Goal: Transaction & Acquisition: Subscribe to service/newsletter

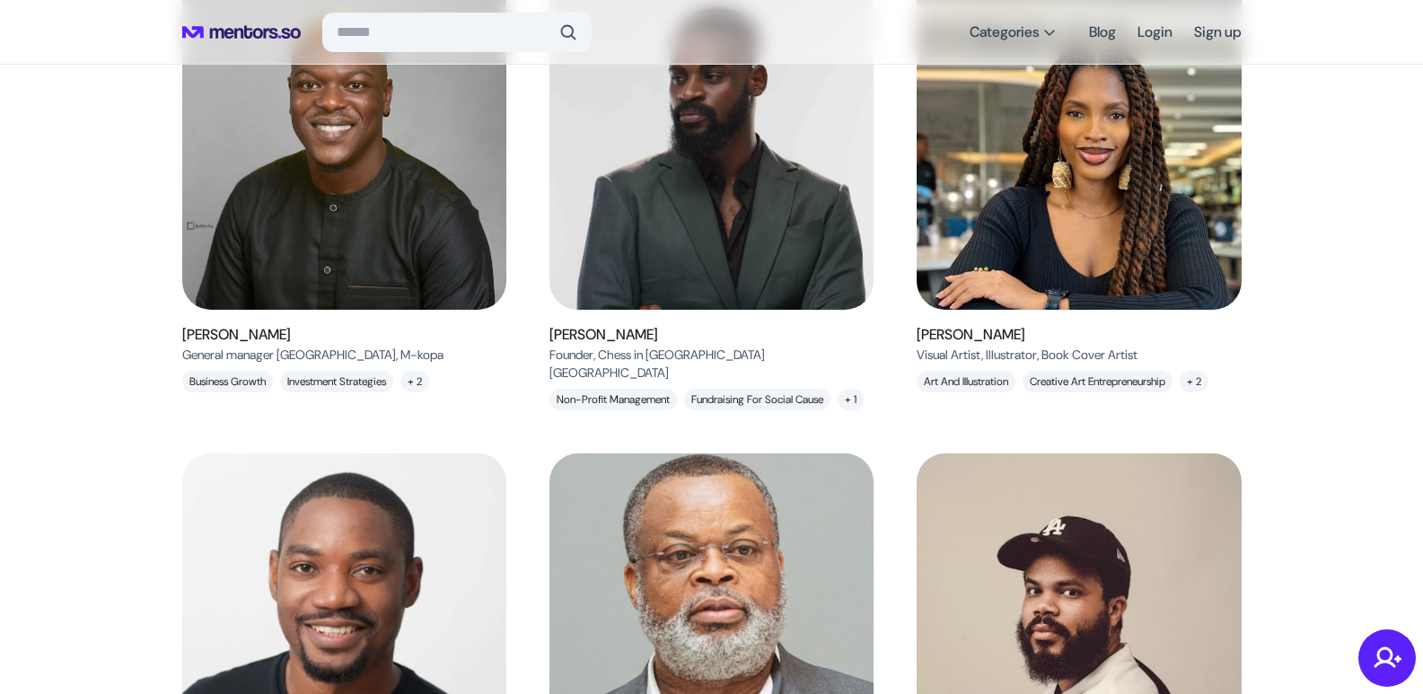
scroll to position [314, 0]
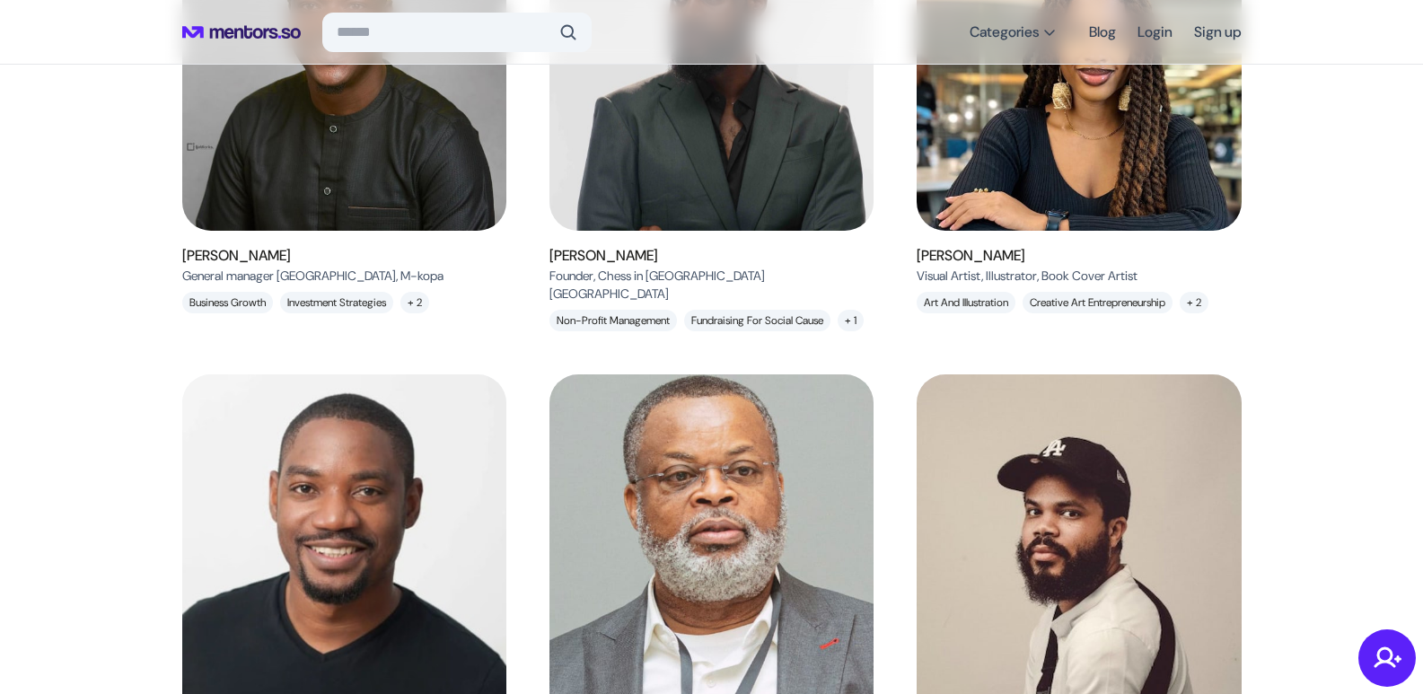
click at [673, 187] on img at bounding box center [711, 55] width 365 height 395
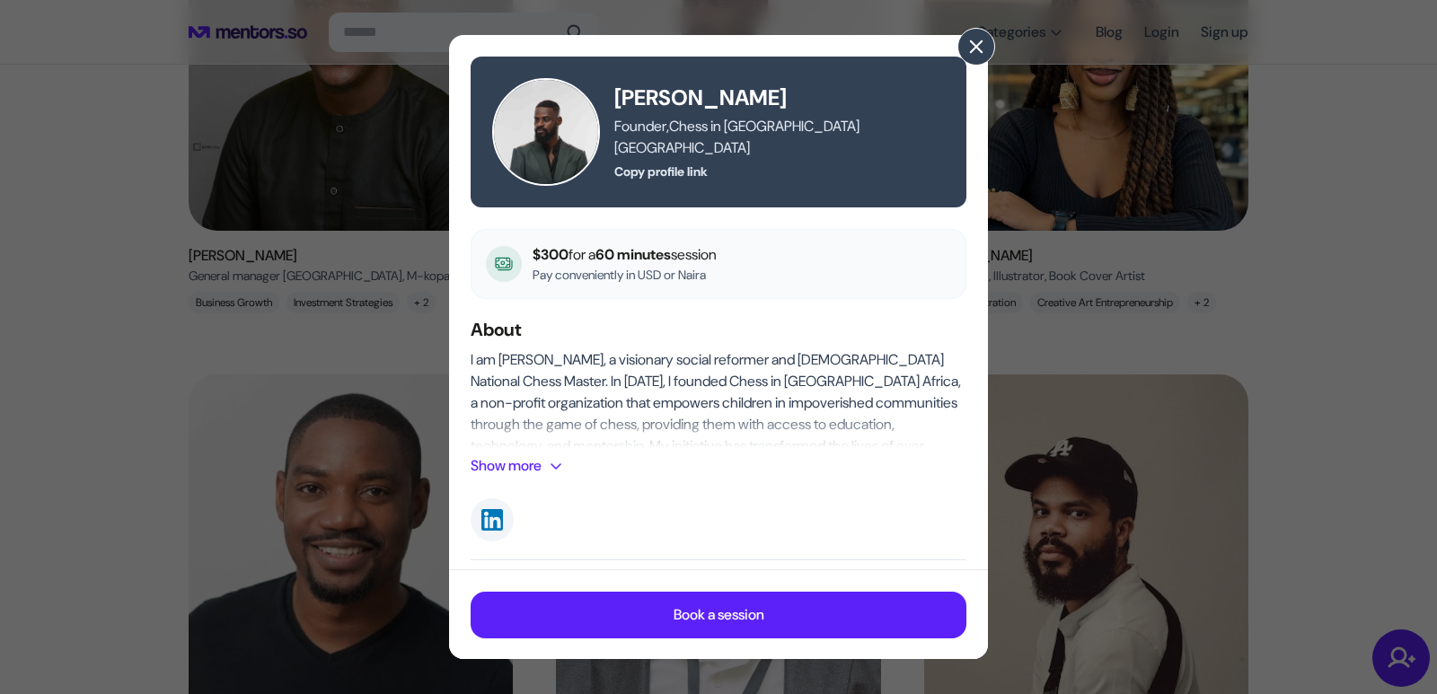
click at [971, 47] on span at bounding box center [976, 47] width 20 height 20
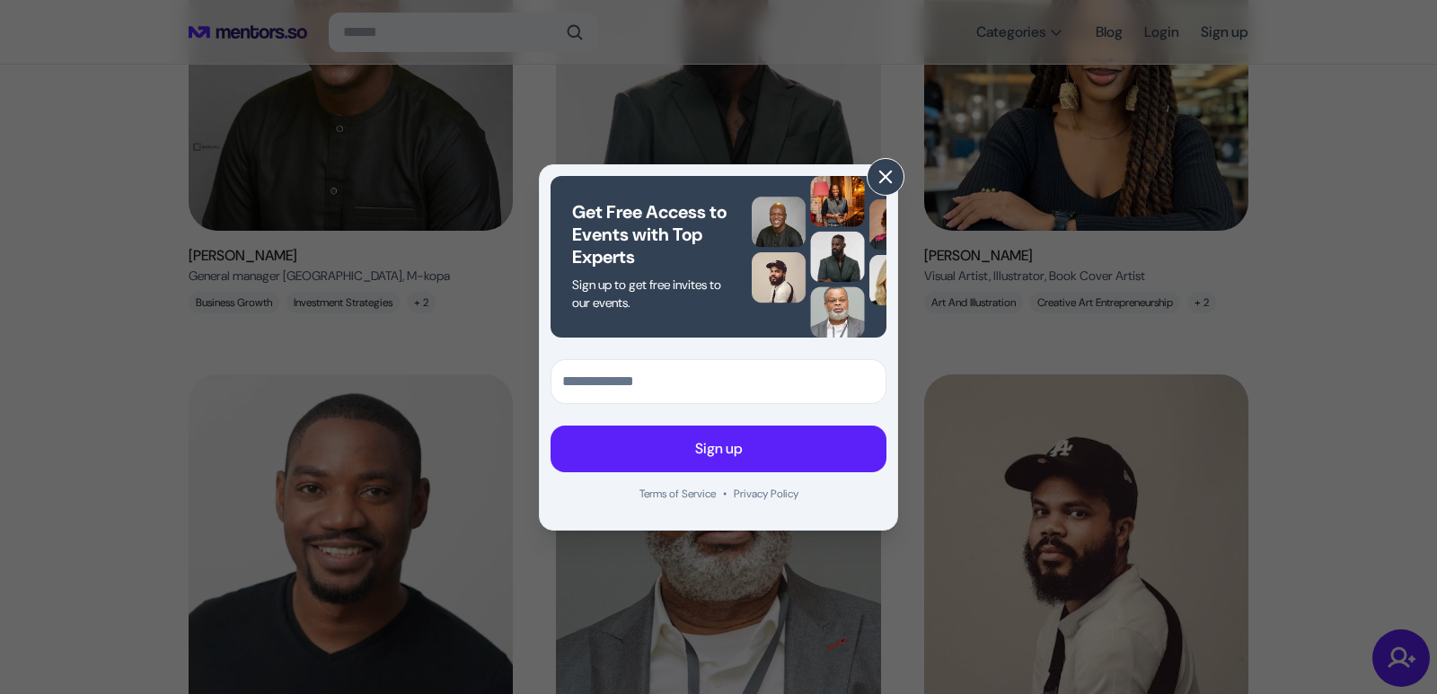
click at [887, 181] on span at bounding box center [885, 177] width 20 height 20
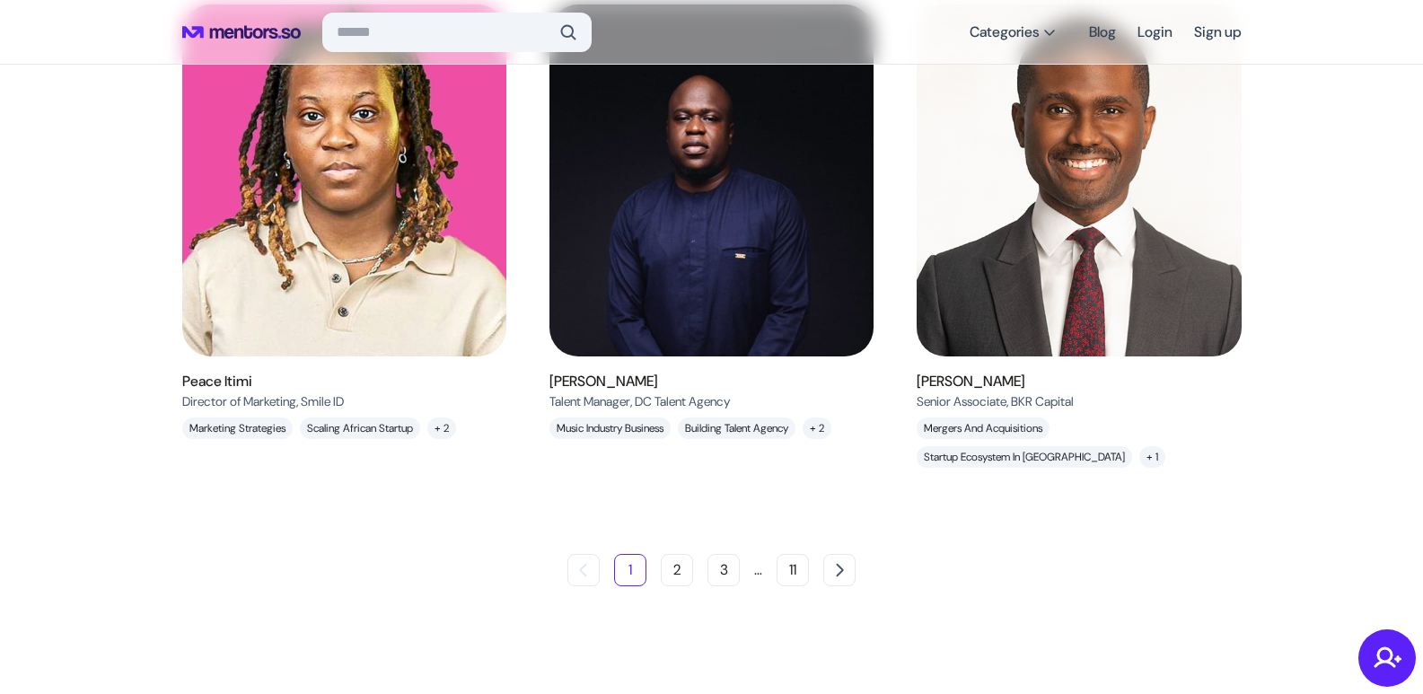
scroll to position [1707, 0]
click at [677, 569] on button "2" at bounding box center [677, 570] width 32 height 32
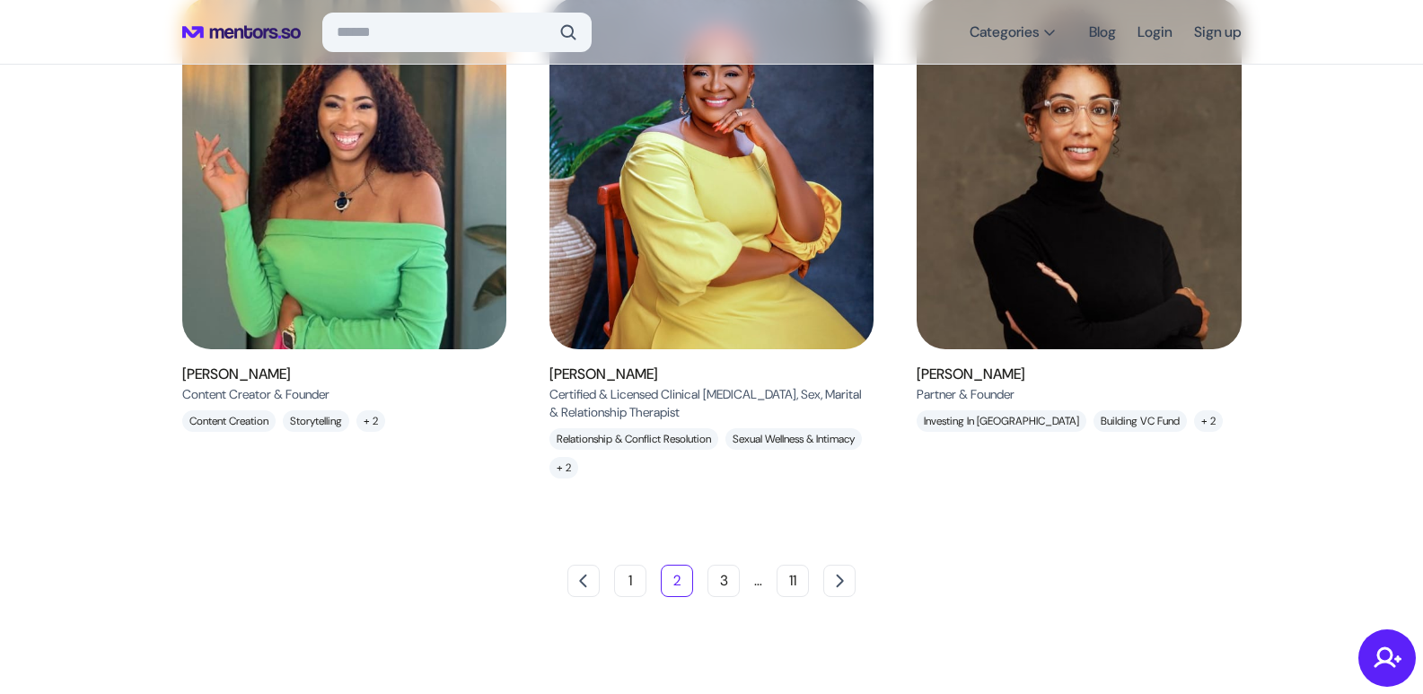
scroll to position [1761, 0]
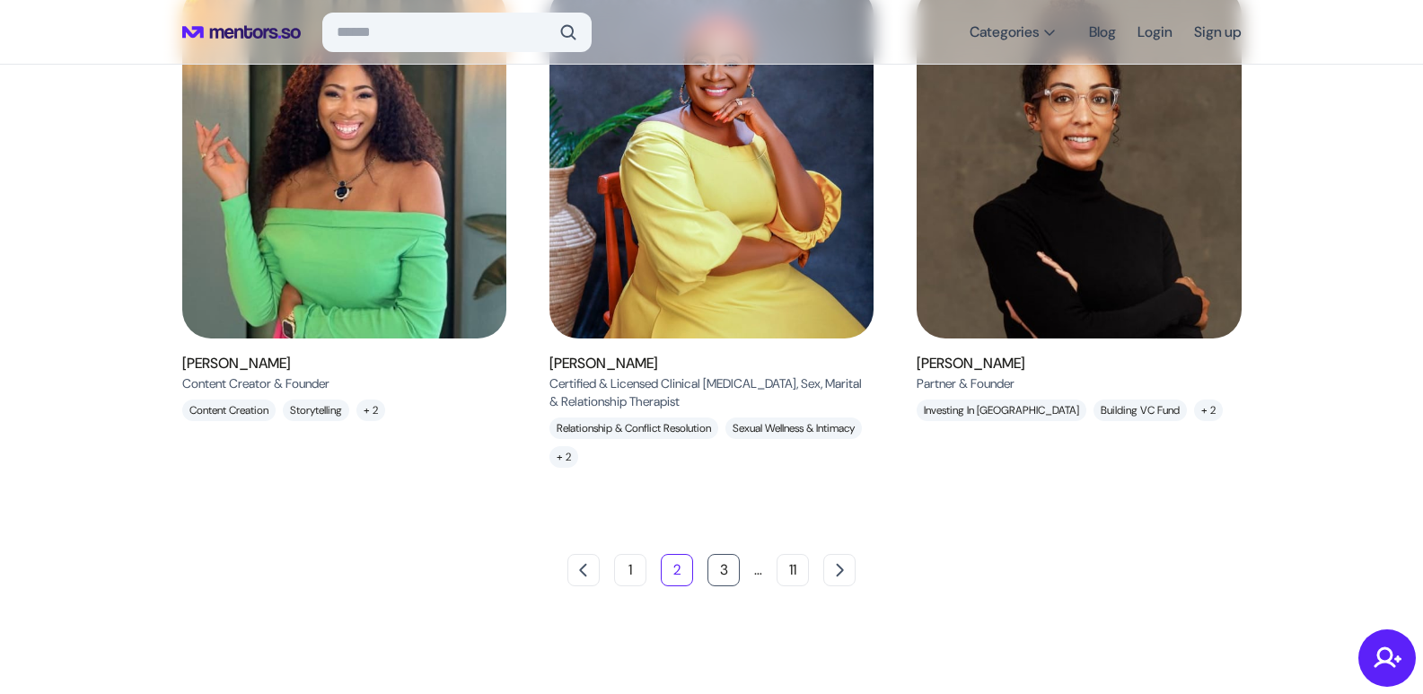
click at [717, 572] on button "3" at bounding box center [724, 570] width 32 height 32
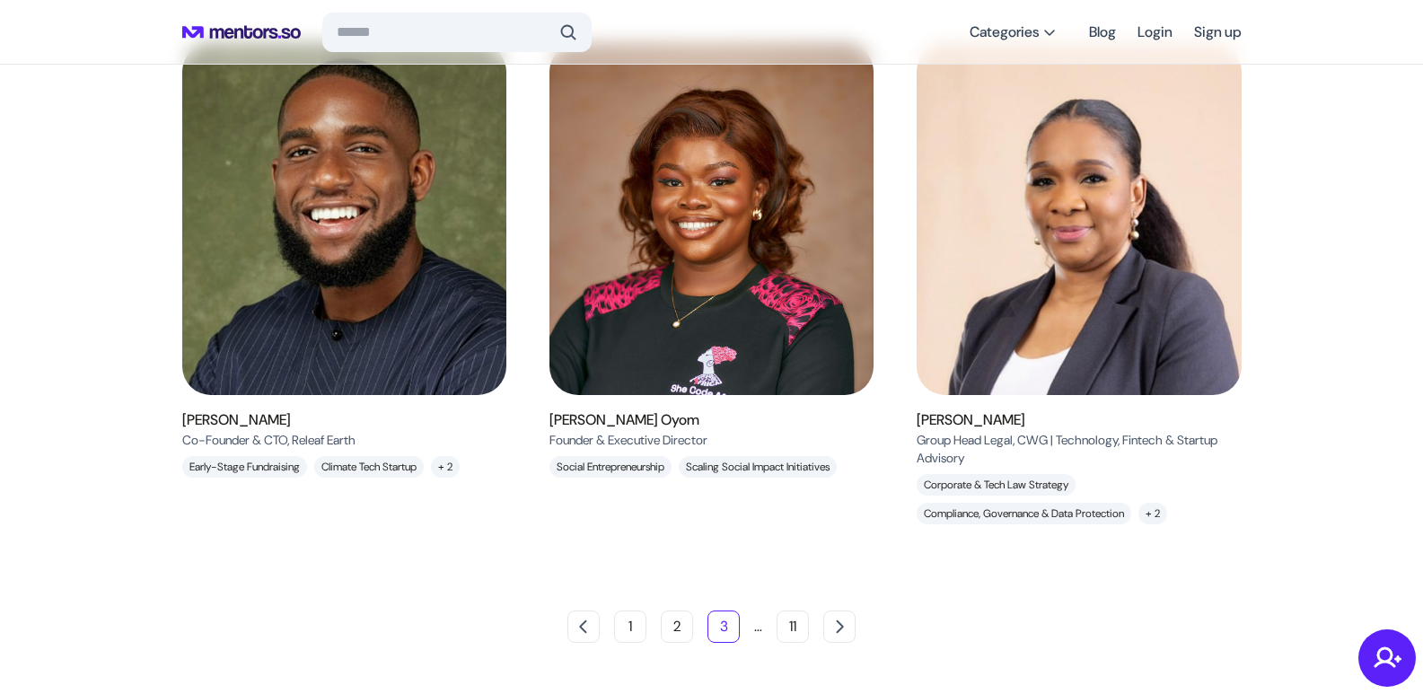
scroll to position [1594, 0]
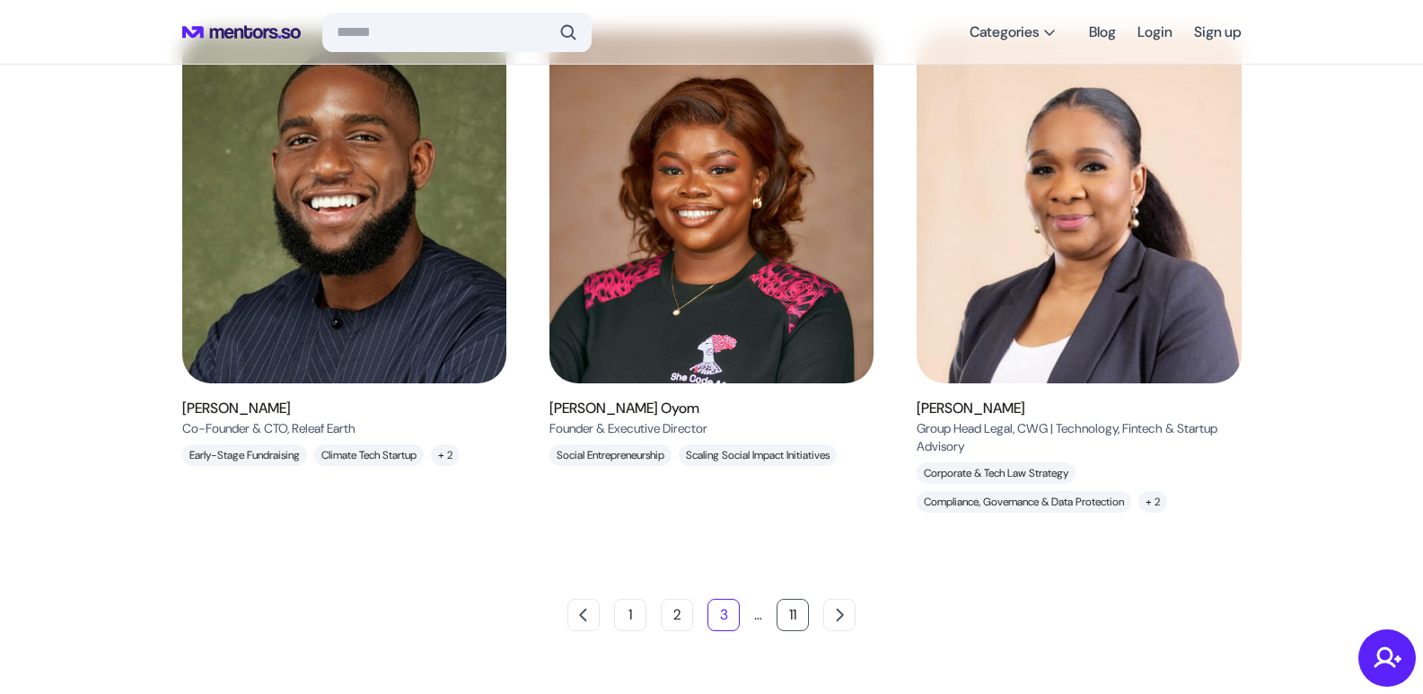
click at [796, 618] on button "11" at bounding box center [793, 615] width 32 height 32
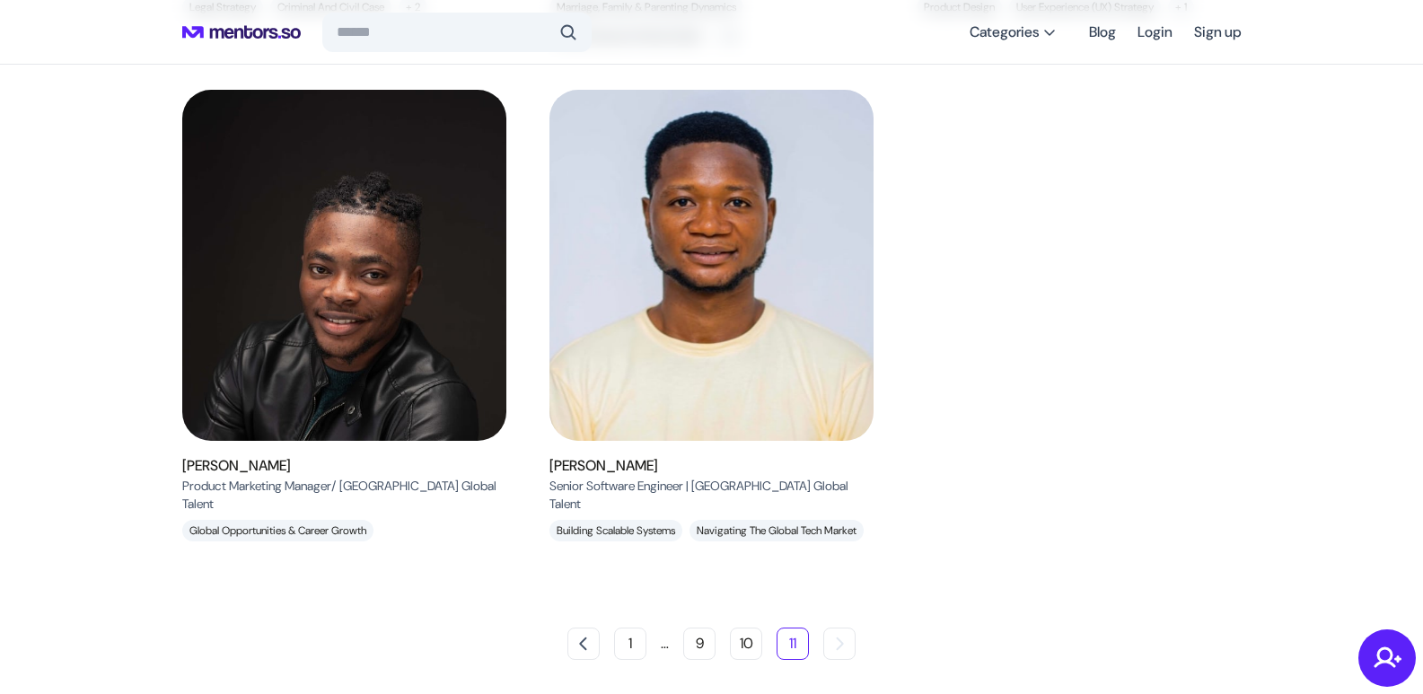
scroll to position [1201, 0]
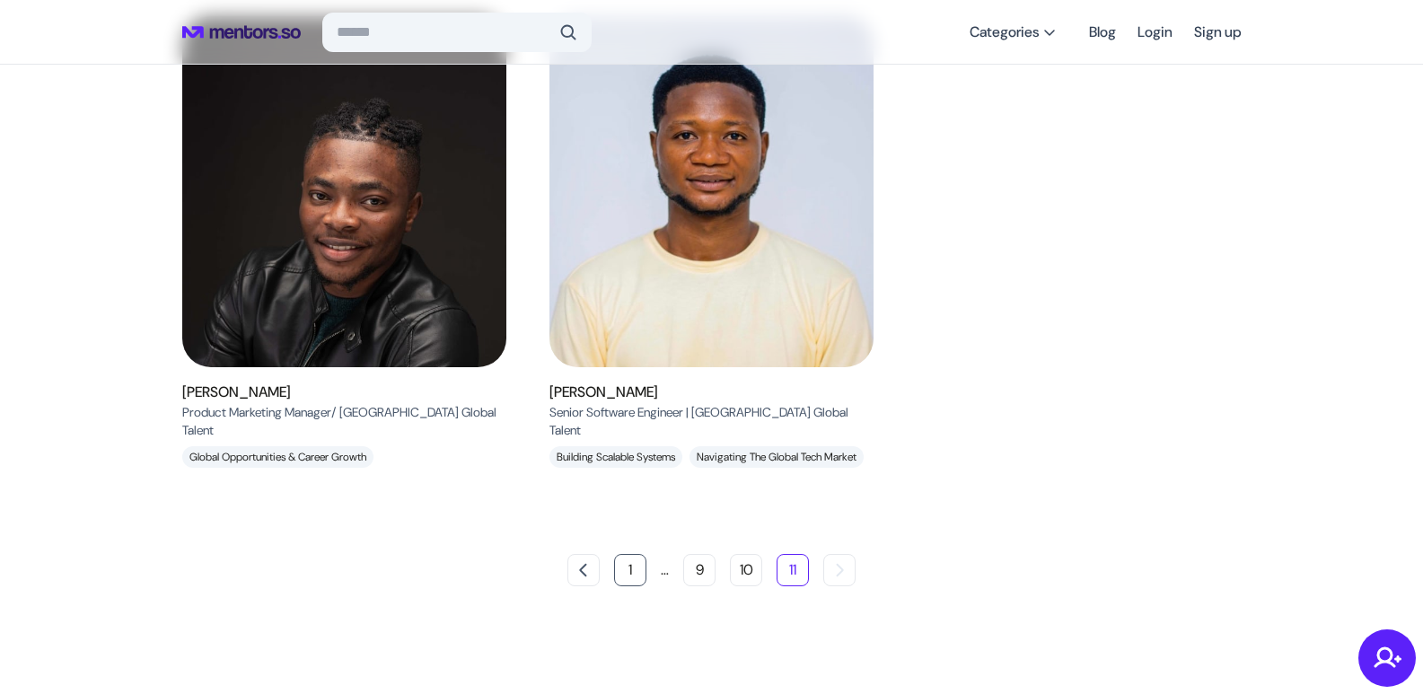
click at [628, 573] on button "1" at bounding box center [630, 570] width 32 height 32
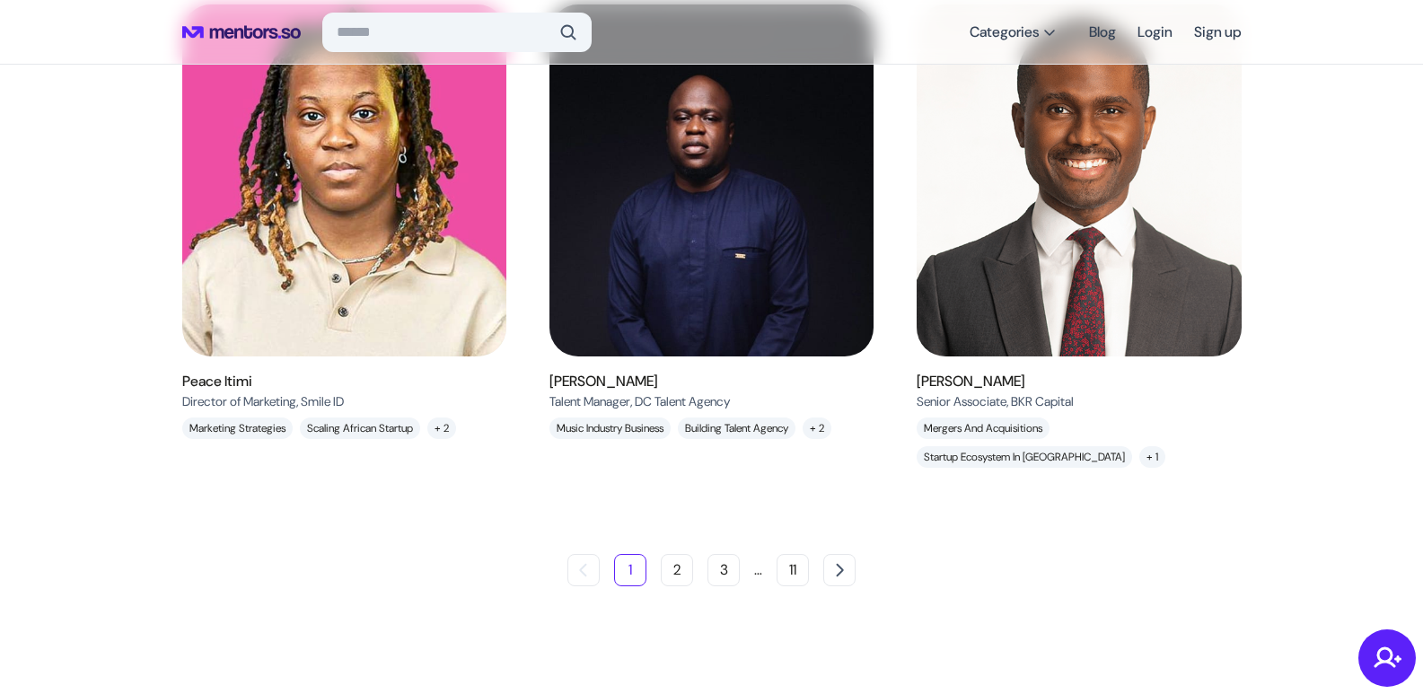
scroll to position [1707, 0]
click at [669, 582] on button "2" at bounding box center [677, 570] width 32 height 32
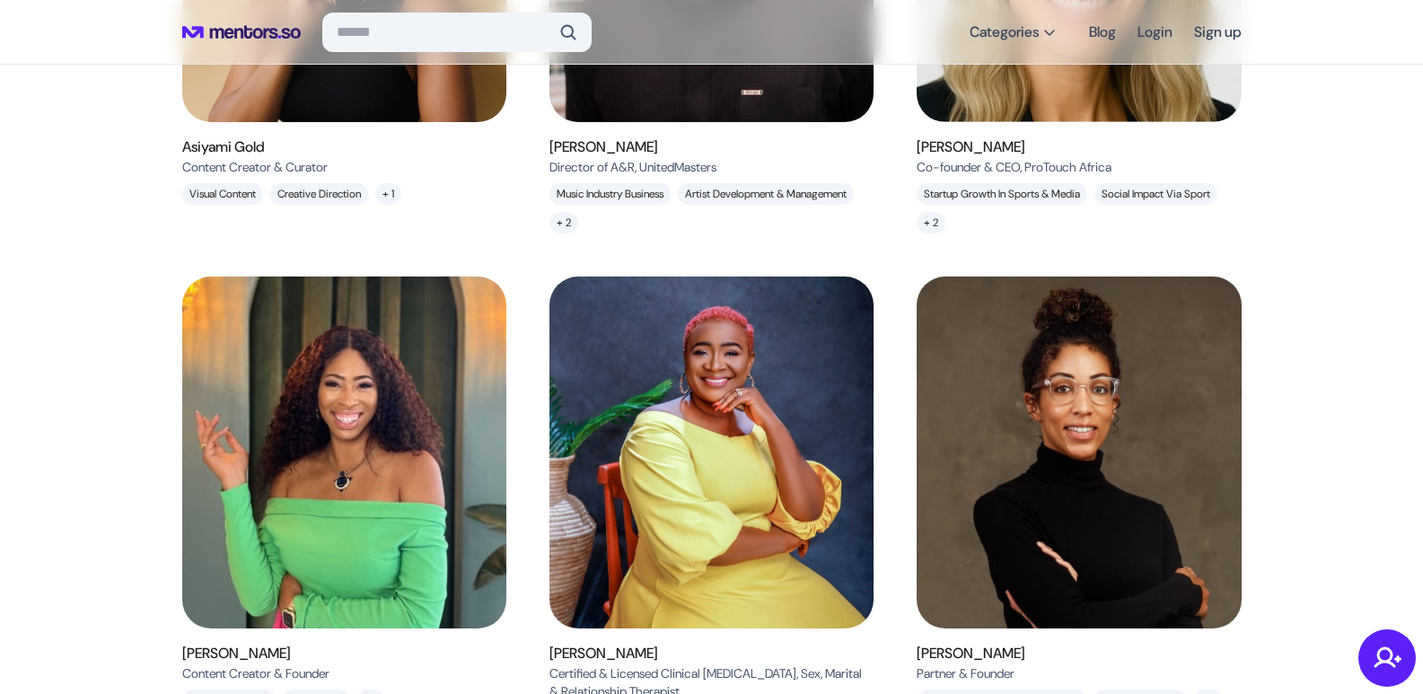
scroll to position [1761, 0]
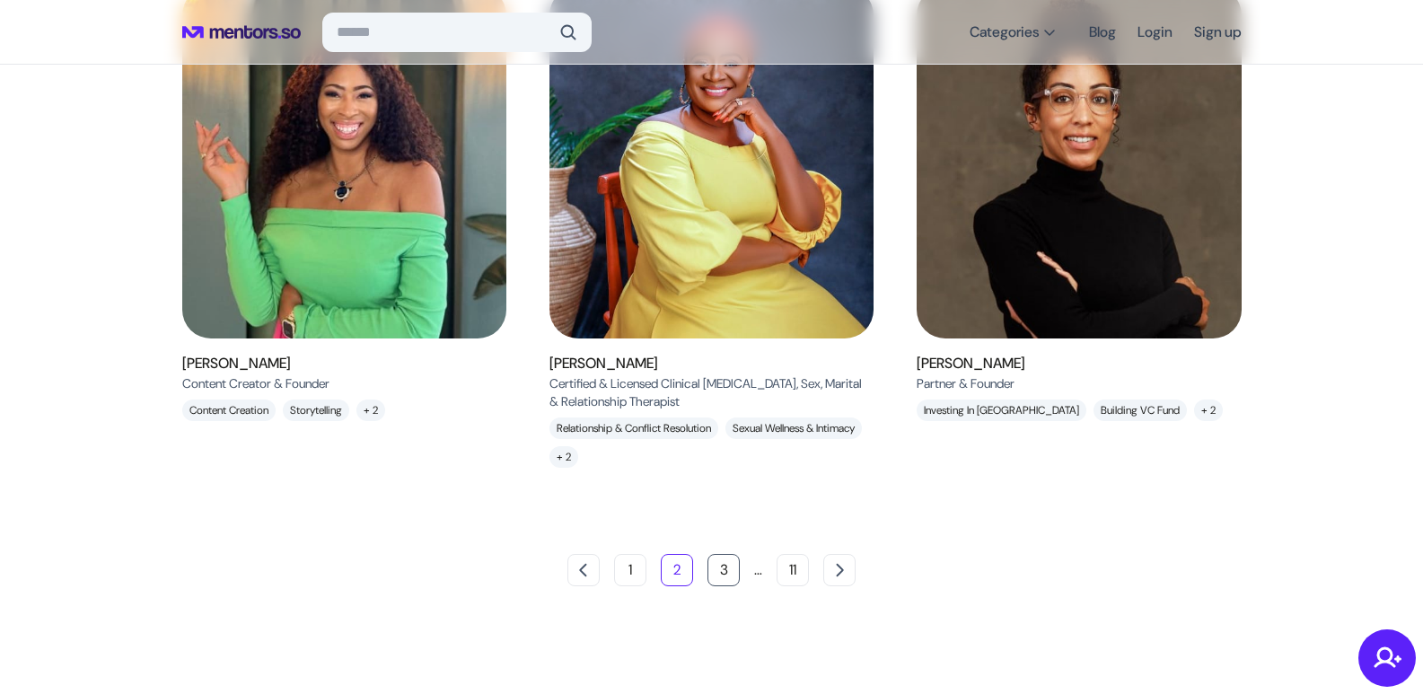
click at [717, 578] on button "3" at bounding box center [724, 570] width 32 height 32
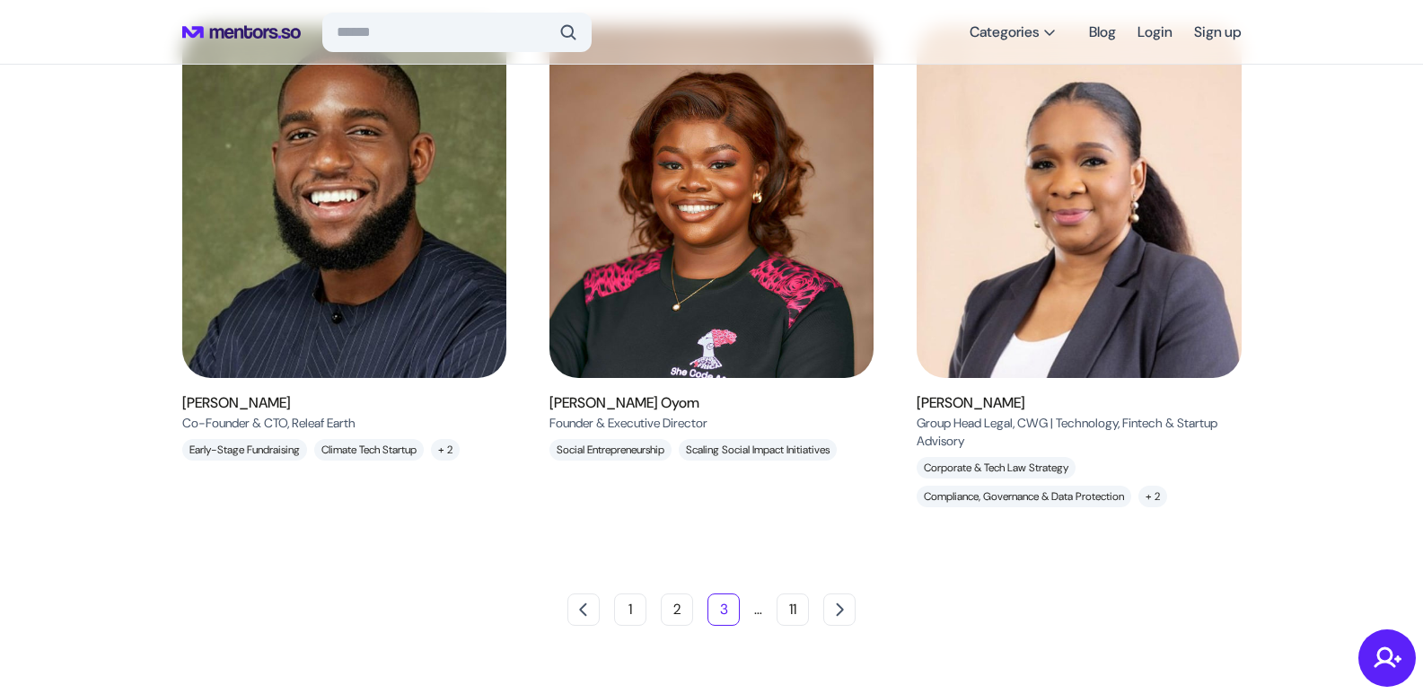
scroll to position [1639, 0]
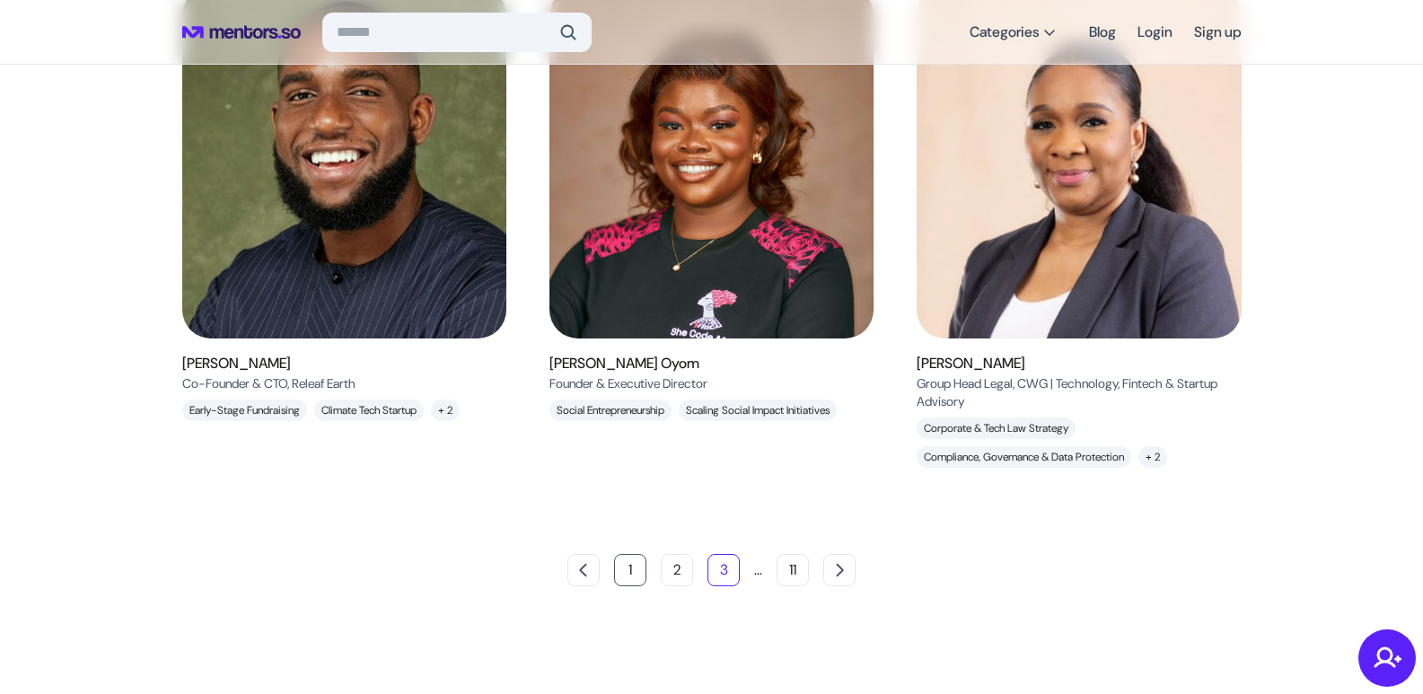
click at [630, 575] on button "1" at bounding box center [630, 570] width 32 height 32
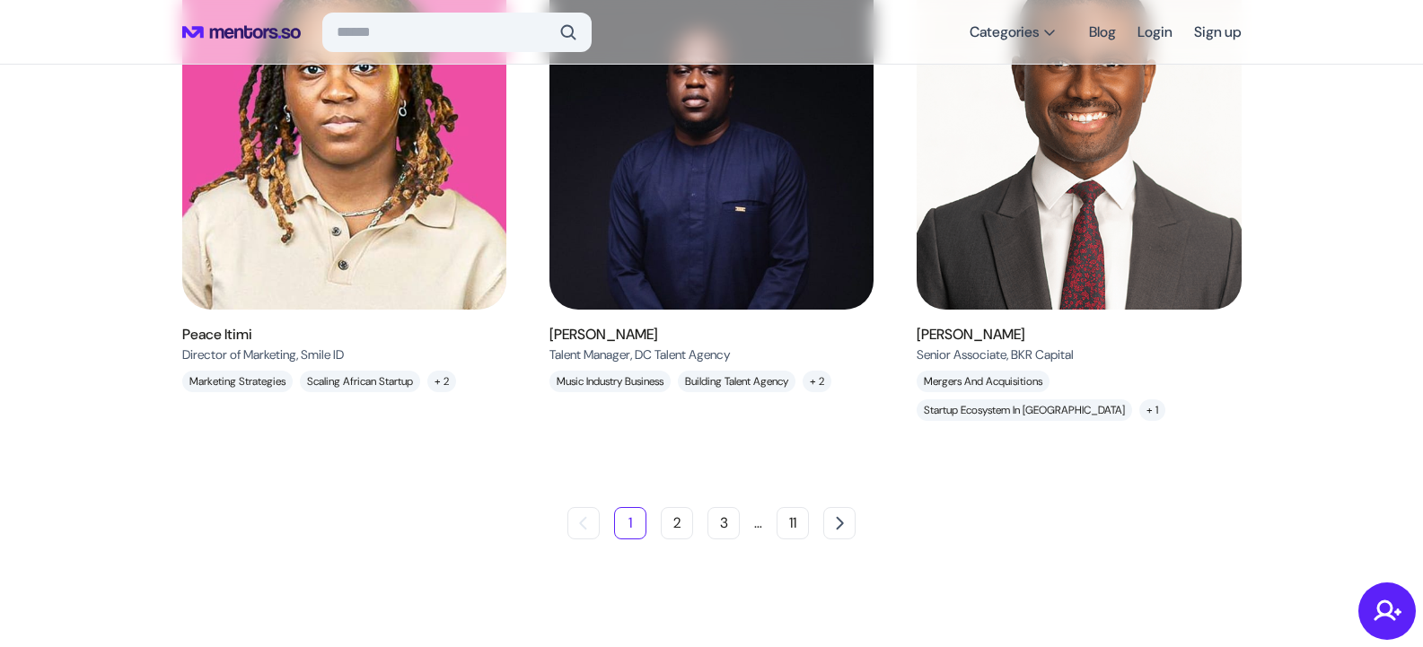
scroll to position [1754, 0]
click at [674, 513] on button "2" at bounding box center [677, 523] width 32 height 32
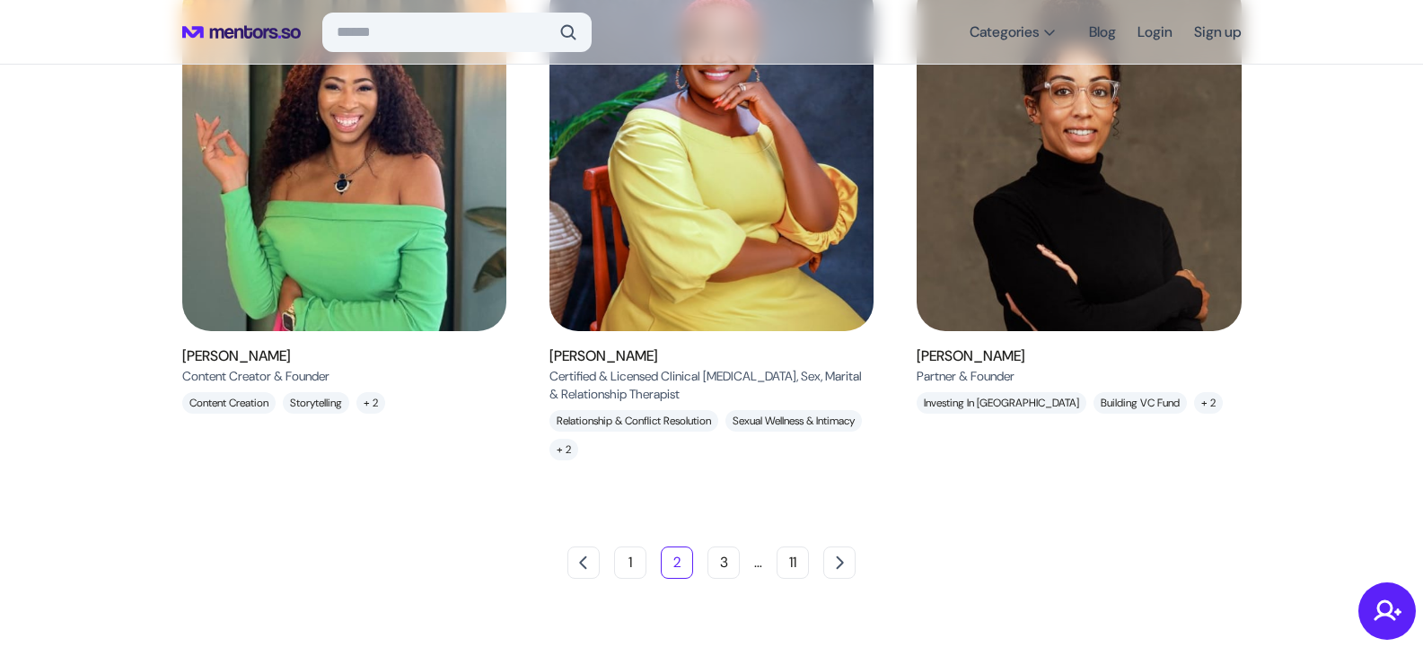
scroll to position [1808, 0]
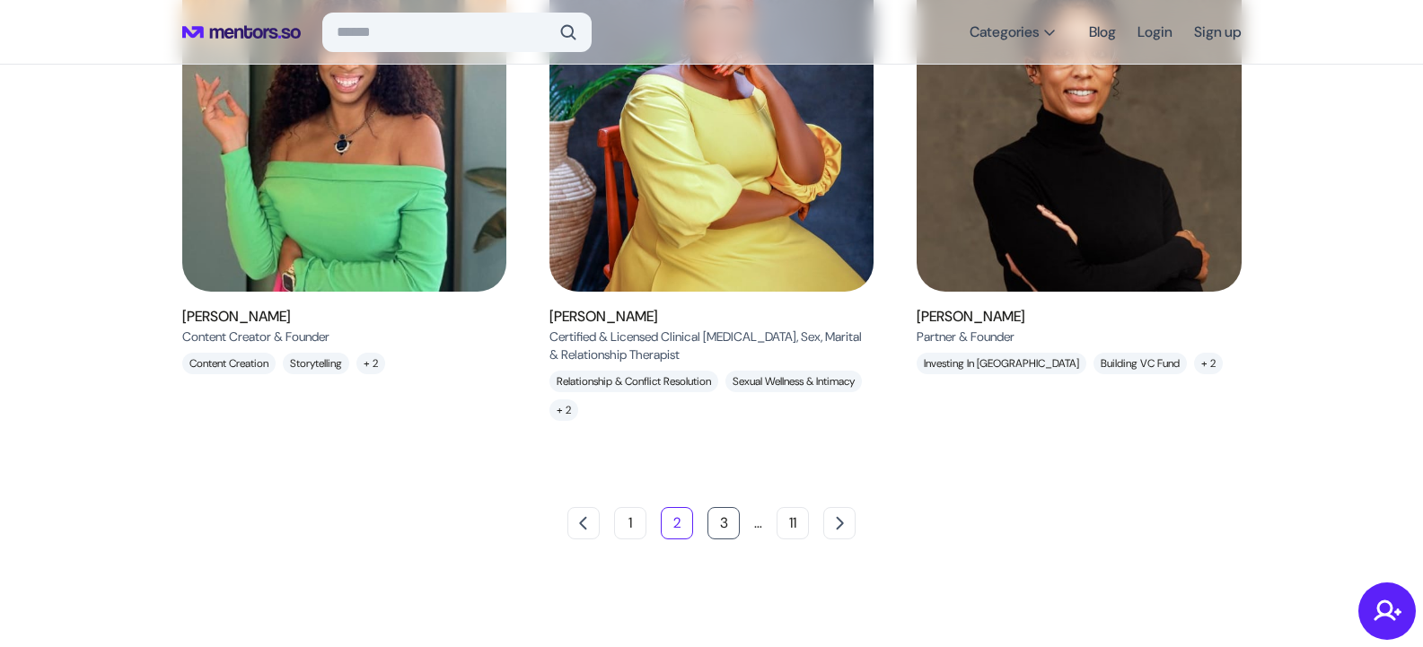
click at [726, 524] on button "3" at bounding box center [724, 523] width 32 height 32
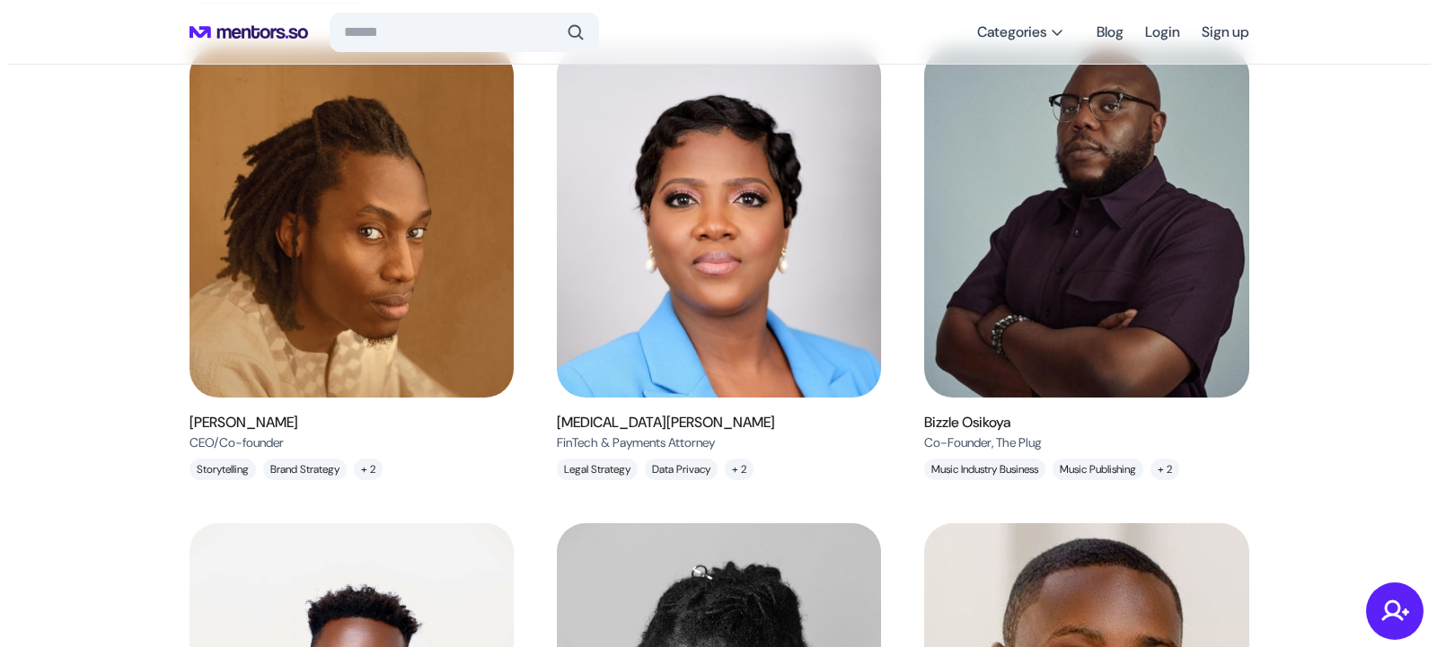
scroll to position [177, 0]
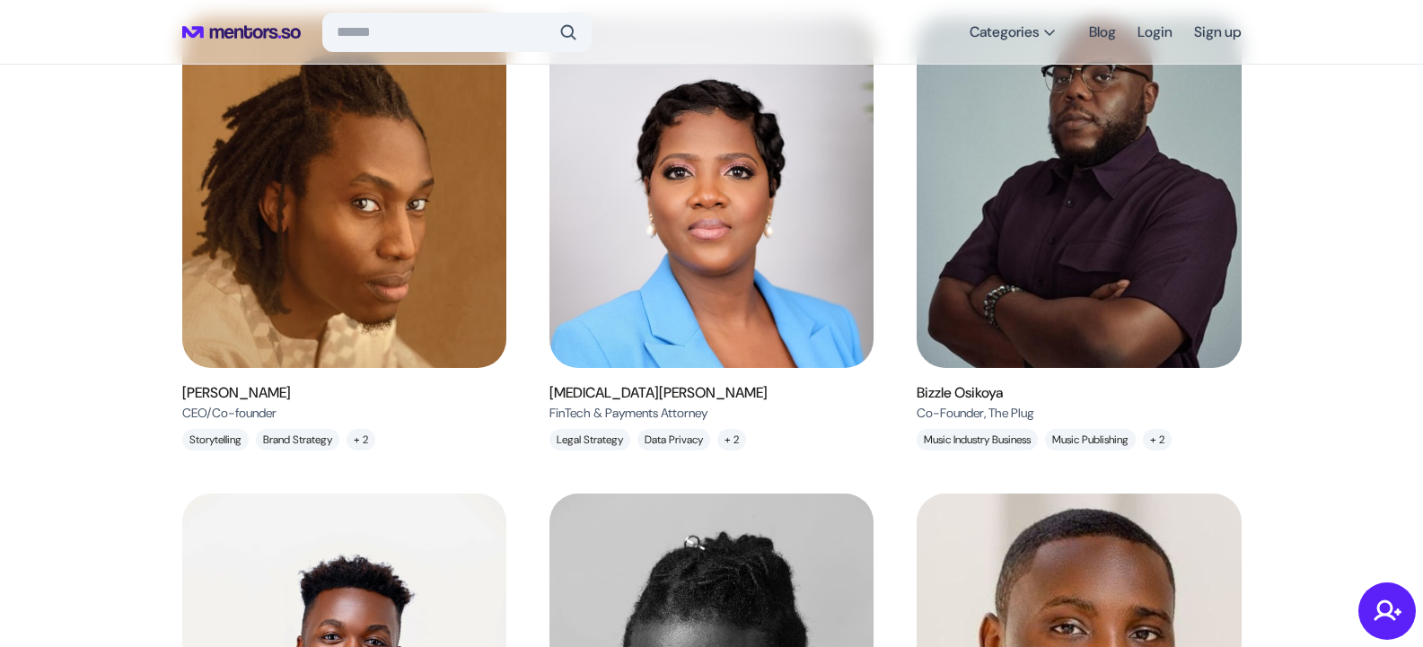
click at [422, 321] on img at bounding box center [344, 193] width 365 height 395
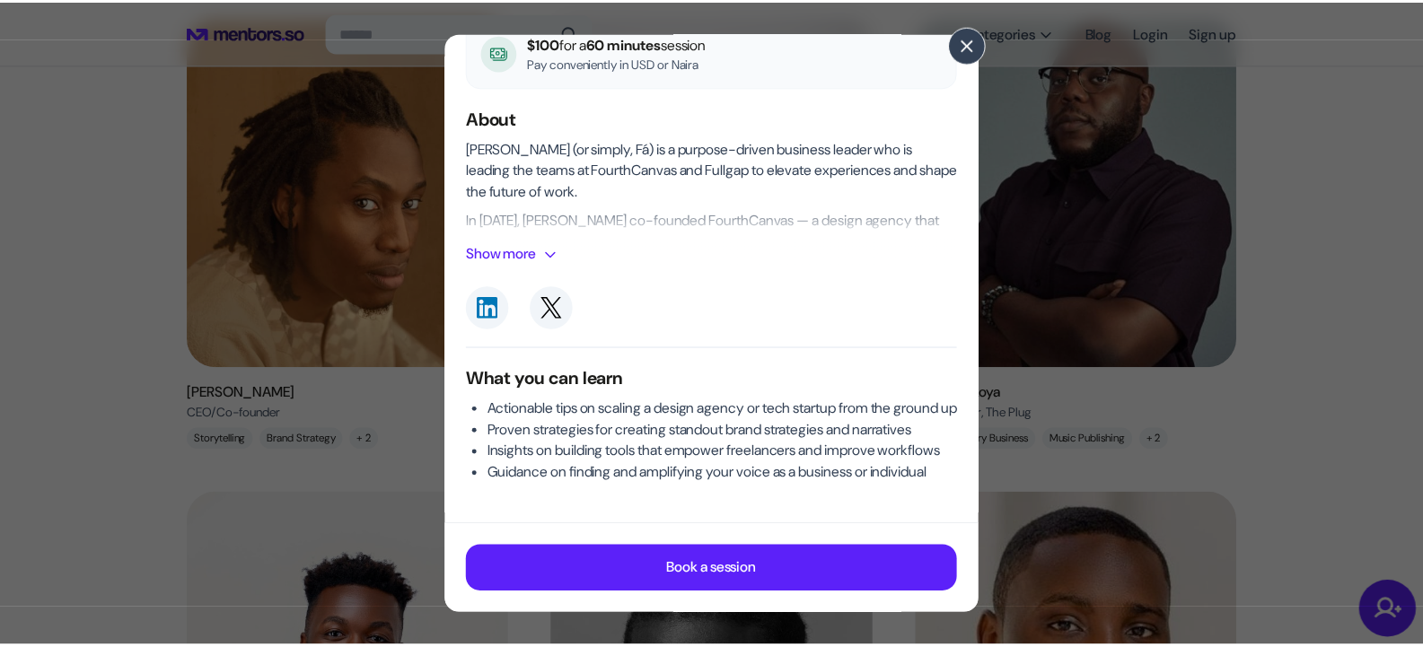
scroll to position [274, 0]
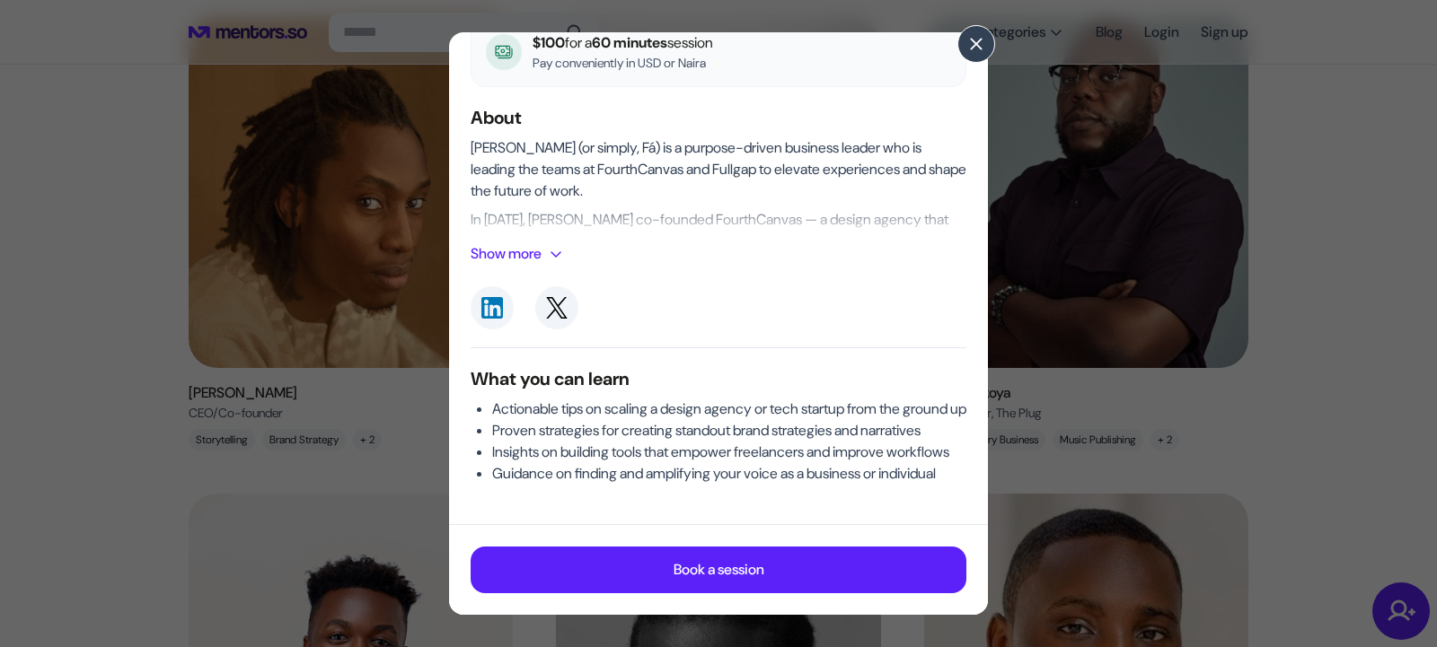
click at [1373, 310] on div "[PERSON_NAME] CEO/Co-founder , Fullgap and FourthCanvas Copy profile link $100 …" at bounding box center [718, 323] width 1437 height 647
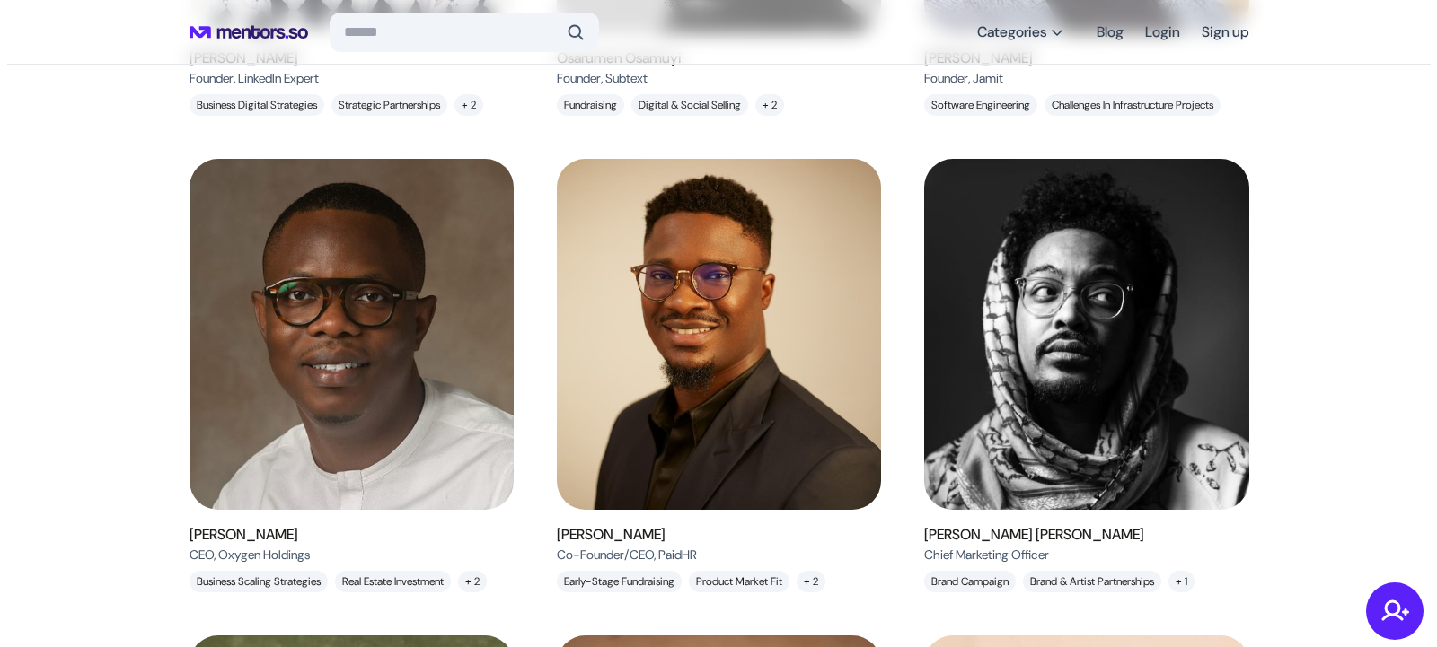
scroll to position [990, 0]
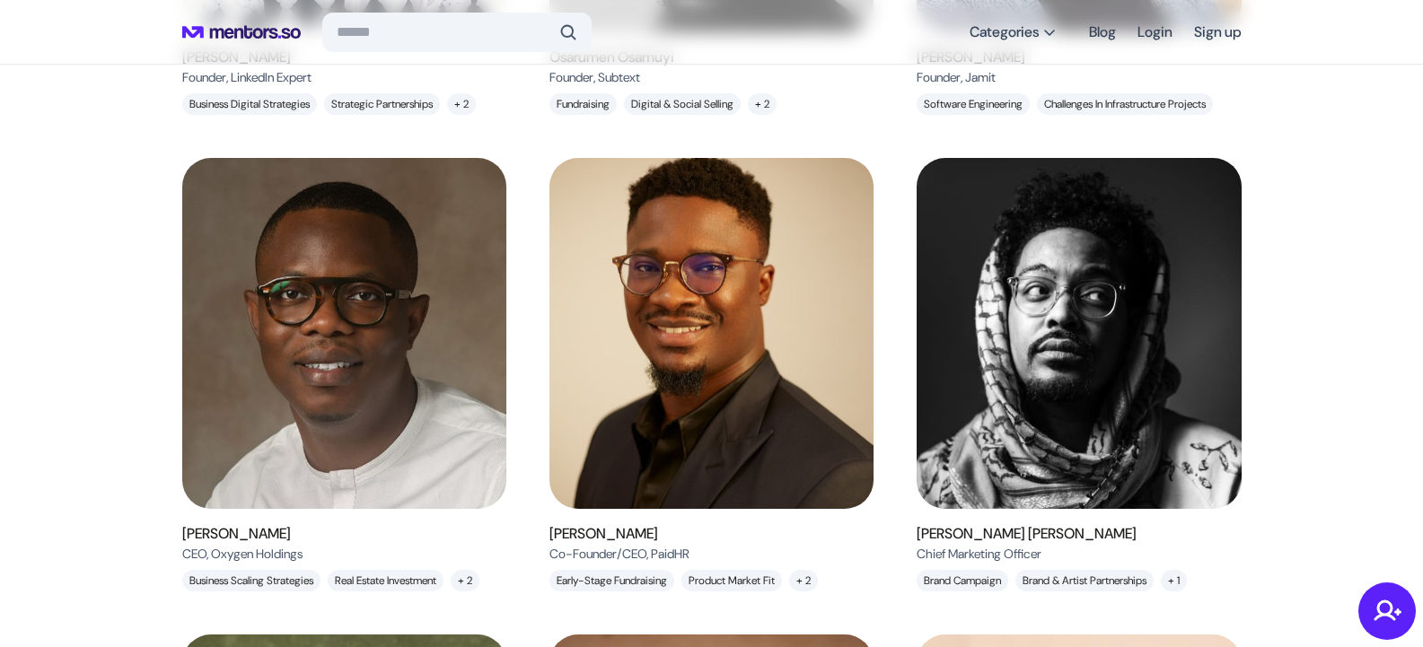
click at [730, 435] on img at bounding box center [711, 333] width 365 height 395
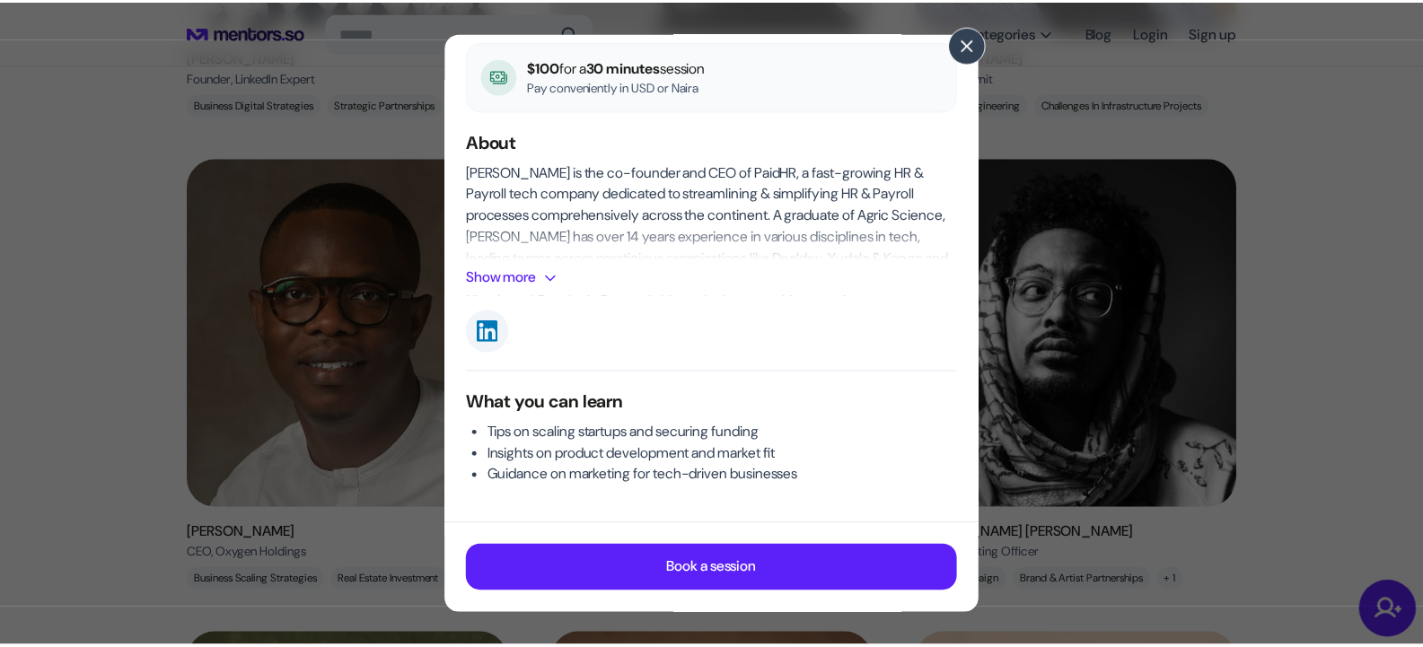
scroll to position [188, 0]
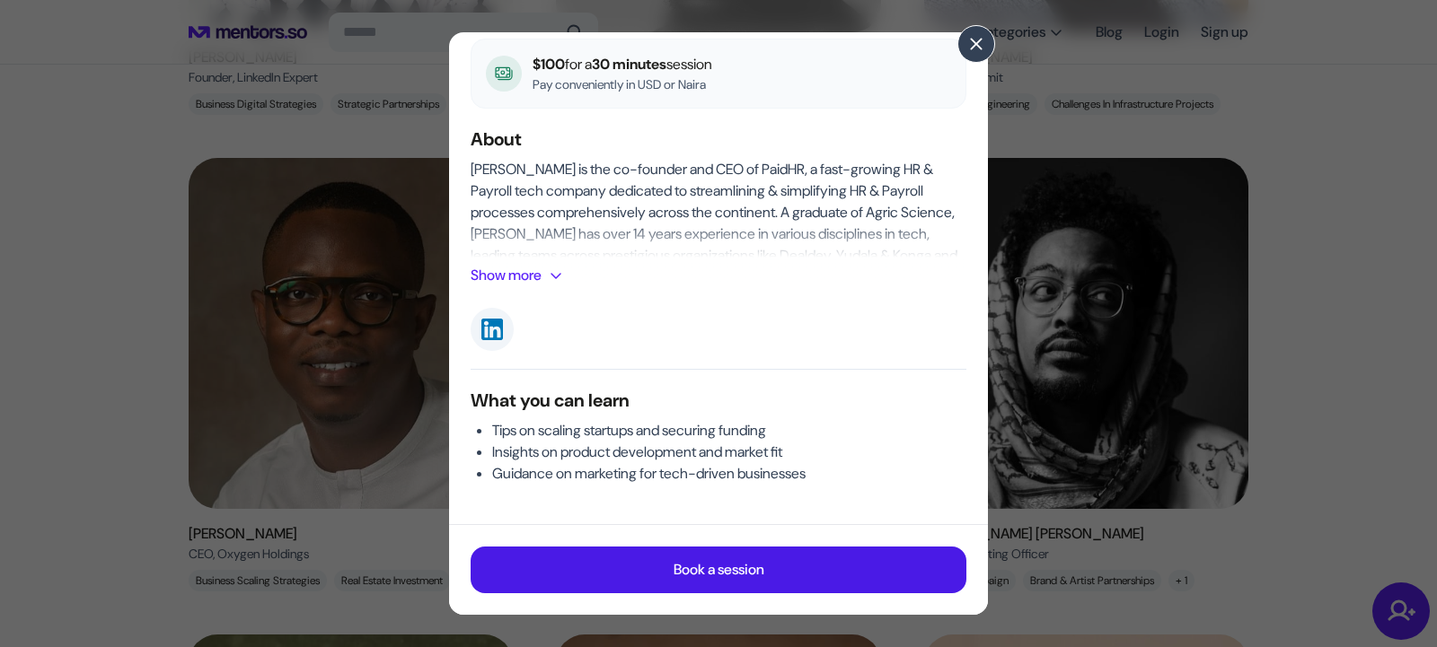
click at [686, 568] on p "Book a session" at bounding box center [718, 570] width 91 height 22
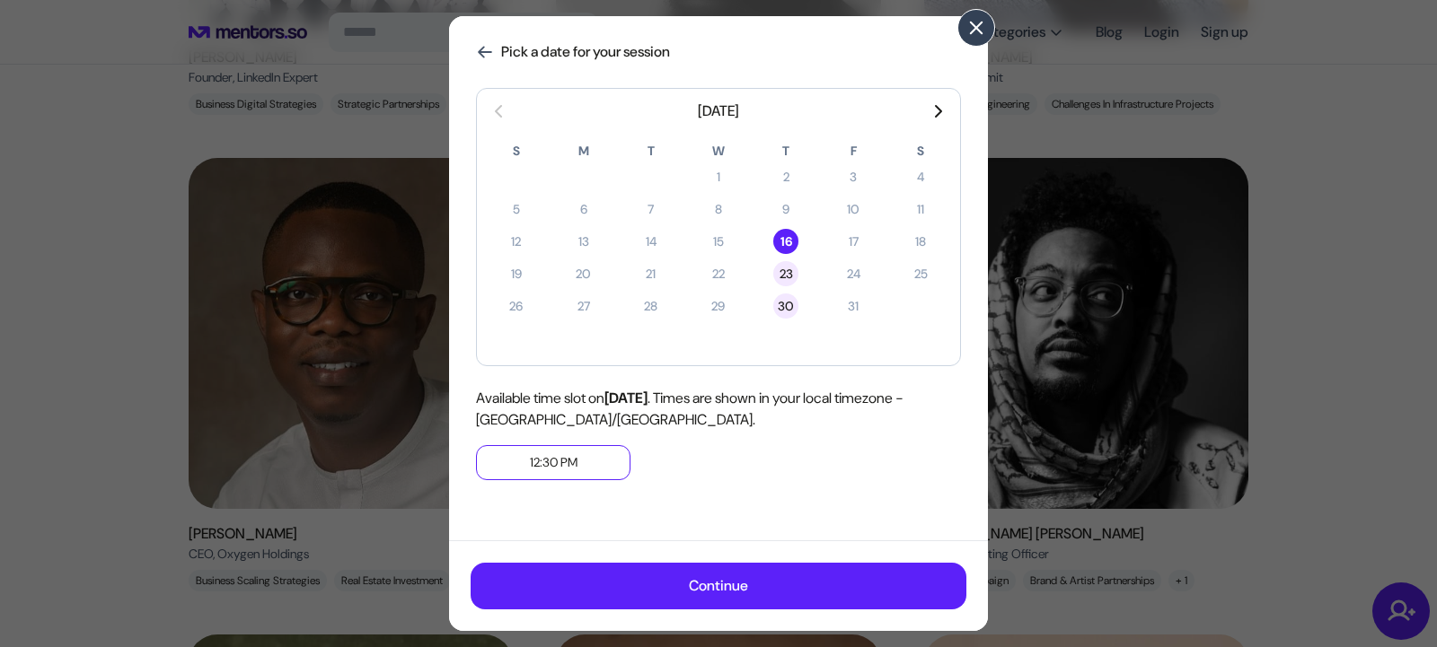
click at [968, 13] on button at bounding box center [976, 28] width 38 height 38
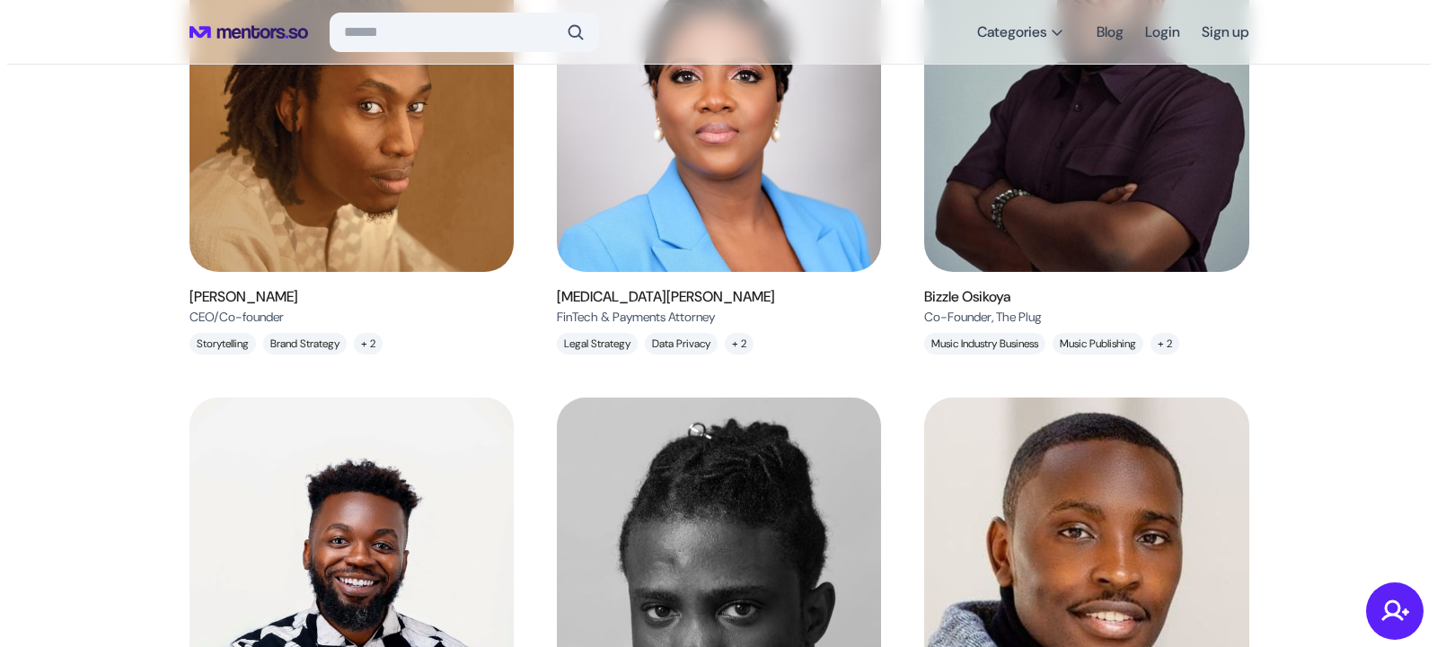
scroll to position [234, 0]
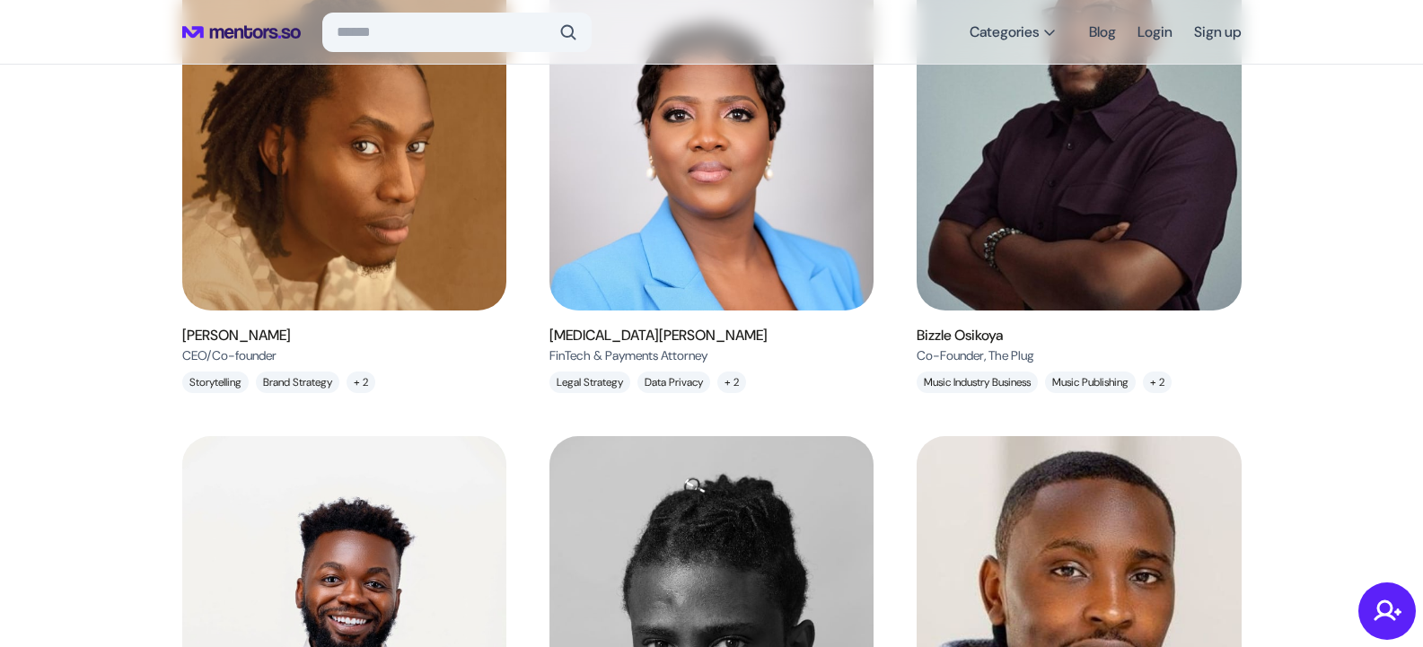
click at [453, 256] on img at bounding box center [344, 135] width 365 height 395
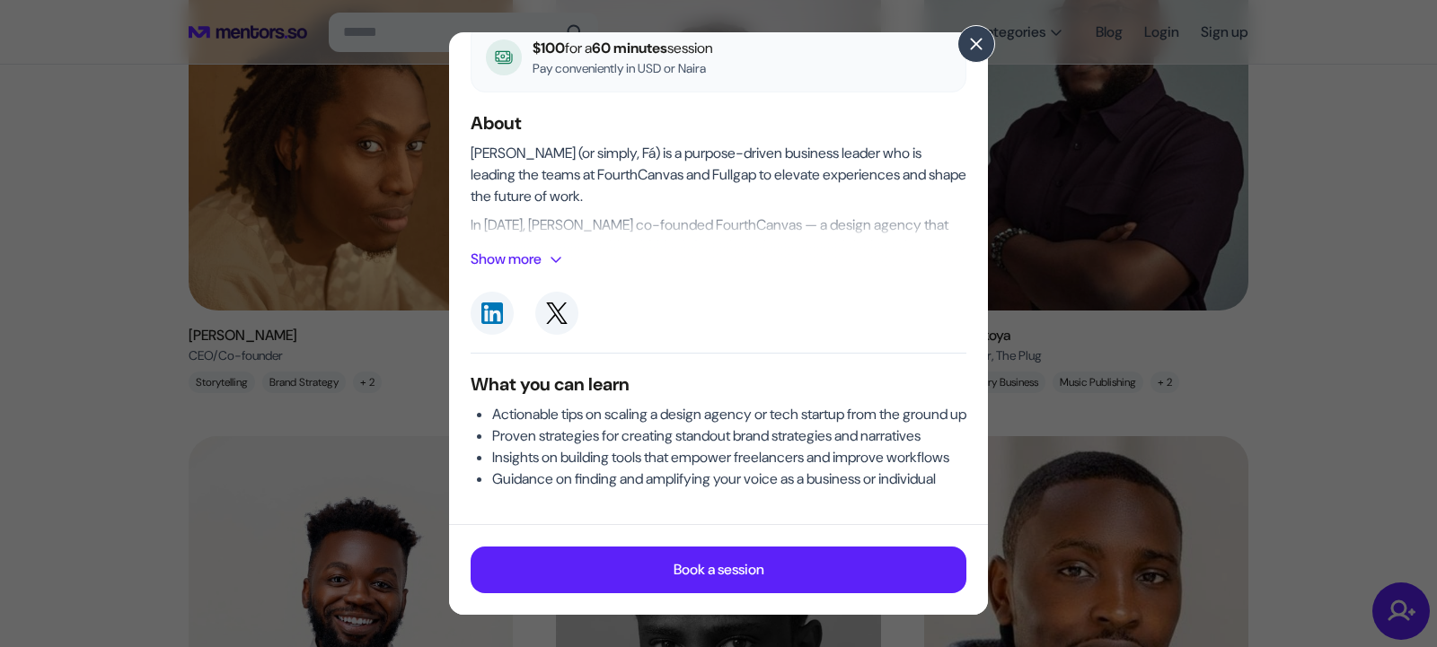
scroll to position [241, 0]
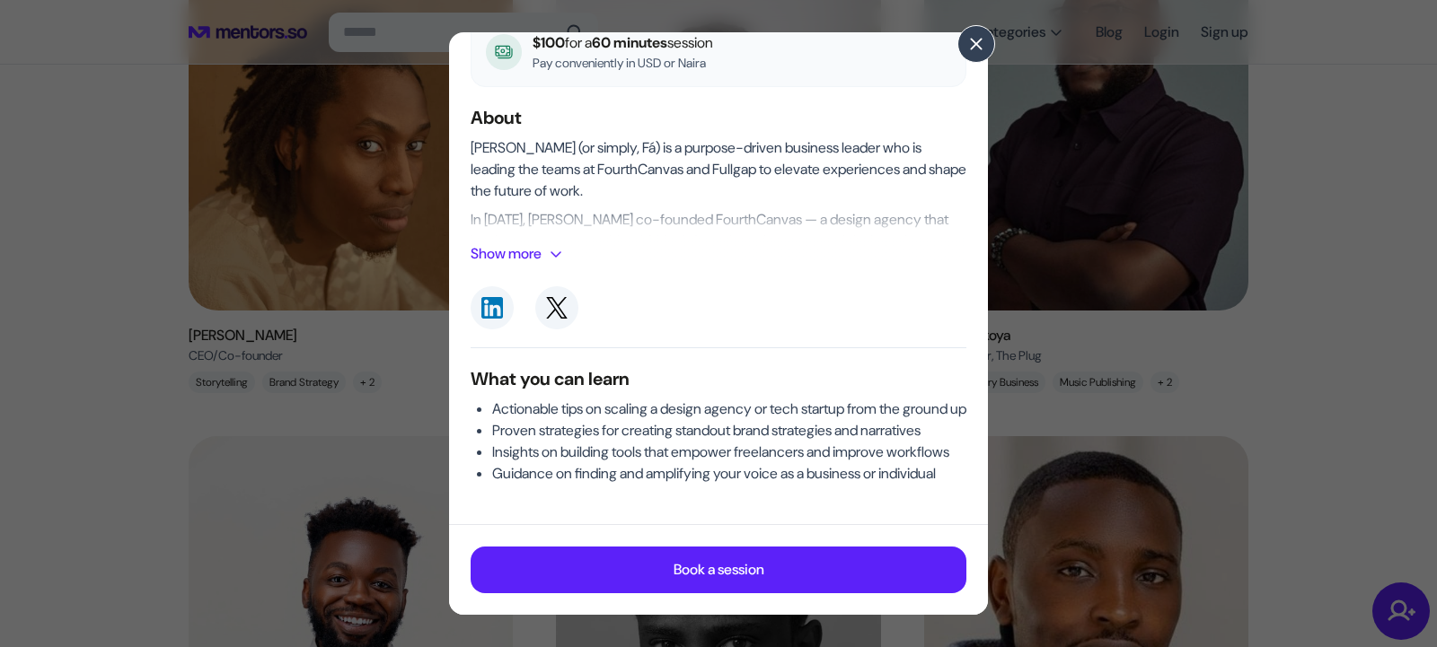
click at [552, 247] on span at bounding box center [556, 254] width 14 height 14
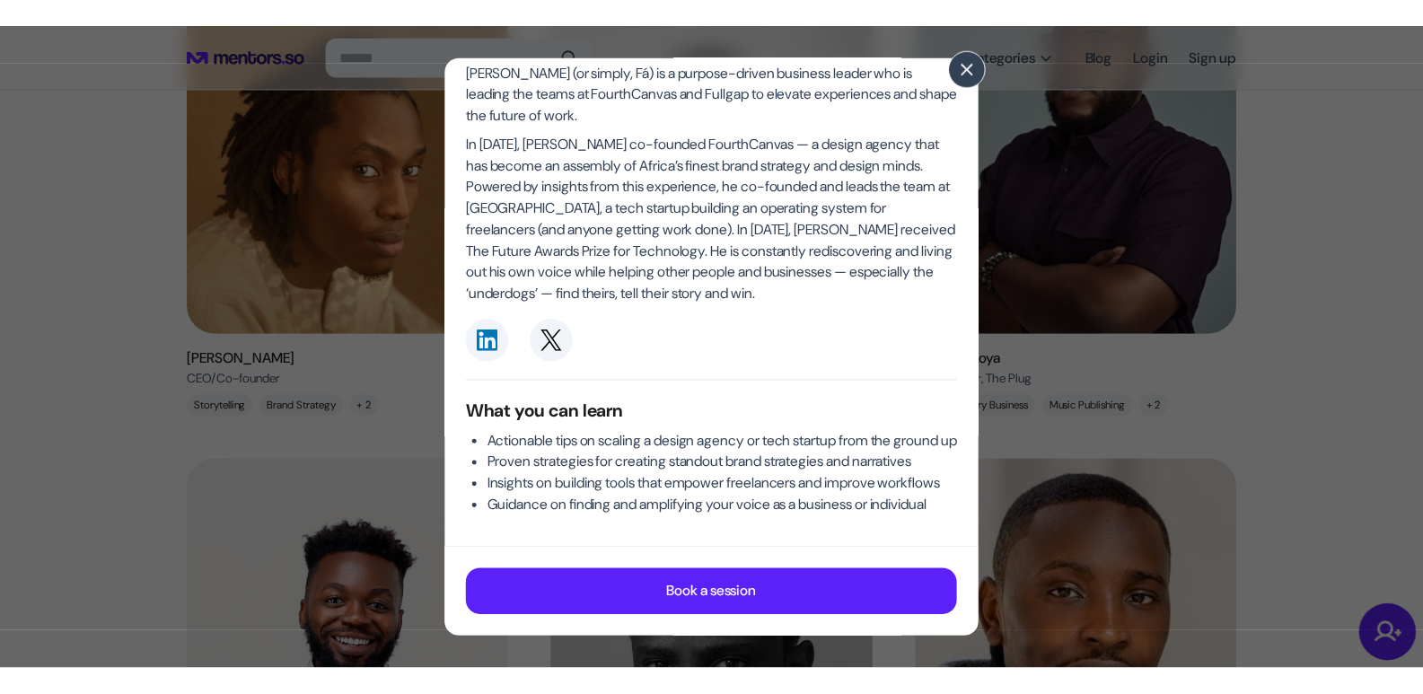
scroll to position [383, 0]
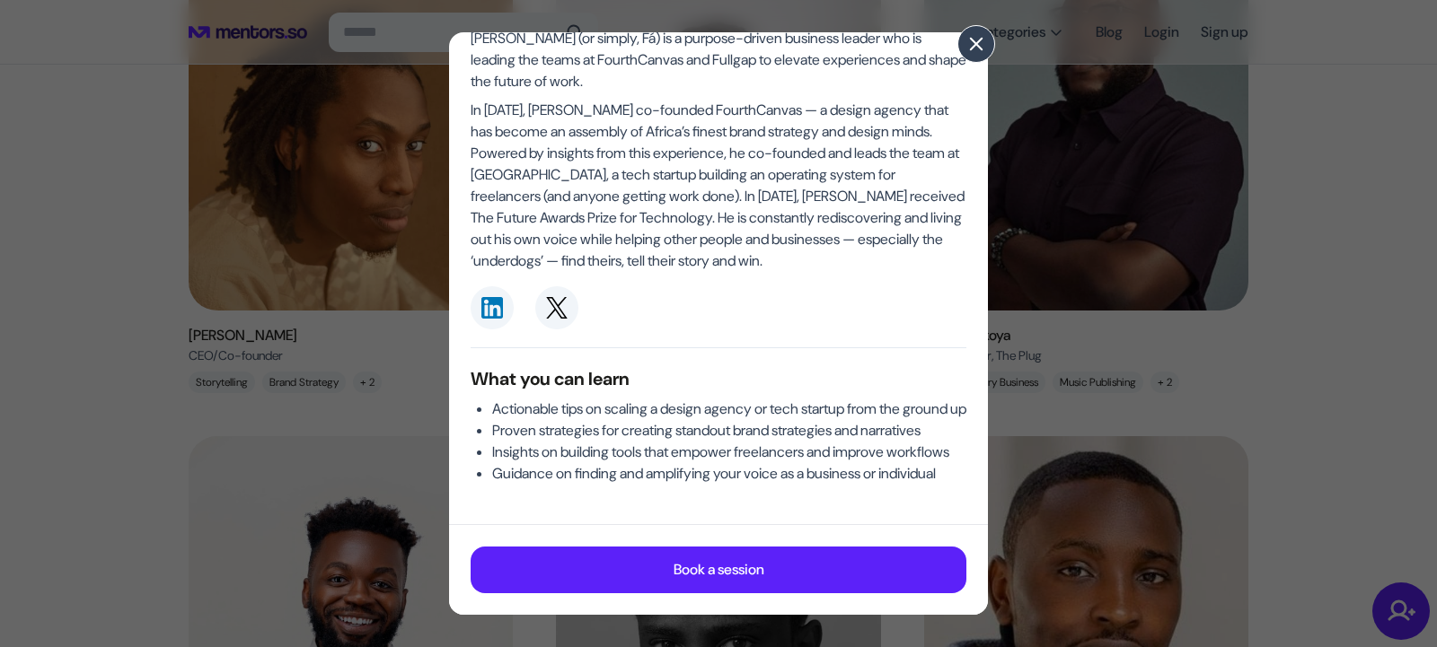
click at [989, 45] on button at bounding box center [976, 44] width 38 height 38
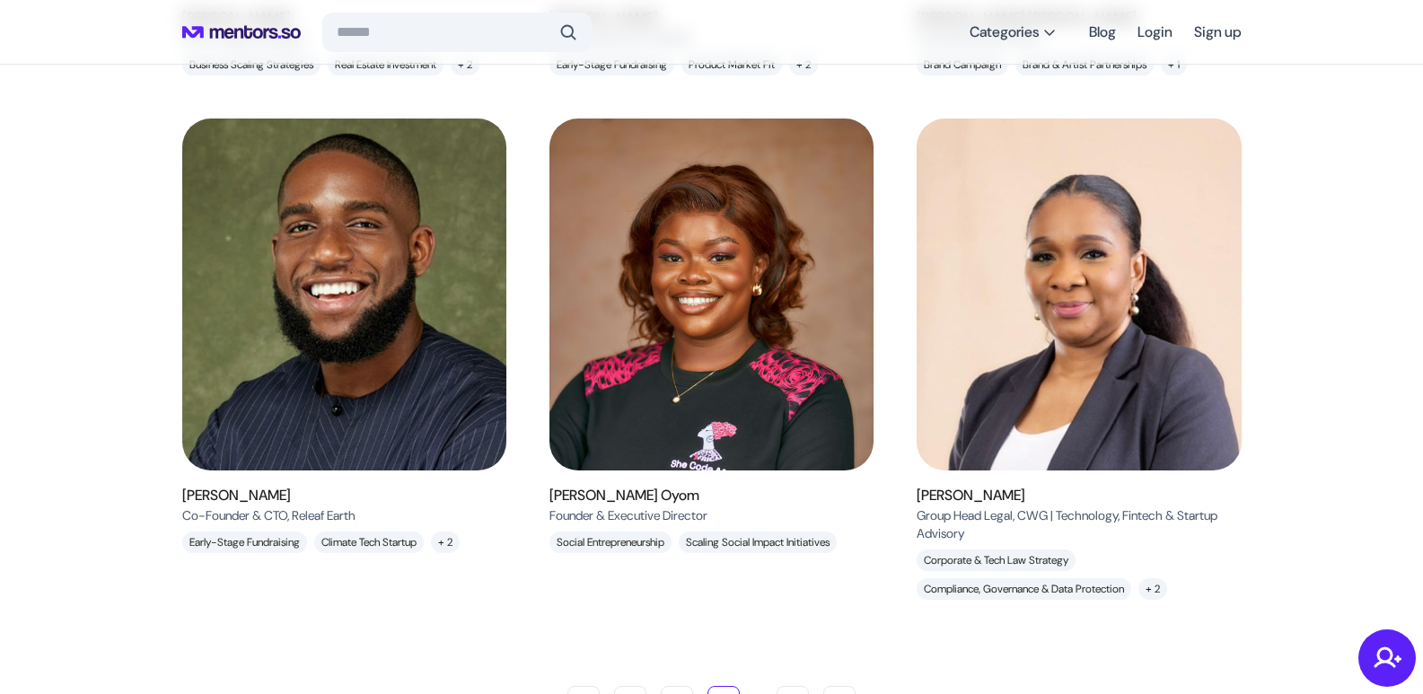
scroll to position [1572, 0]
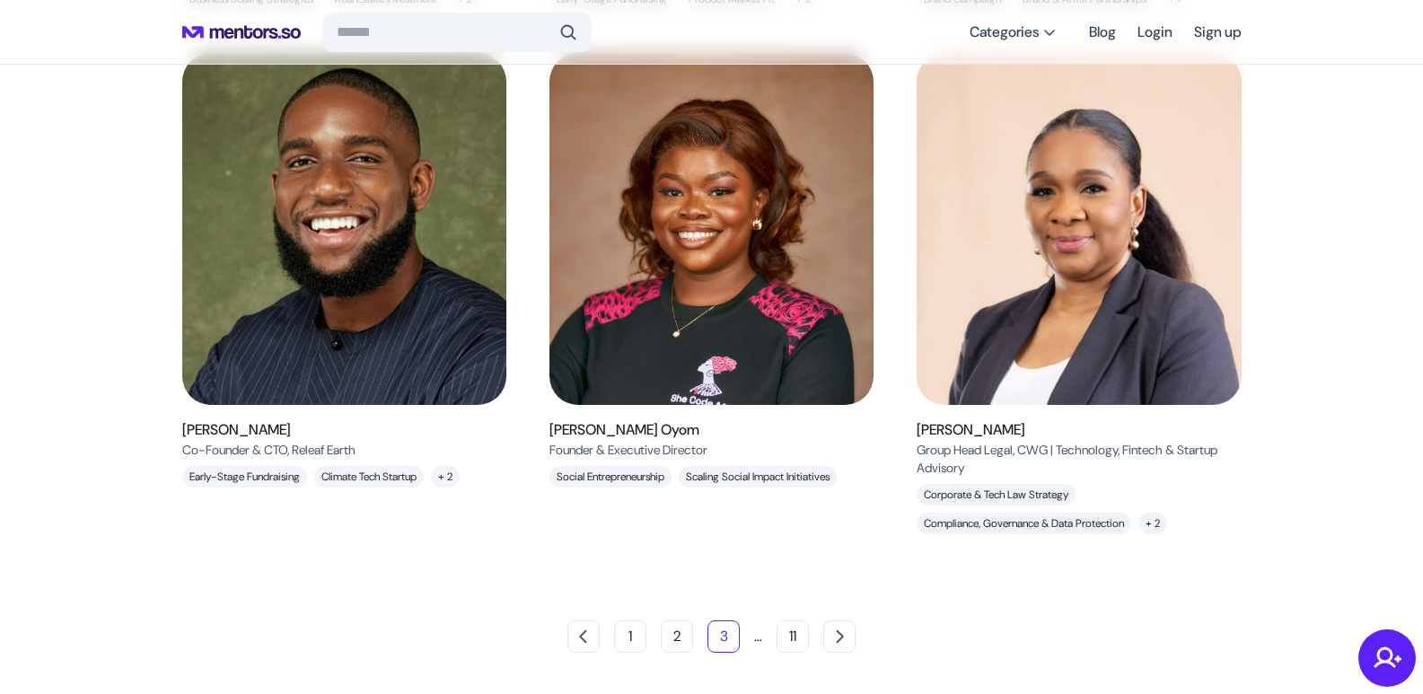
click at [759, 645] on li "…" at bounding box center [758, 636] width 8 height 32
click at [839, 640] on span "Next page" at bounding box center [840, 637] width 18 height 18
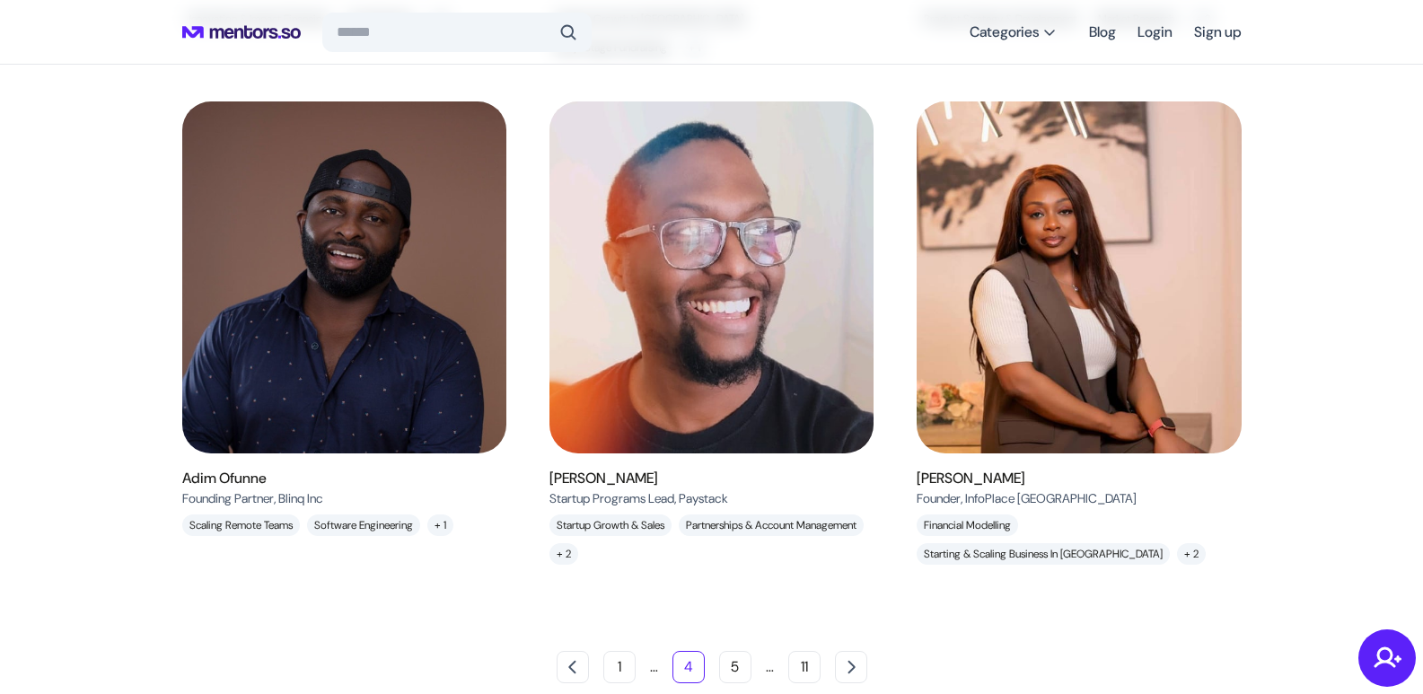
scroll to position [1696, 0]
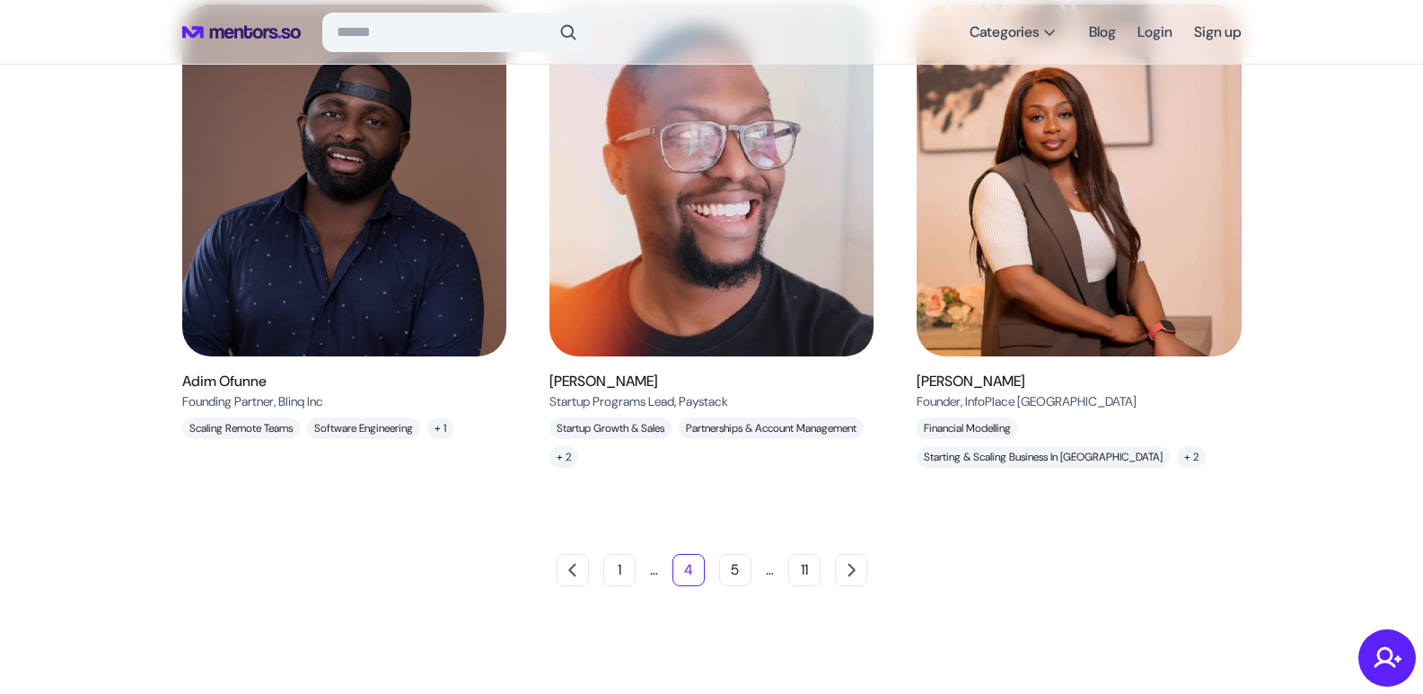
click at [721, 347] on img at bounding box center [711, 180] width 365 height 395
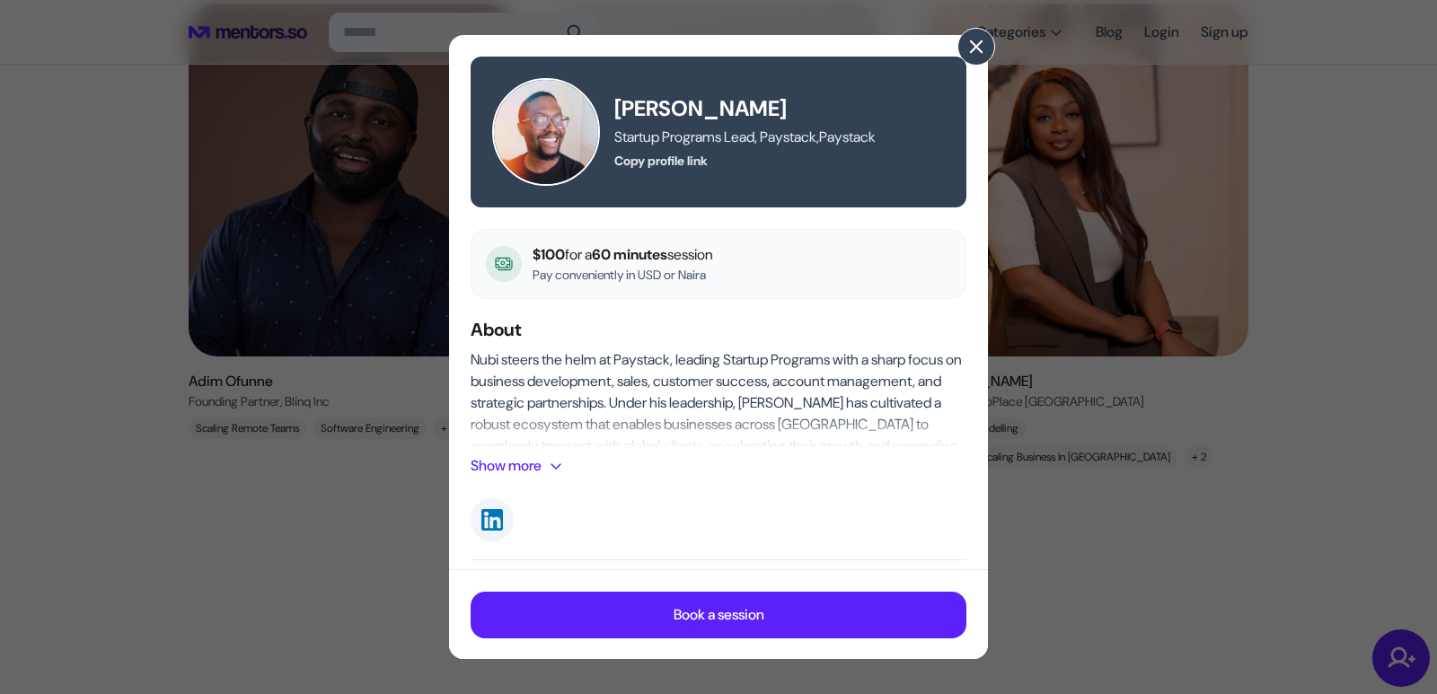
click at [980, 52] on span at bounding box center [976, 47] width 20 height 20
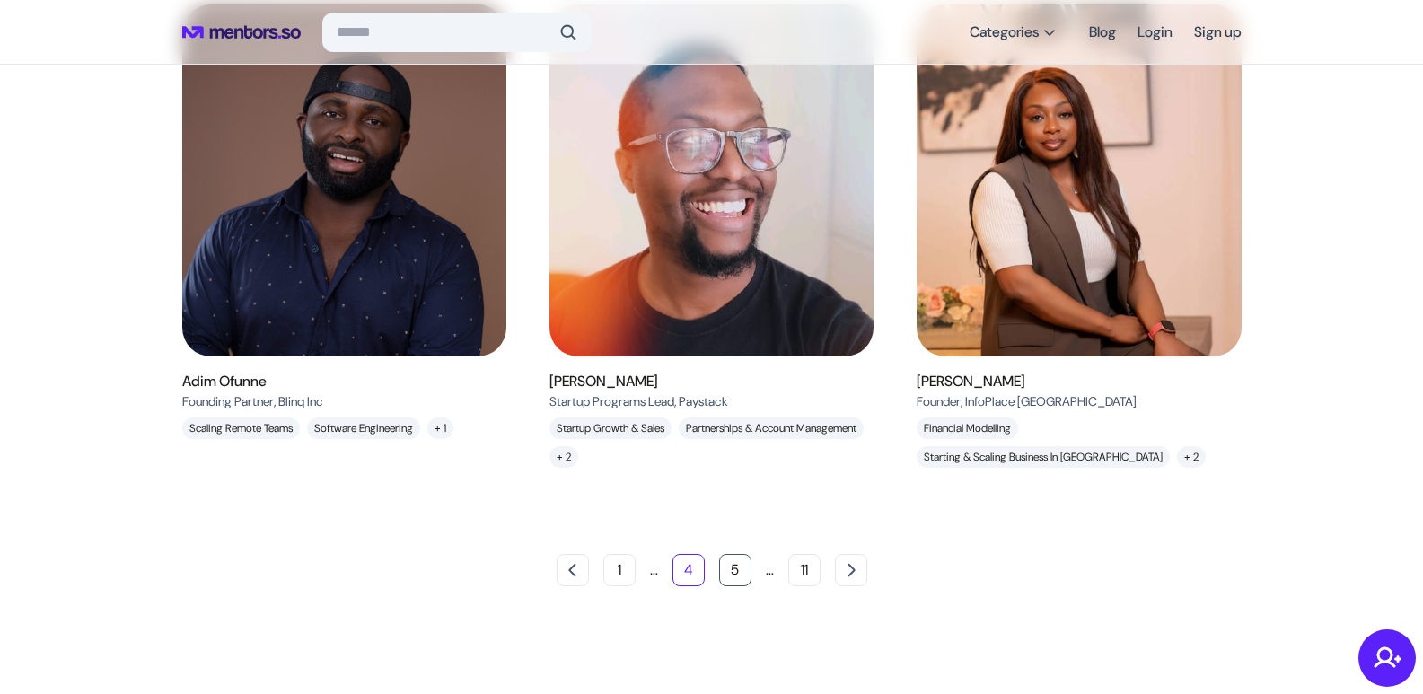
click at [741, 567] on button "5" at bounding box center [735, 570] width 32 height 32
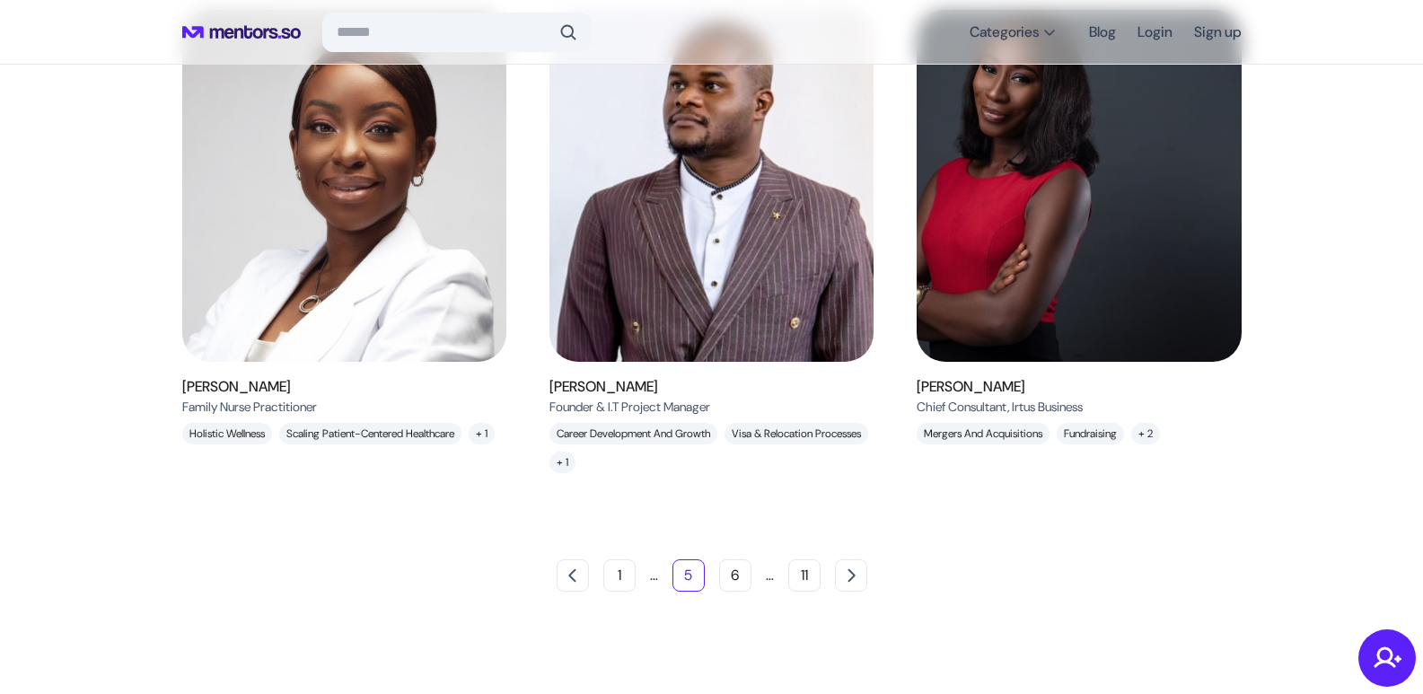
scroll to position [1645, 0]
click at [744, 591] on button "6" at bounding box center [735, 575] width 32 height 32
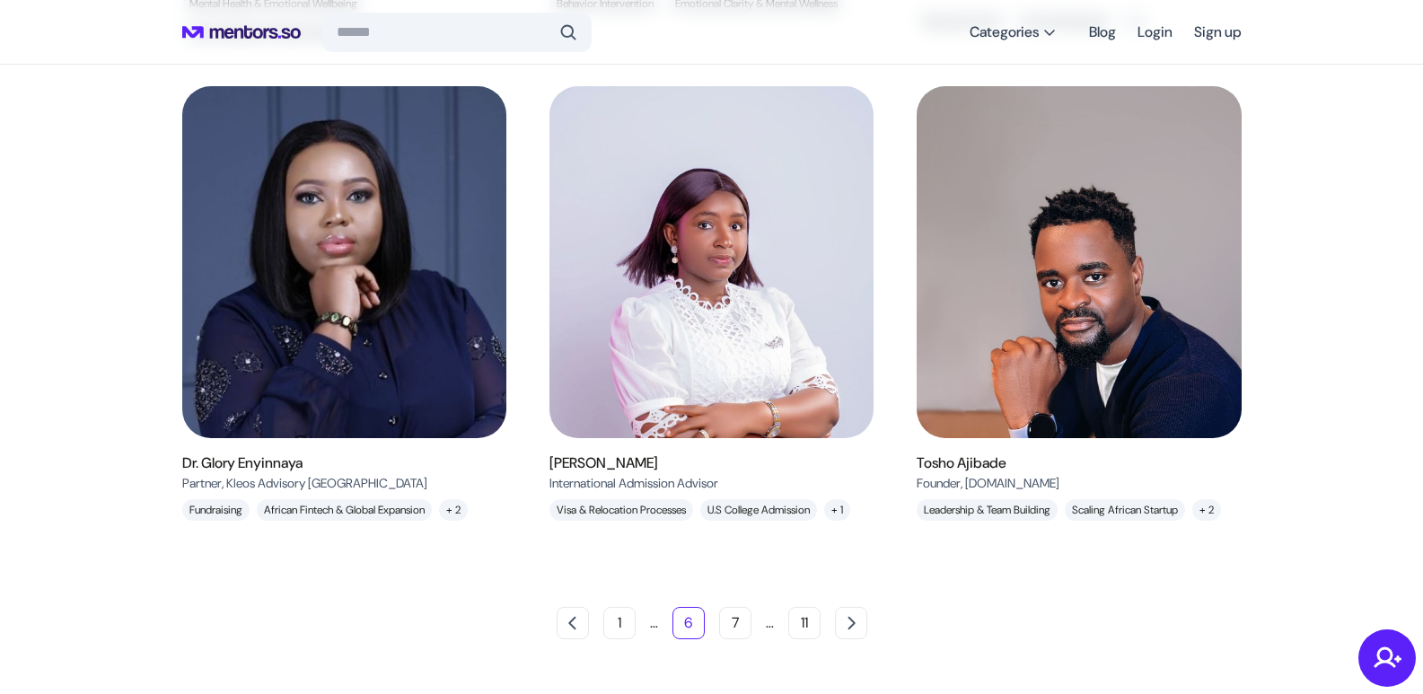
scroll to position [1696, 0]
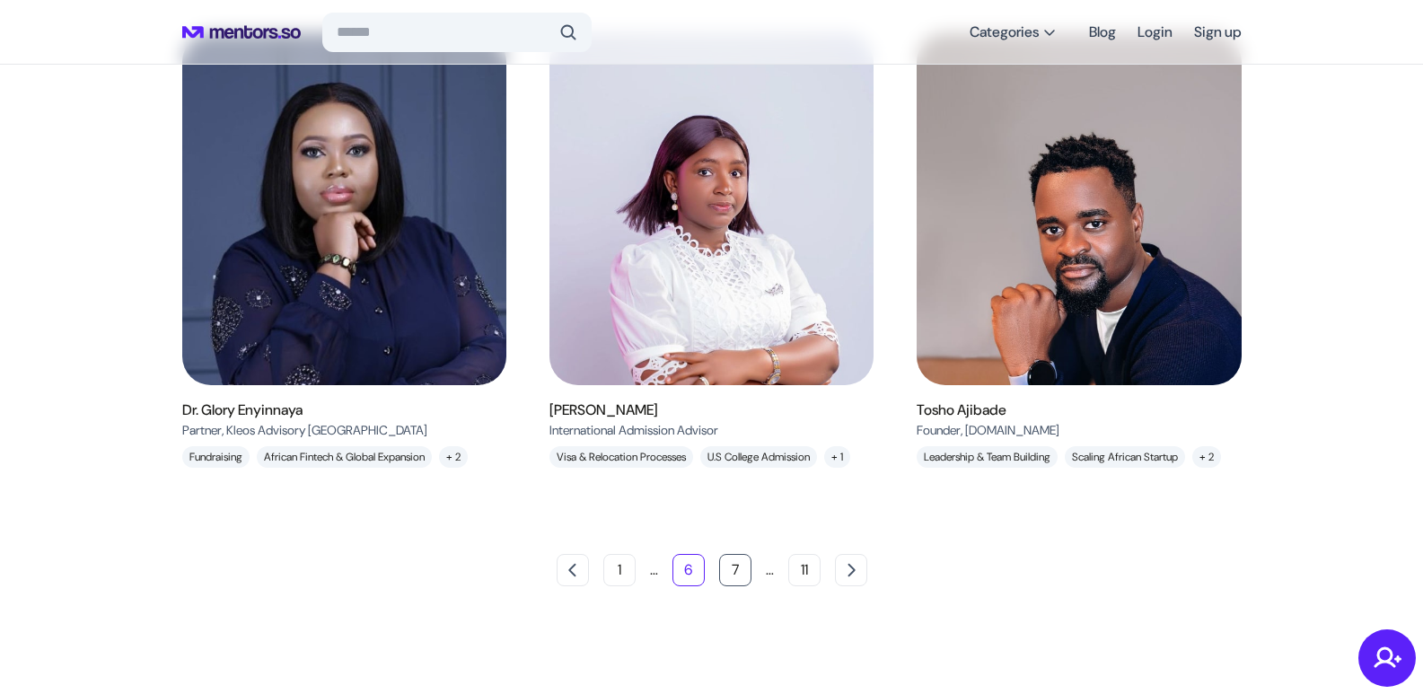
click at [729, 583] on button "7" at bounding box center [735, 570] width 32 height 32
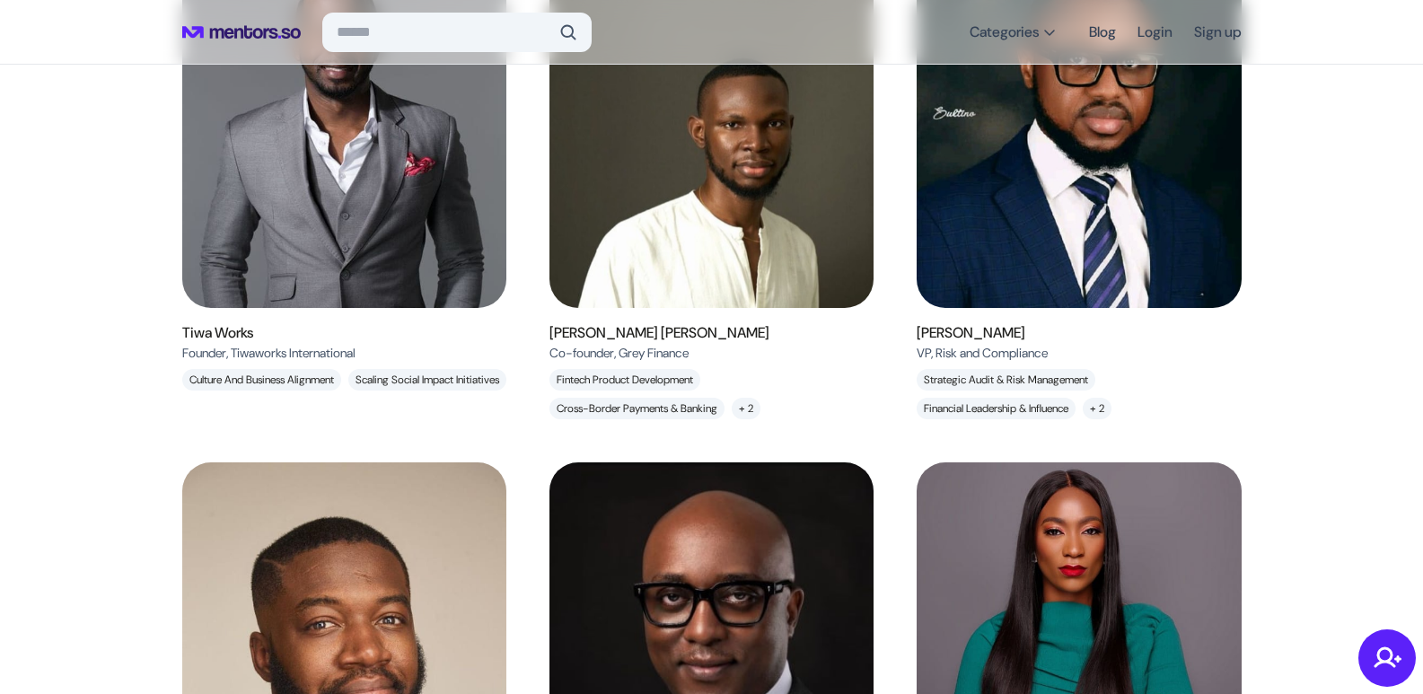
scroll to position [238, 0]
click at [712, 217] on img at bounding box center [711, 131] width 365 height 395
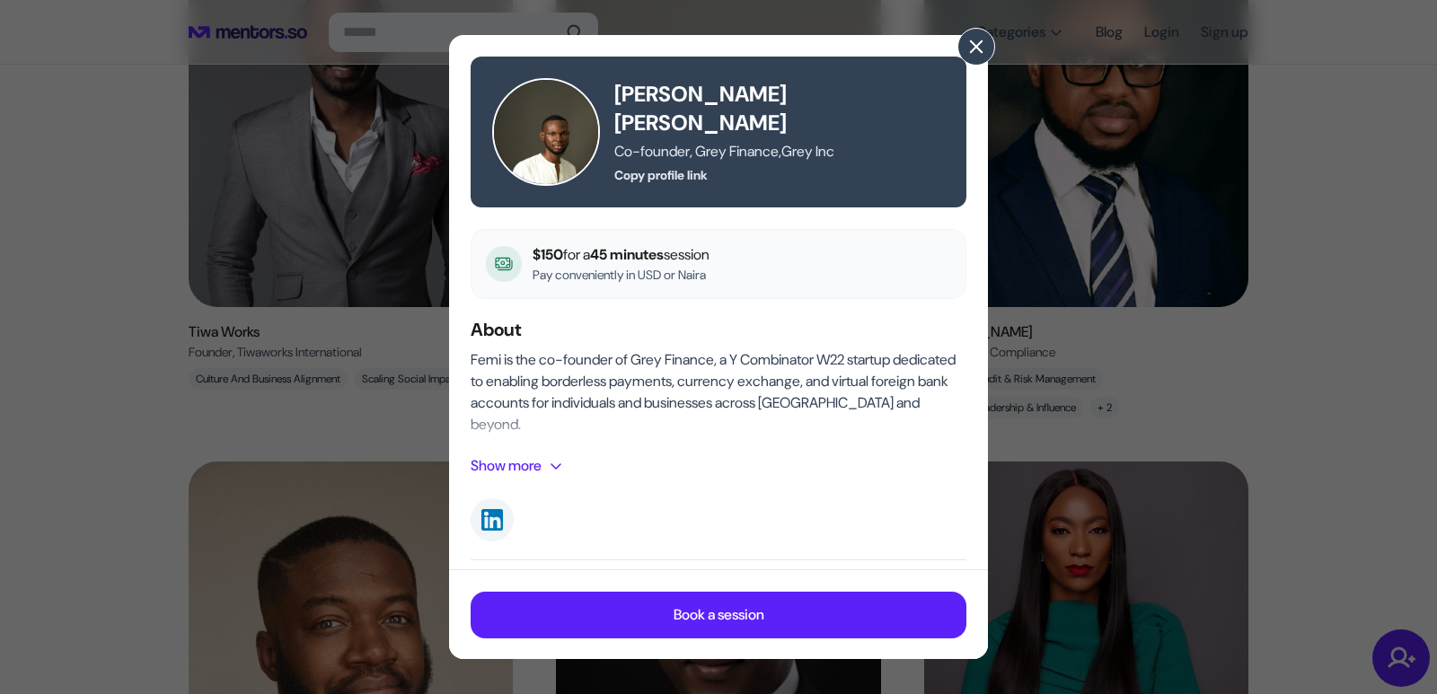
click at [979, 44] on span at bounding box center [976, 47] width 20 height 20
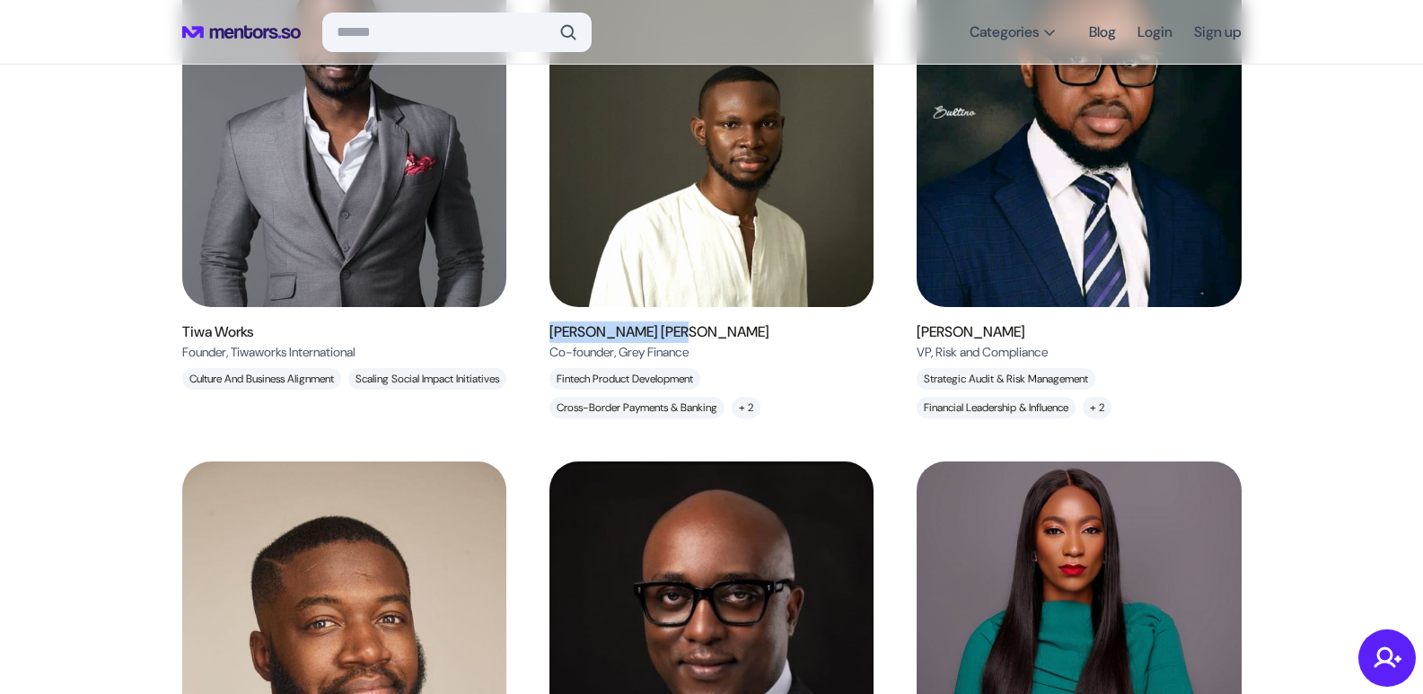
drag, startPoint x: 711, startPoint y: 334, endPoint x: 551, endPoint y: 330, distance: 159.9
click at [551, 330] on div "[PERSON_NAME] [PERSON_NAME] Co-founder, Grey Finance , Grey Inc" at bounding box center [712, 341] width 324 height 40
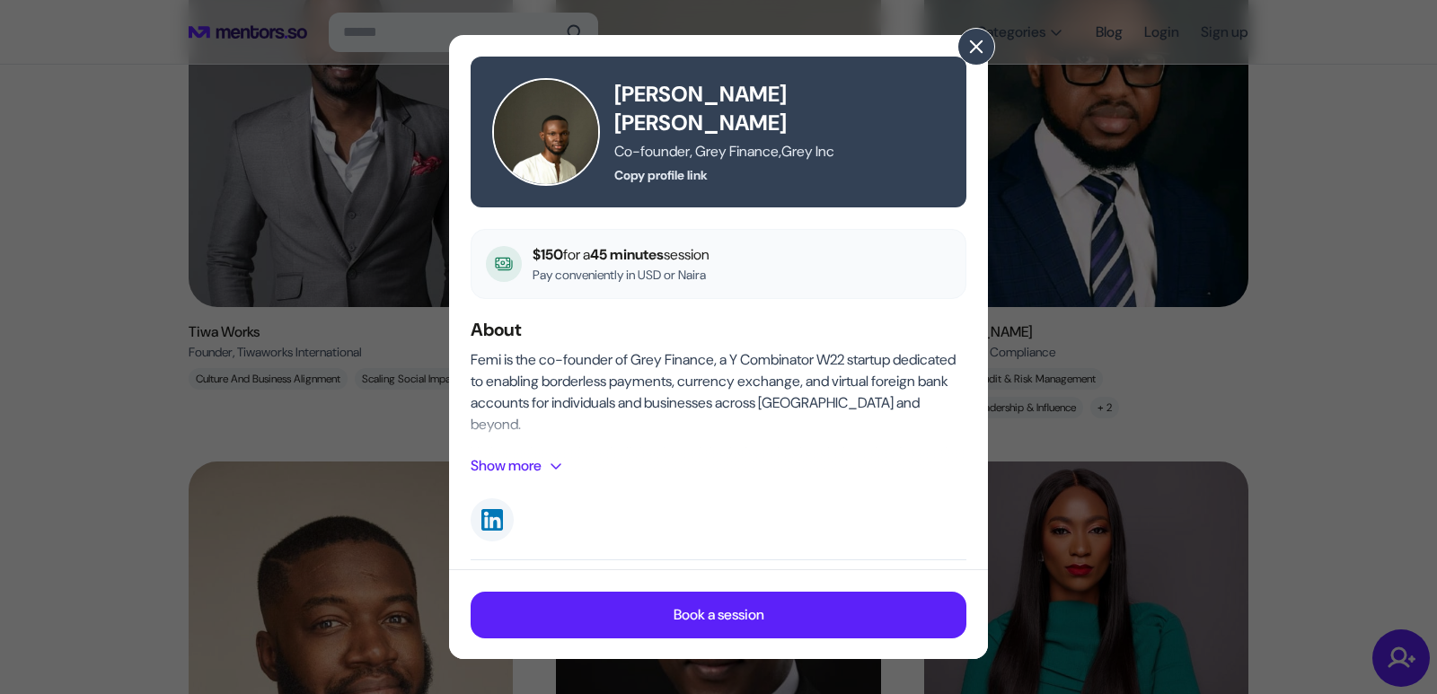
drag, startPoint x: 551, startPoint y: 330, endPoint x: 981, endPoint y: 42, distance: 517.0
click at [981, 42] on span at bounding box center [976, 47] width 20 height 20
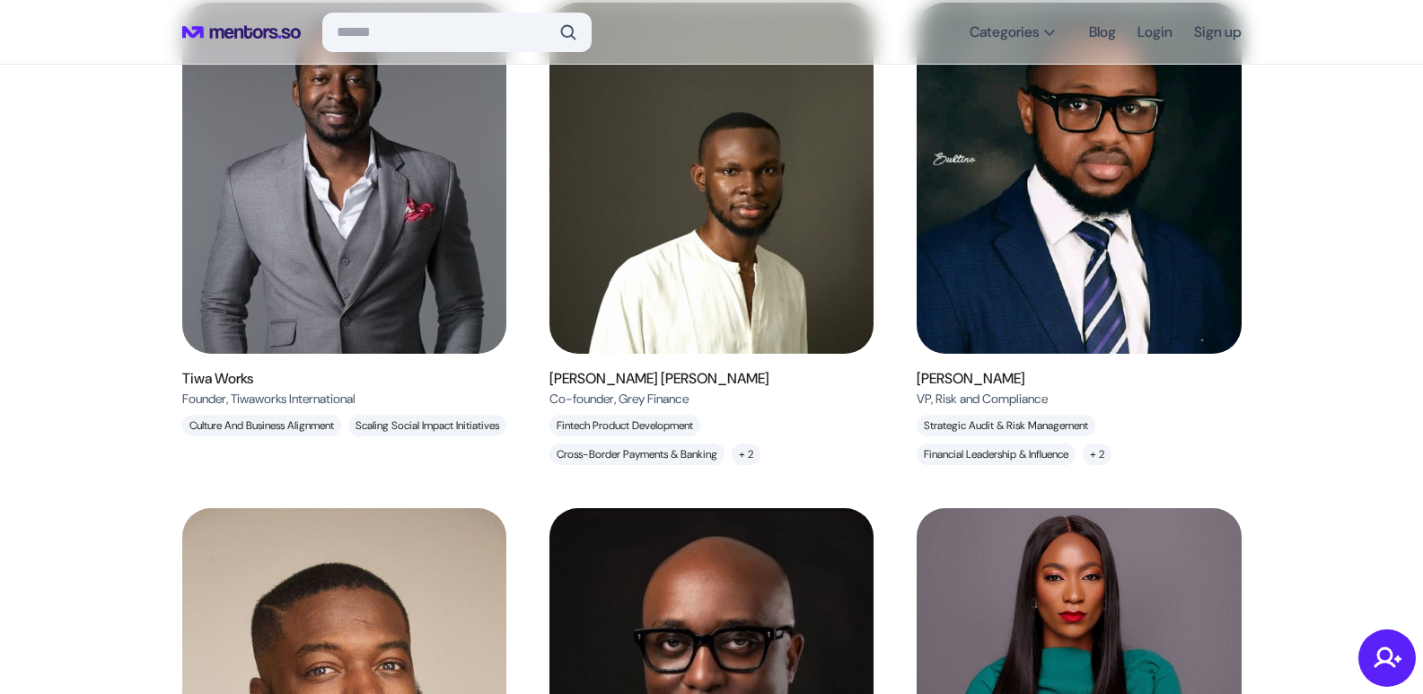
scroll to position [179, 0]
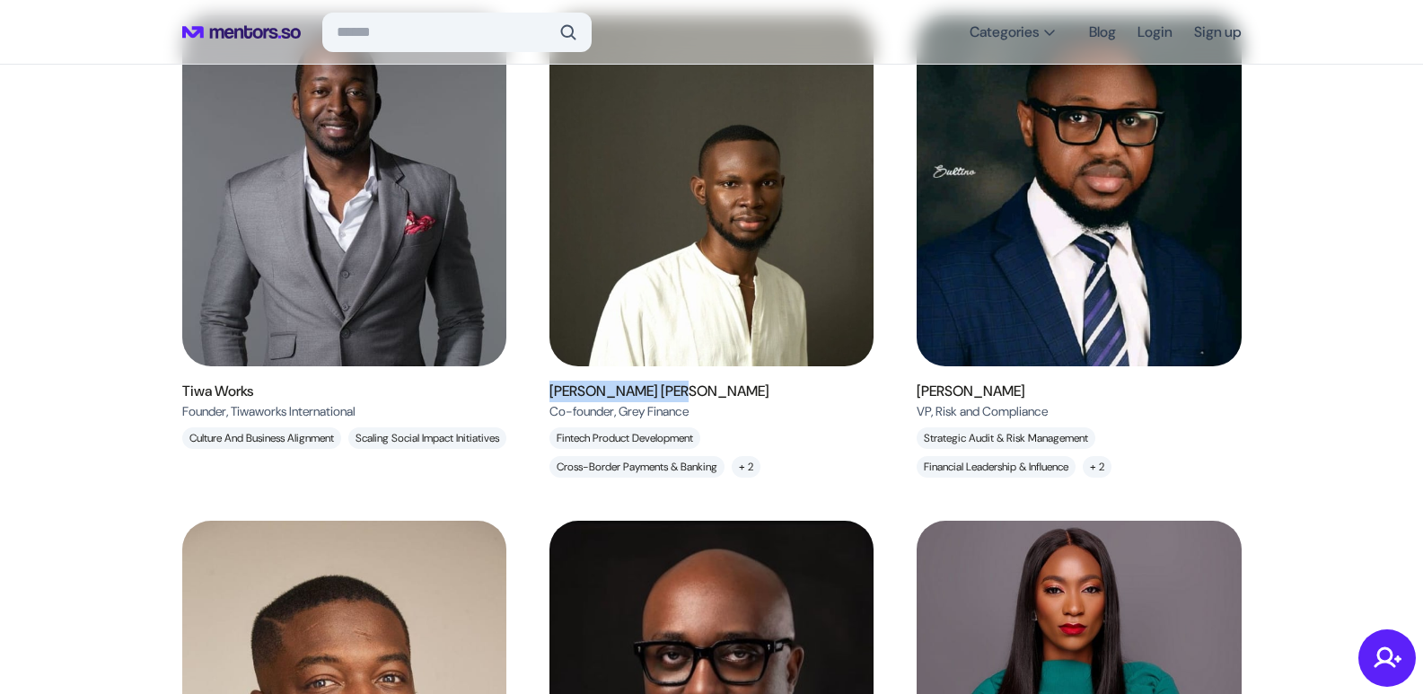
drag, startPoint x: 710, startPoint y: 392, endPoint x: 551, endPoint y: 392, distance: 158.9
click at [551, 392] on div "[PERSON_NAME] [PERSON_NAME] Co-founder, Grey Finance , Grey Inc" at bounding box center [712, 401] width 324 height 40
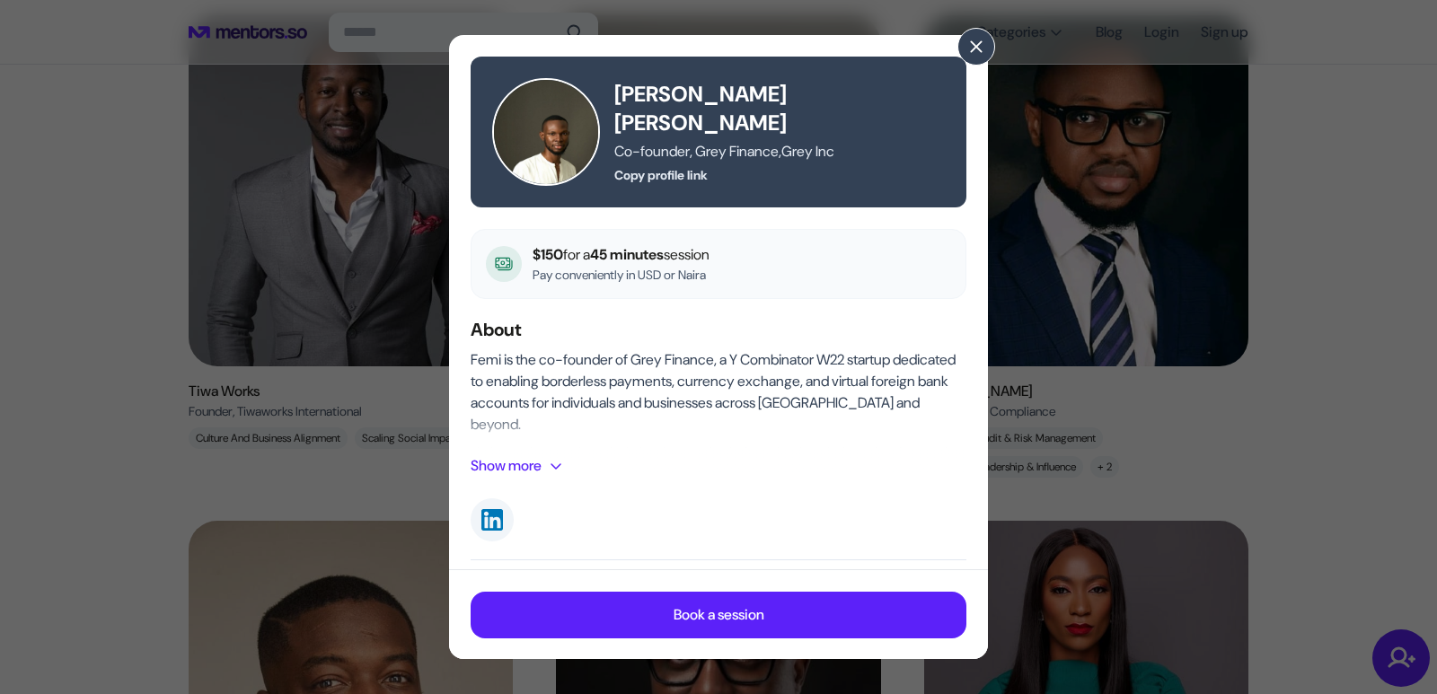
drag, startPoint x: 551, startPoint y: 392, endPoint x: 949, endPoint y: 285, distance: 412.1
click at [949, 285] on div "$150 for a 45 minutes session Pay conveniently in USD or Naira" at bounding box center [719, 264] width 496 height 70
drag, startPoint x: 829, startPoint y: 109, endPoint x: 617, endPoint y: 111, distance: 211.9
click at [617, 111] on h5 "[PERSON_NAME] [PERSON_NAME]" at bounding box center [779, 108] width 330 height 57
copy h5 "[PERSON_NAME] [PERSON_NAME]"
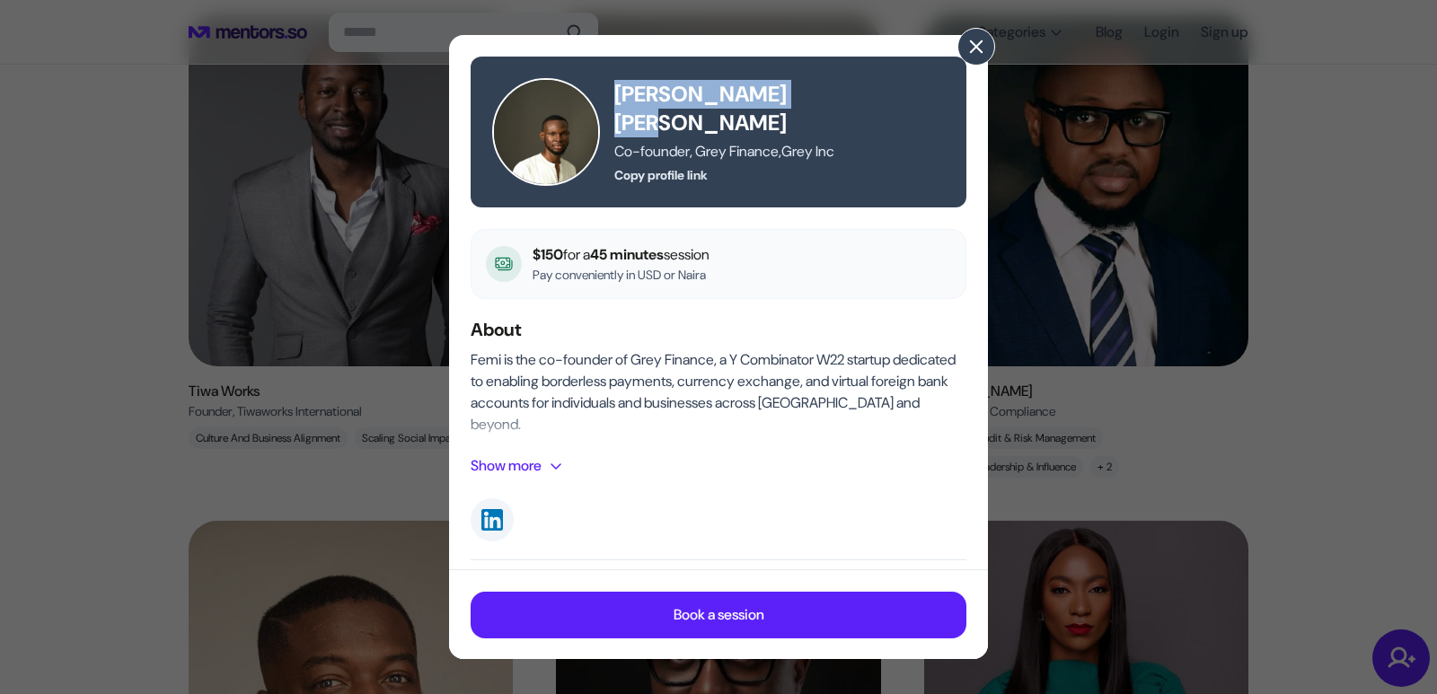
click at [979, 45] on span at bounding box center [976, 47] width 20 height 20
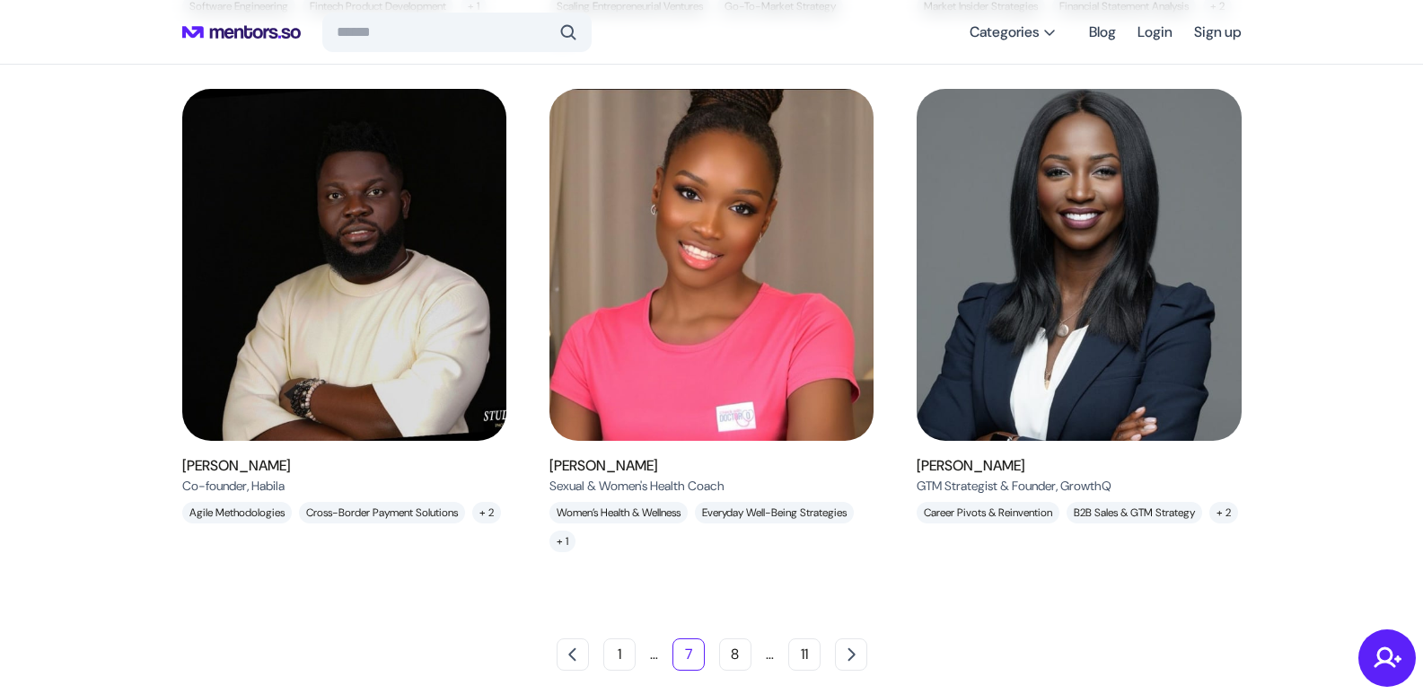
scroll to position [1623, 0]
click at [736, 656] on button "8" at bounding box center [735, 654] width 32 height 32
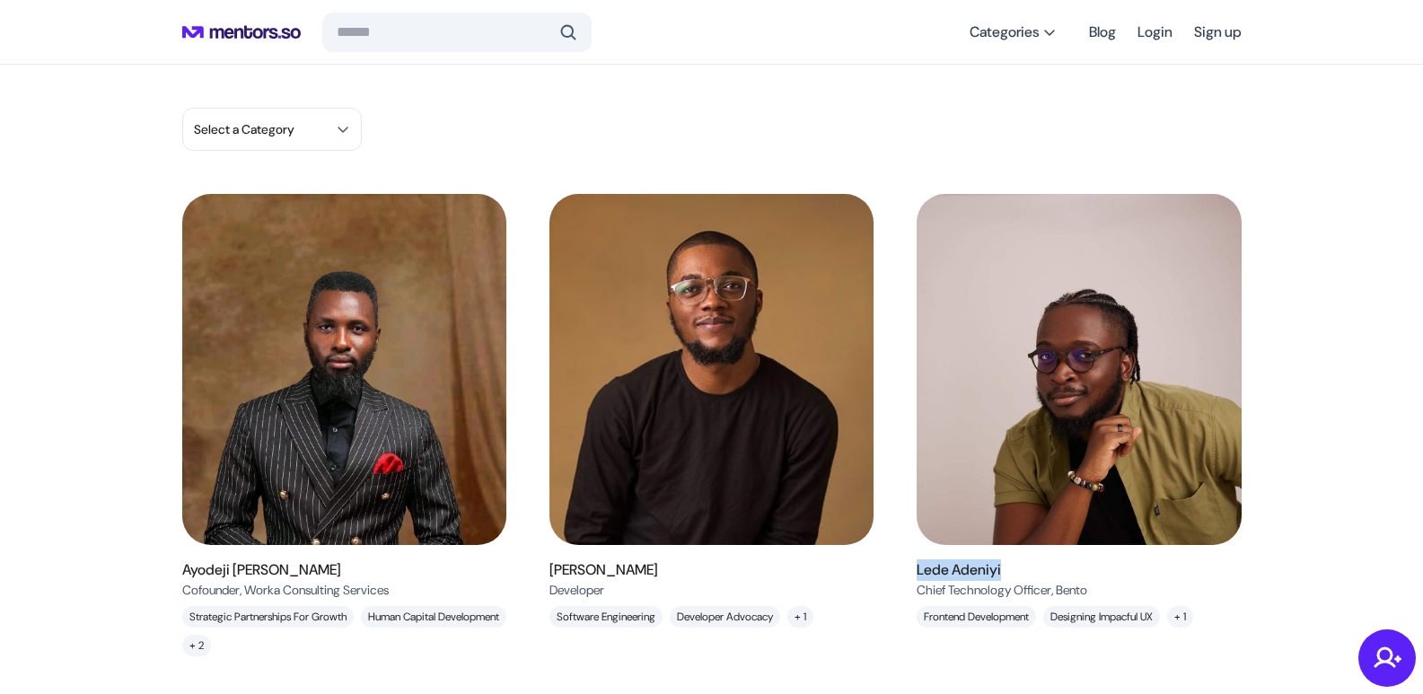
drag, startPoint x: 1018, startPoint y: 571, endPoint x: 918, endPoint y: 571, distance: 100.6
click at [918, 571] on h6 "Lede Adeniyi" at bounding box center [1002, 570] width 171 height 22
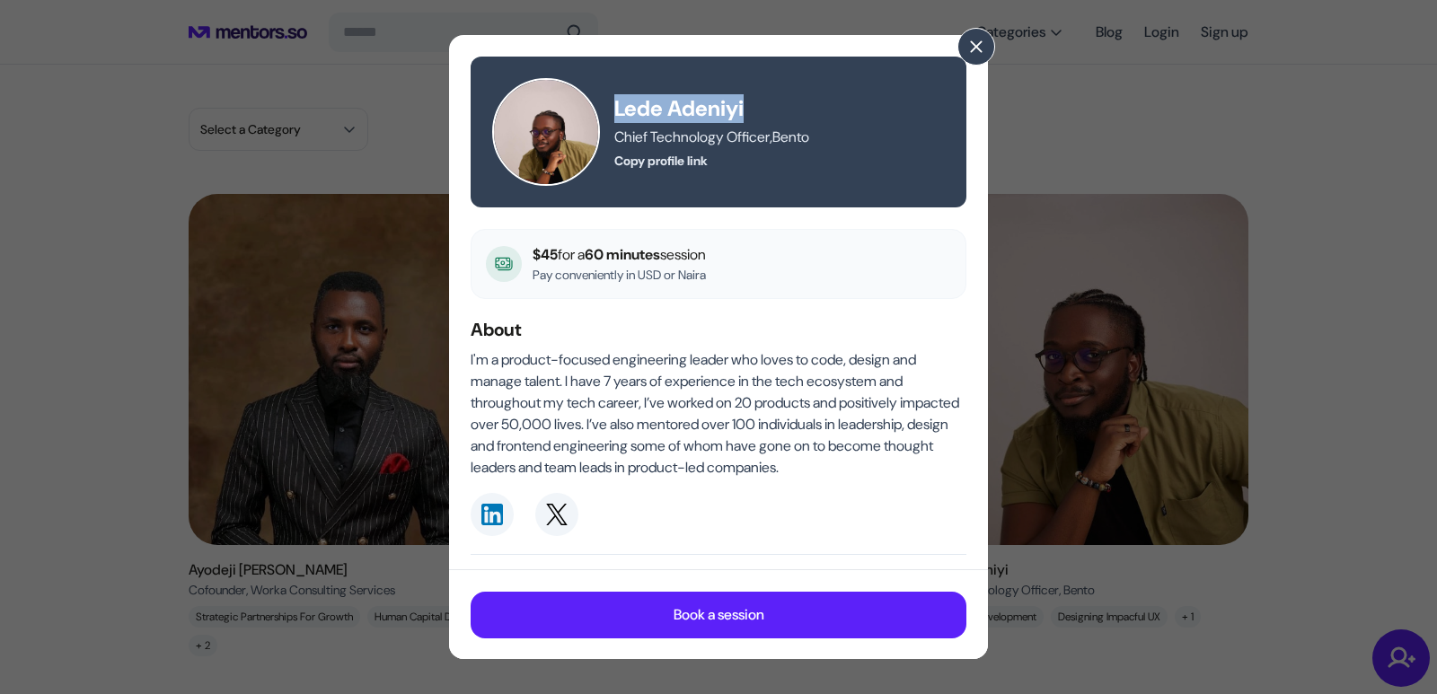
drag, startPoint x: 761, startPoint y: 108, endPoint x: 611, endPoint y: 105, distance: 150.9
click at [611, 105] on div "[PERSON_NAME] Chief Technology Officer , [PERSON_NAME] Copy profile link" at bounding box center [718, 132] width 453 height 108
copy h5 "Lede Adeniyi"
click at [977, 44] on span at bounding box center [976, 47] width 20 height 20
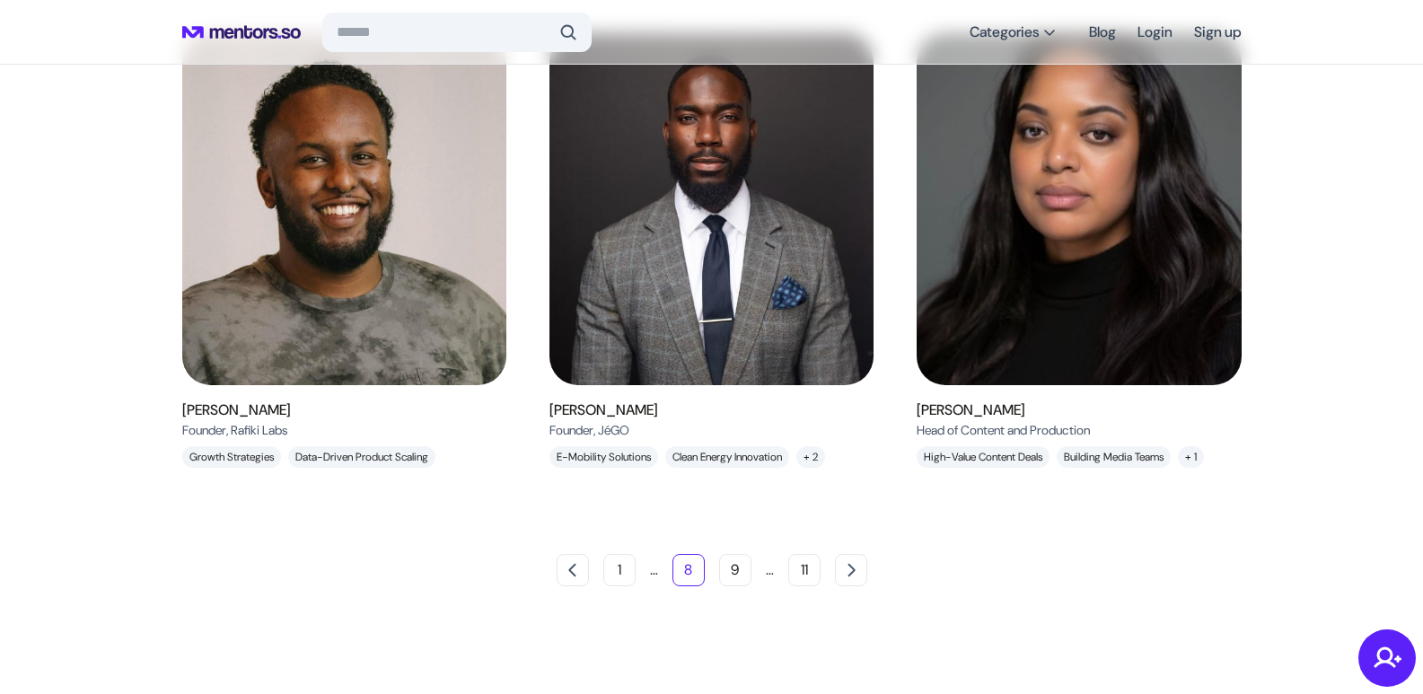
scroll to position [1678, 0]
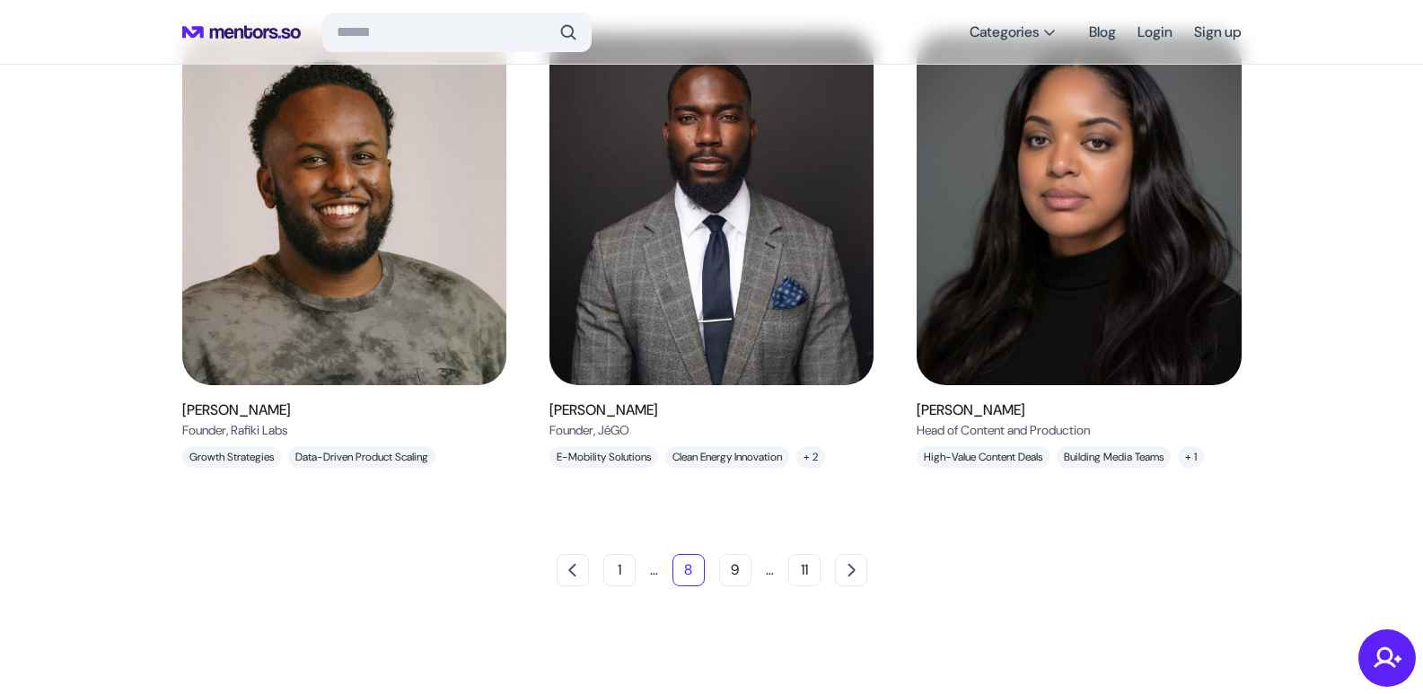
click at [752, 571] on ul "1 … 8 9 … 11" at bounding box center [712, 570] width 311 height 32
click at [741, 572] on button "9" at bounding box center [735, 570] width 32 height 32
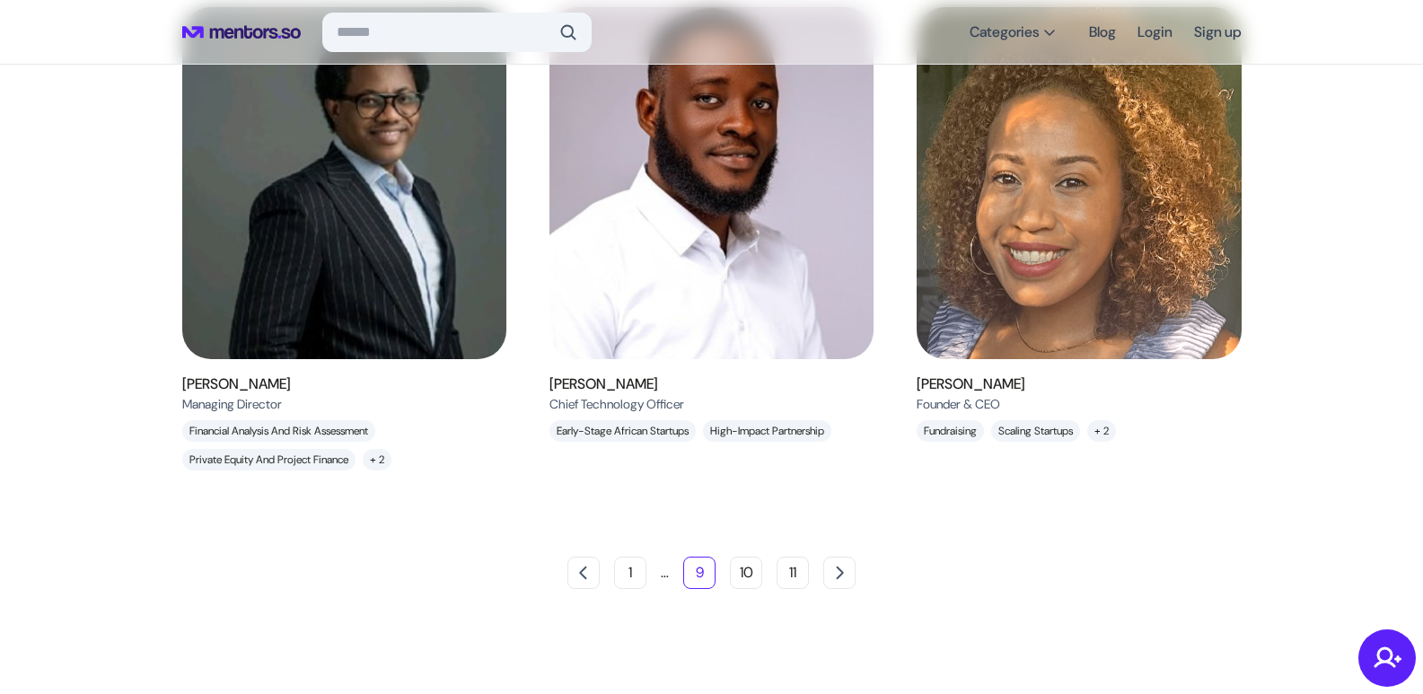
scroll to position [1621, 0]
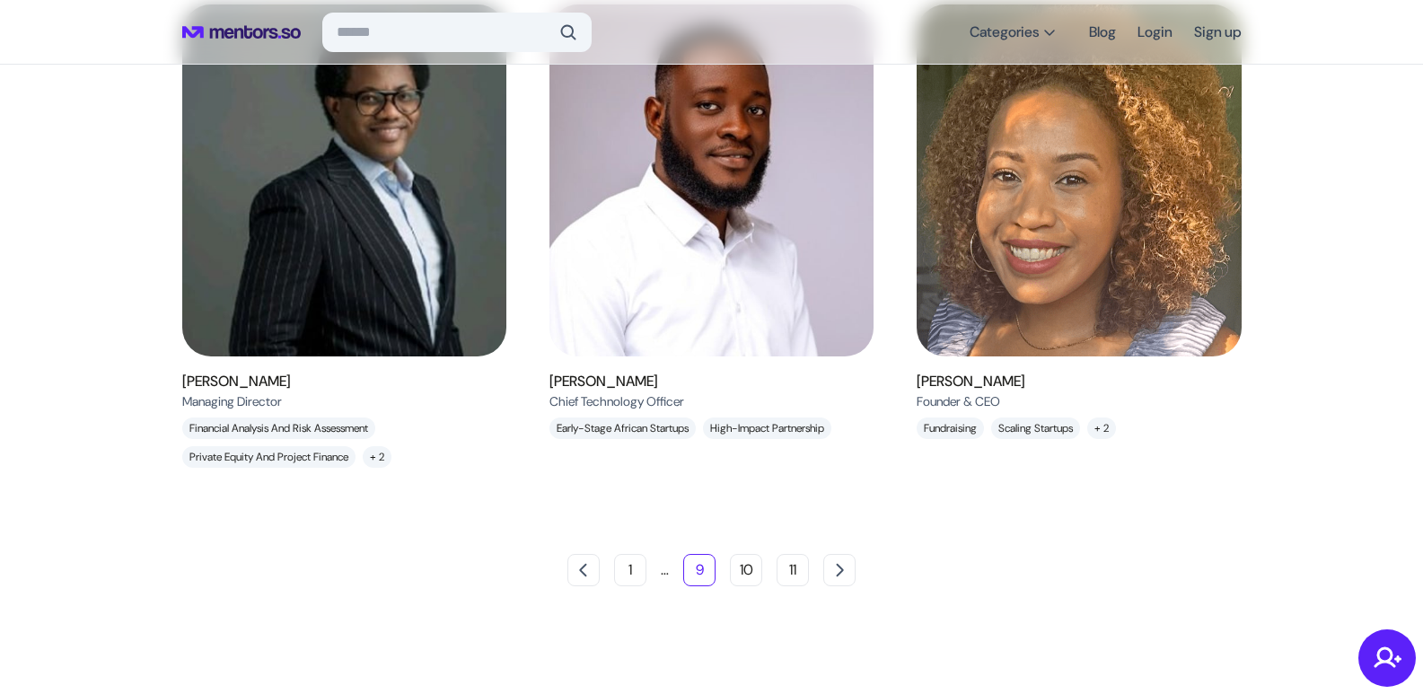
click at [702, 374] on div "[PERSON_NAME] Chief Technology Officer , Future [GEOGRAPHIC_DATA]" at bounding box center [712, 391] width 324 height 40
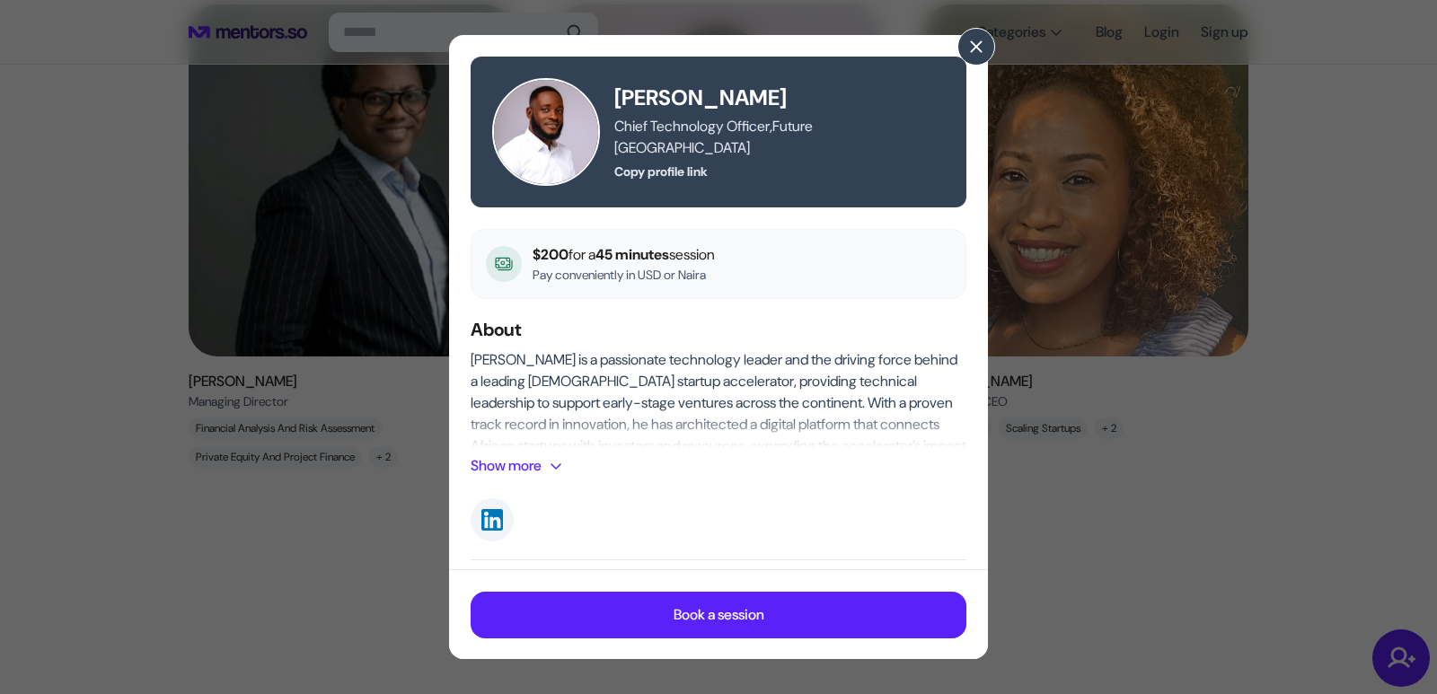
drag, startPoint x: 830, startPoint y: 109, endPoint x: 611, endPoint y: 101, distance: 218.3
click at [611, 101] on div "[PERSON_NAME] Chief Technology Officer , Future [GEOGRAPHIC_DATA] Copy profile …" at bounding box center [718, 132] width 453 height 108
click at [1000, 49] on div "[PERSON_NAME] Chief Technology Officer , Future Africa Copy profile link $200 f…" at bounding box center [718, 347] width 1437 height 694
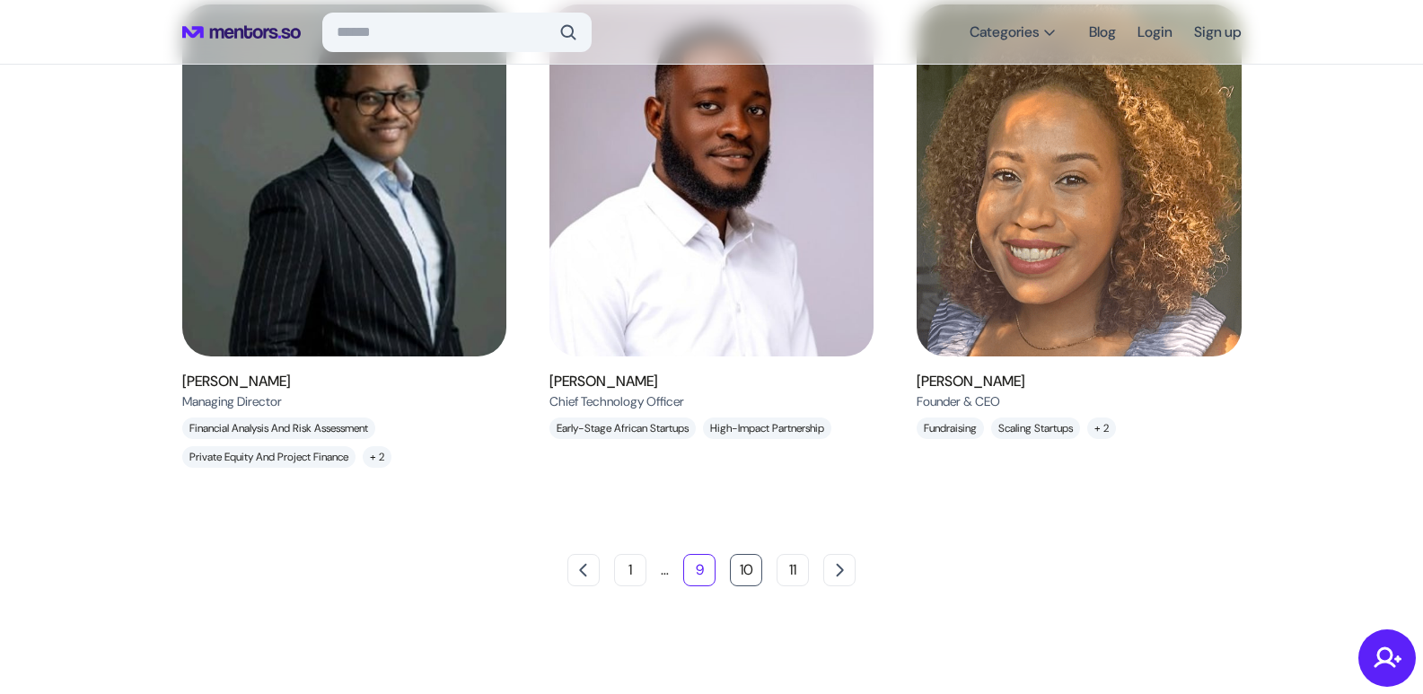
click at [744, 585] on button "10" at bounding box center [746, 570] width 32 height 32
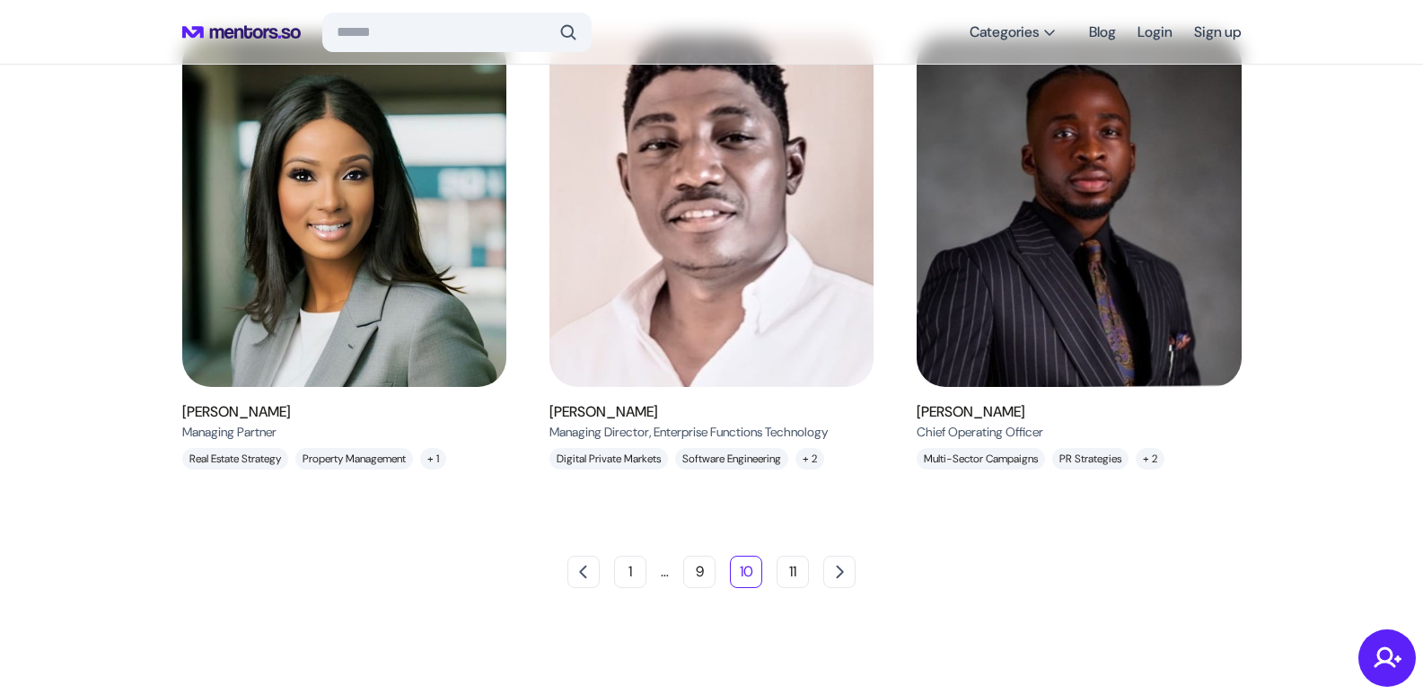
scroll to position [1650, 0]
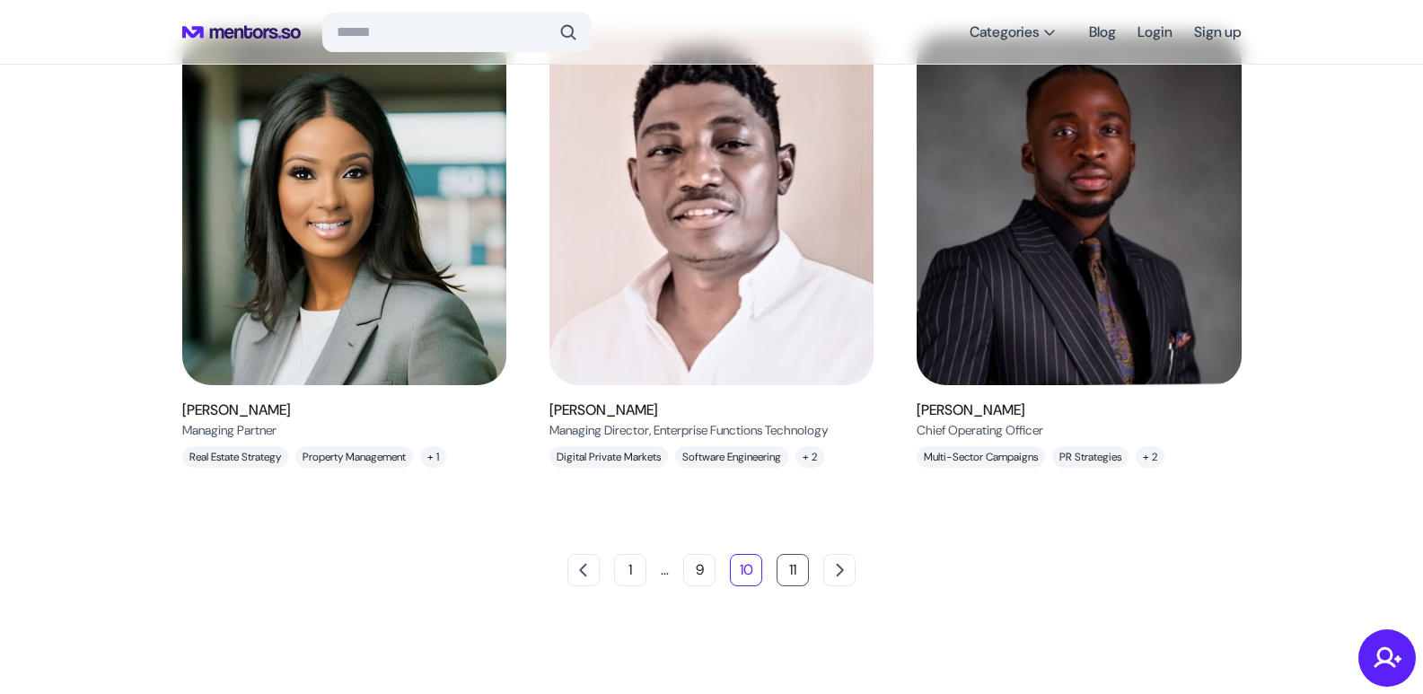
click at [794, 580] on button "11" at bounding box center [793, 570] width 32 height 32
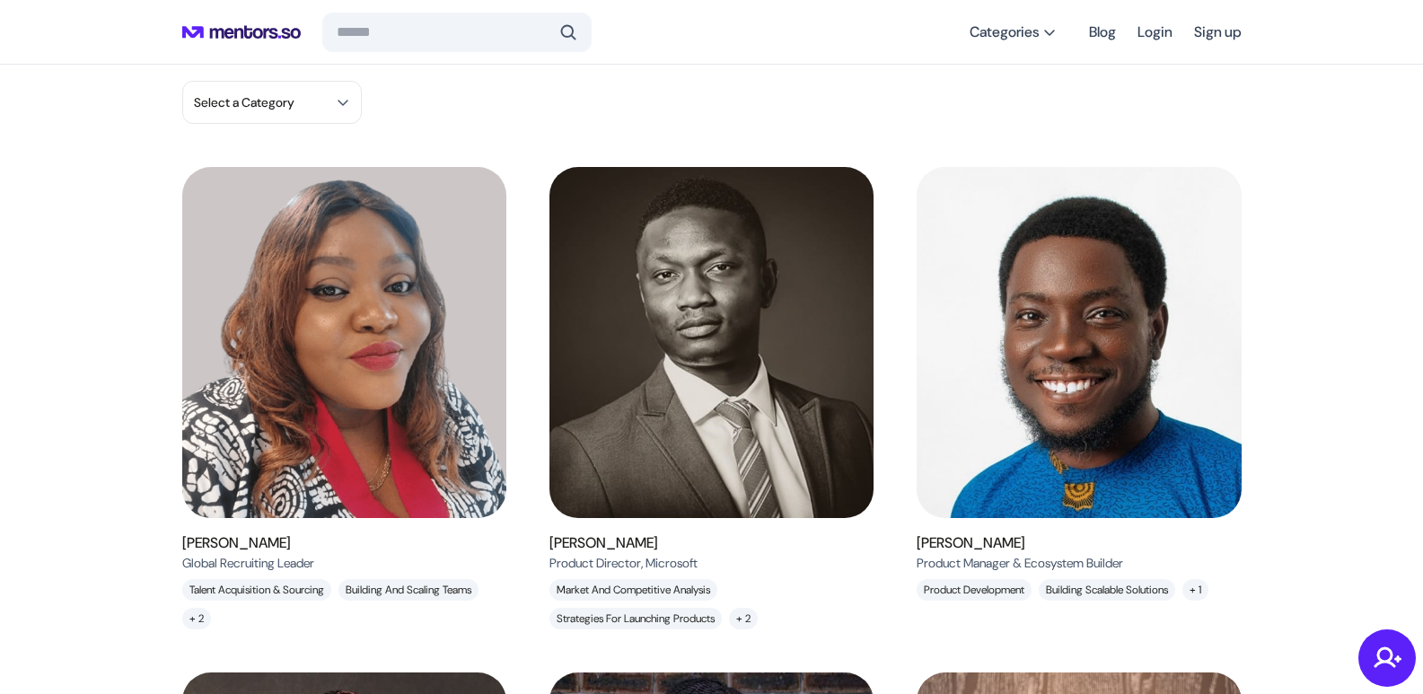
scroll to position [0, 0]
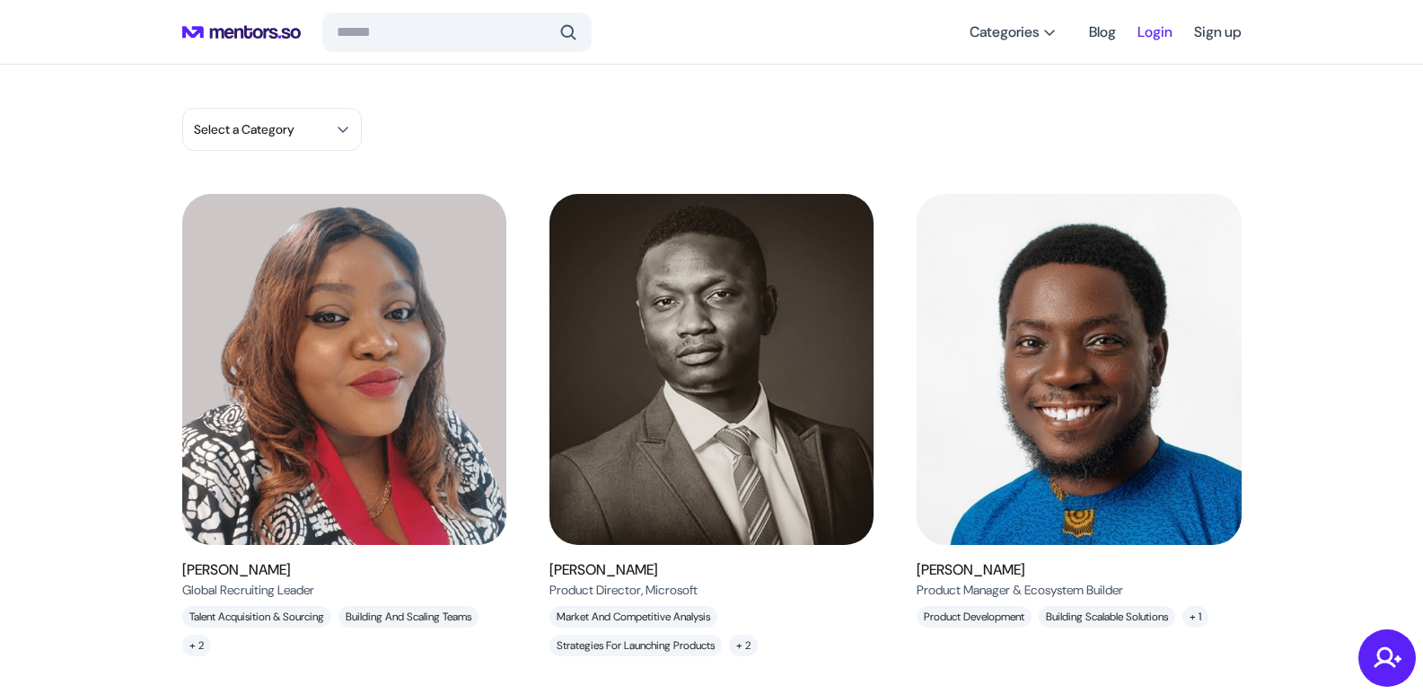
click at [1157, 33] on link "Login" at bounding box center [1155, 32] width 35 height 32
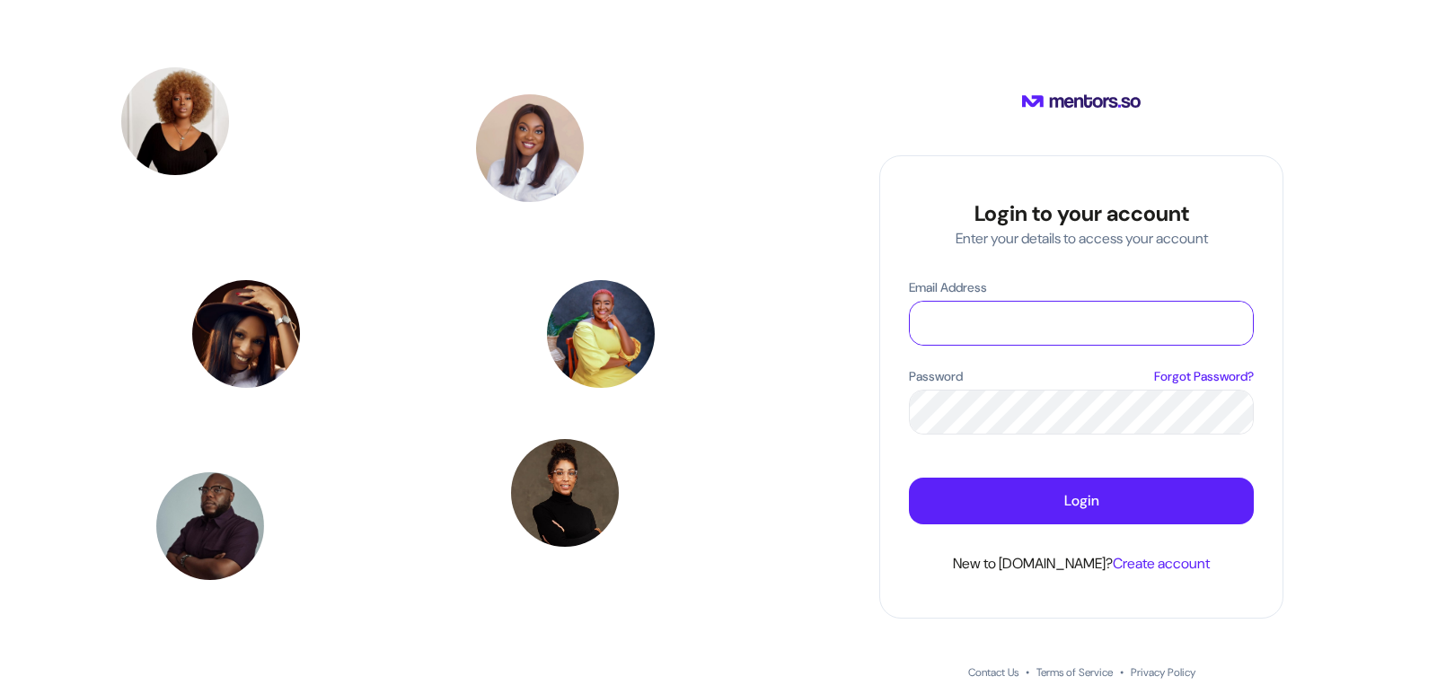
click at [971, 322] on input "Email Address" at bounding box center [1081, 323] width 343 height 43
click at [1403, 418] on div "Login to your account Enter your details to access your account Email Address P…" at bounding box center [1081, 347] width 711 height 694
click at [1151, 563] on span "Create account" at bounding box center [1161, 563] width 97 height 19
click at [1030, 326] on input "Email Address" at bounding box center [1081, 323] width 343 height 43
type input "**********"
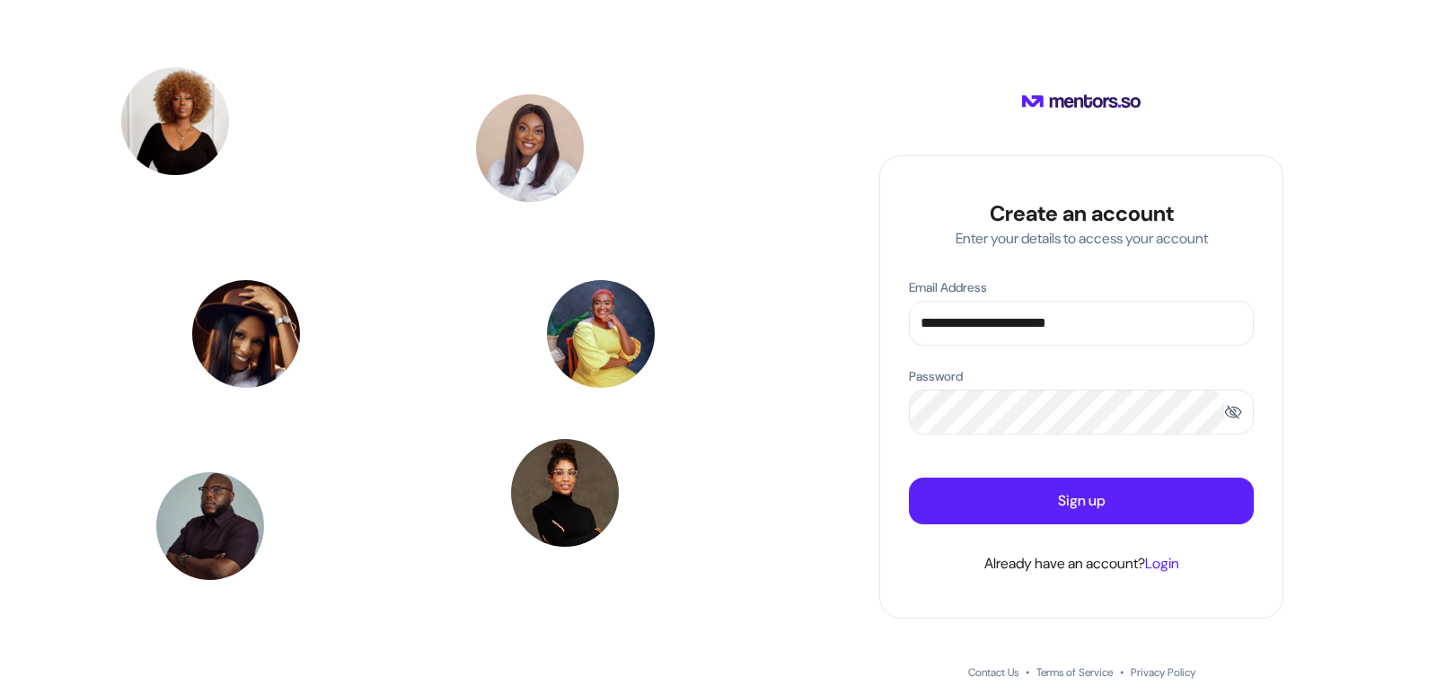
click at [1238, 418] on span at bounding box center [1233, 412] width 18 height 18
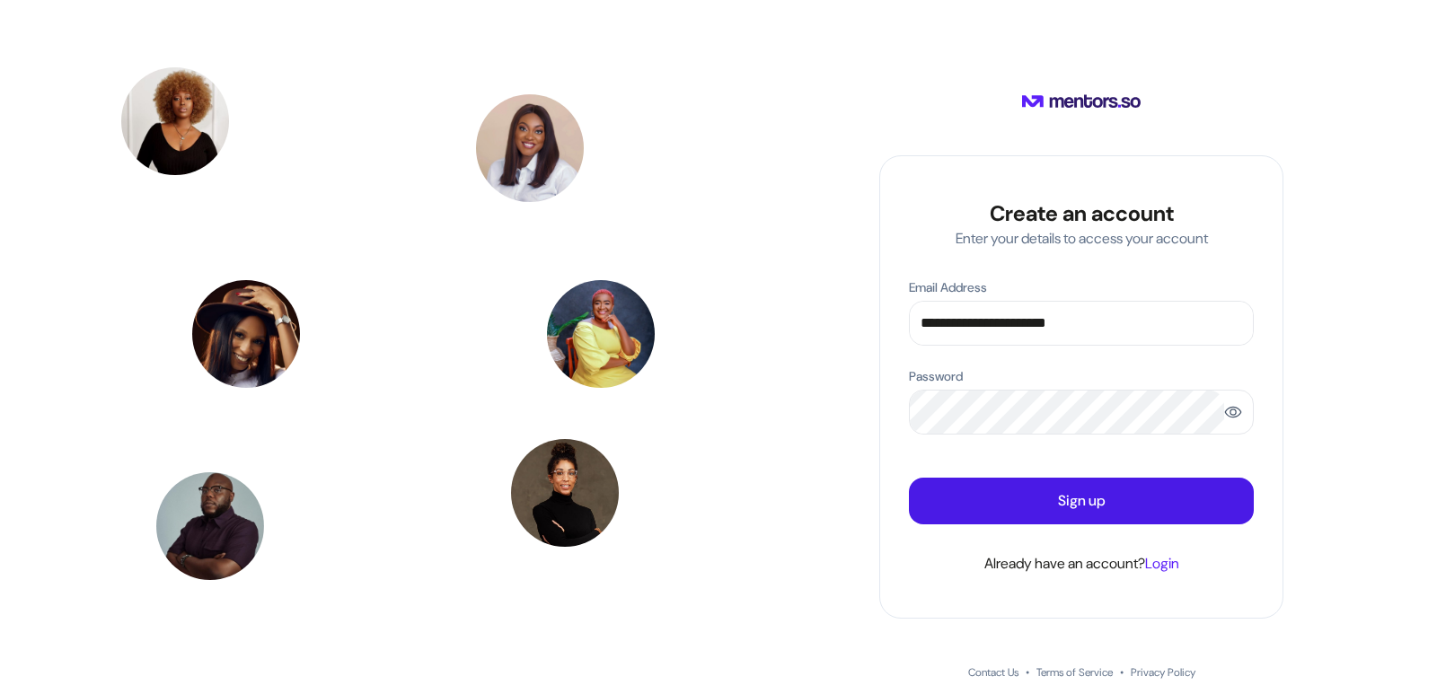
click at [1111, 502] on button "Sign up" at bounding box center [1081, 501] width 345 height 47
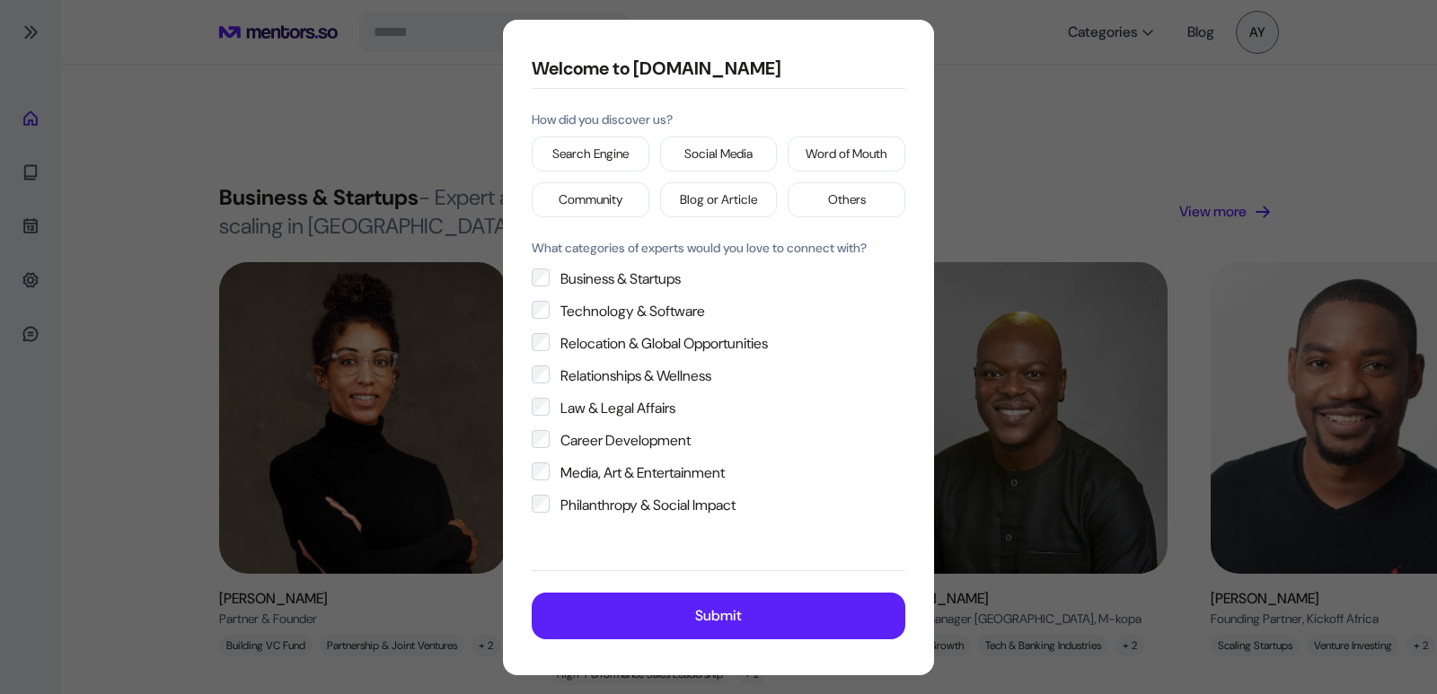
click at [598, 157] on p "Search Engine" at bounding box center [590, 154] width 76 height 19
click at [540, 290] on div "Business & Startups Technology & Software Relocation & Global Opportunities Rel…" at bounding box center [719, 392] width 374 height 248
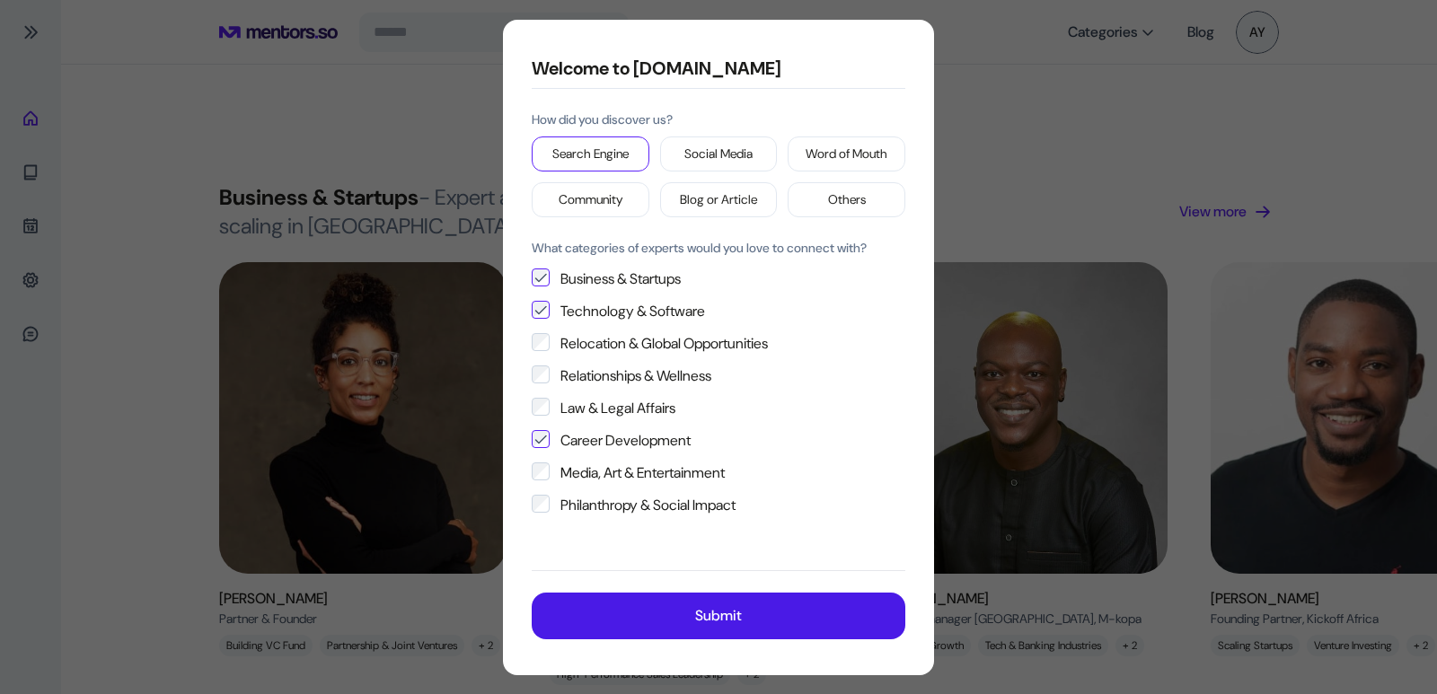
click at [656, 614] on button "Submit" at bounding box center [719, 616] width 374 height 47
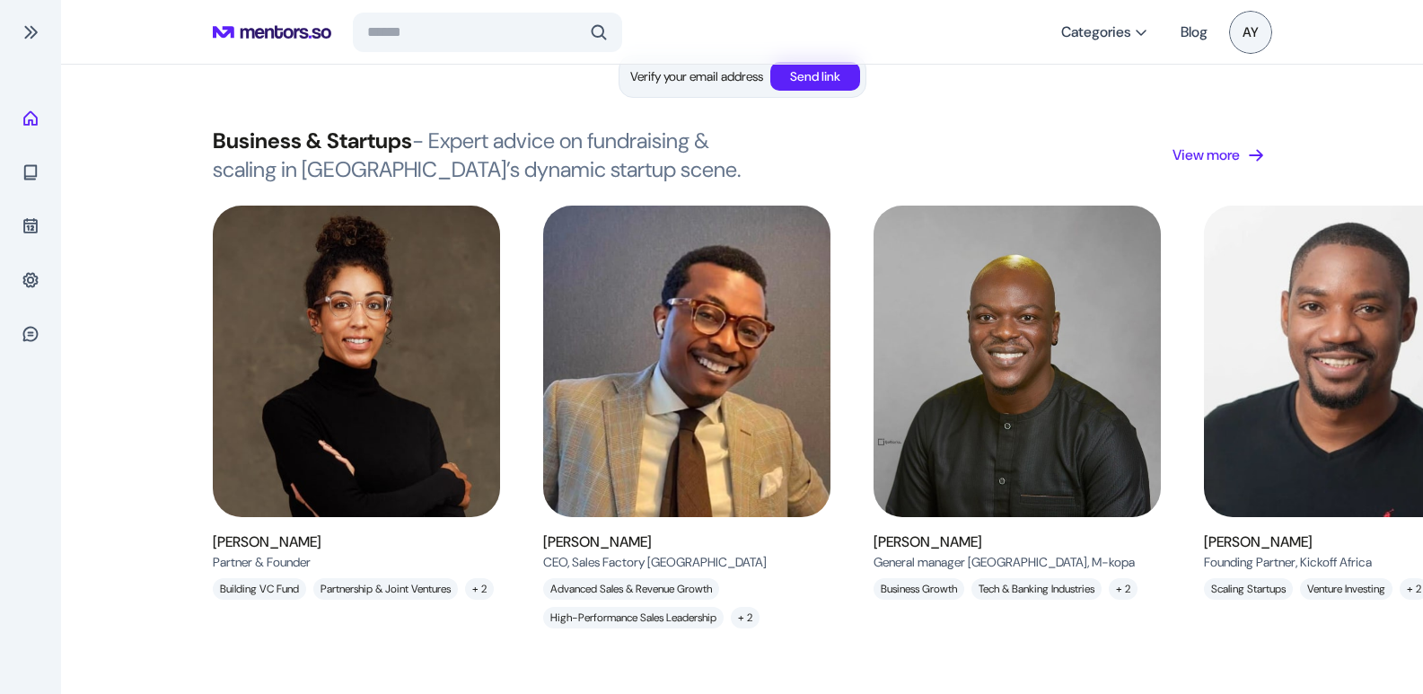
scroll to position [52, 0]
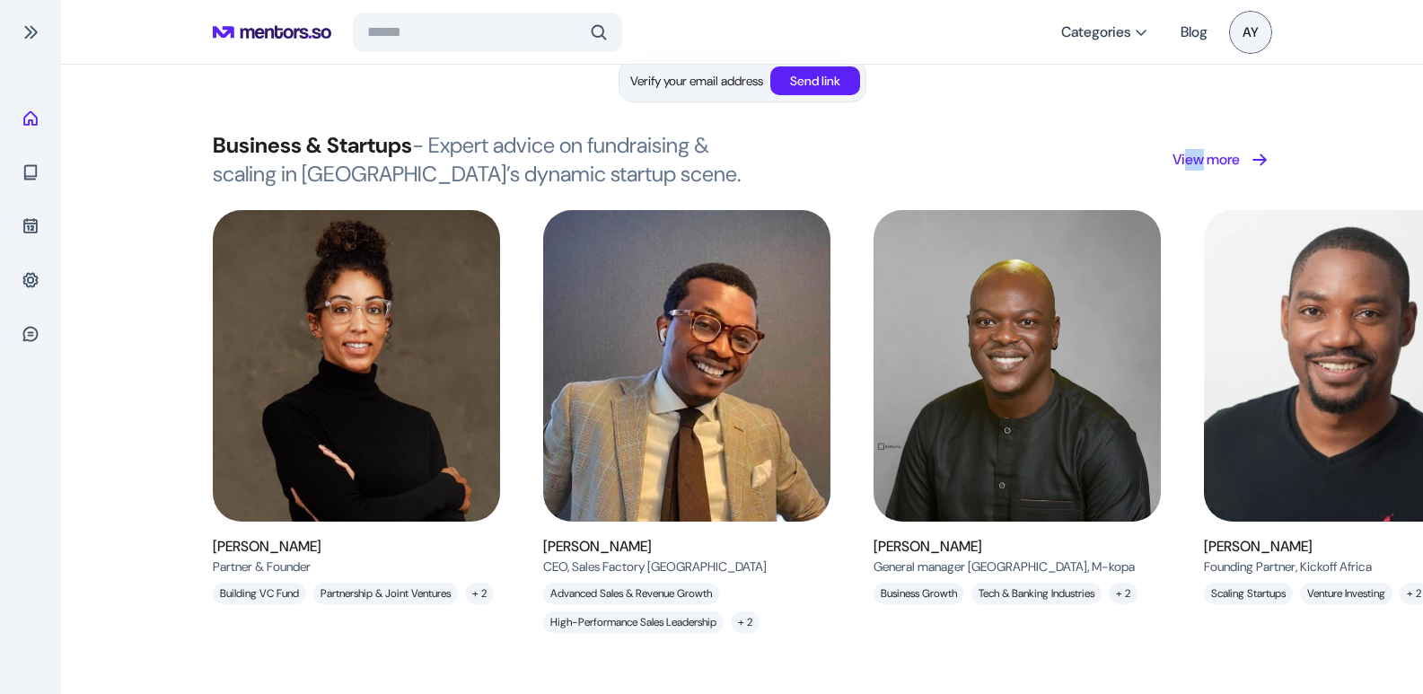
drag, startPoint x: 1180, startPoint y: 200, endPoint x: 1207, endPoint y: 168, distance: 42.1
click at [1207, 168] on div "Business & Startups - Expert advice on fundraising & scaling in [GEOGRAPHIC_DAT…" at bounding box center [742, 170] width 1362 height 79
click at [1207, 168] on p "View more" at bounding box center [1206, 160] width 67 height 22
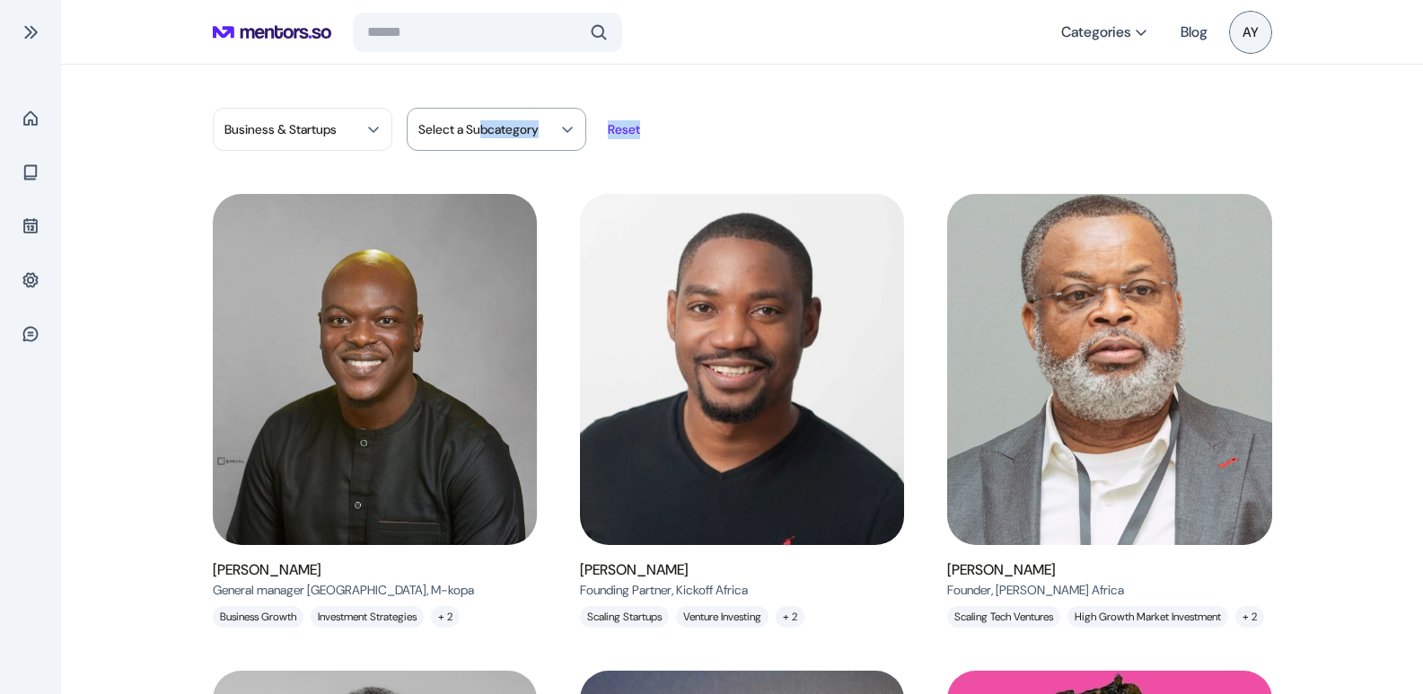
drag, startPoint x: 780, startPoint y: 98, endPoint x: 451, endPoint y: 133, distance: 331.4
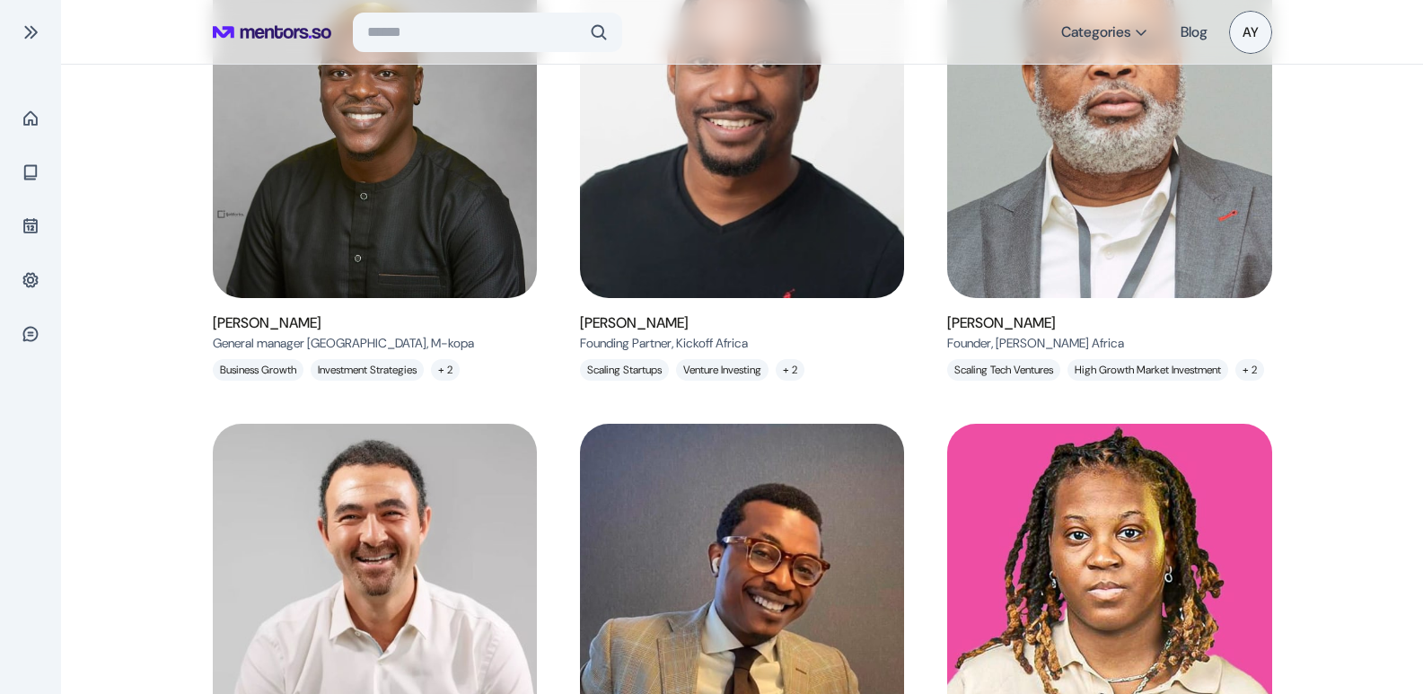
scroll to position [207, 0]
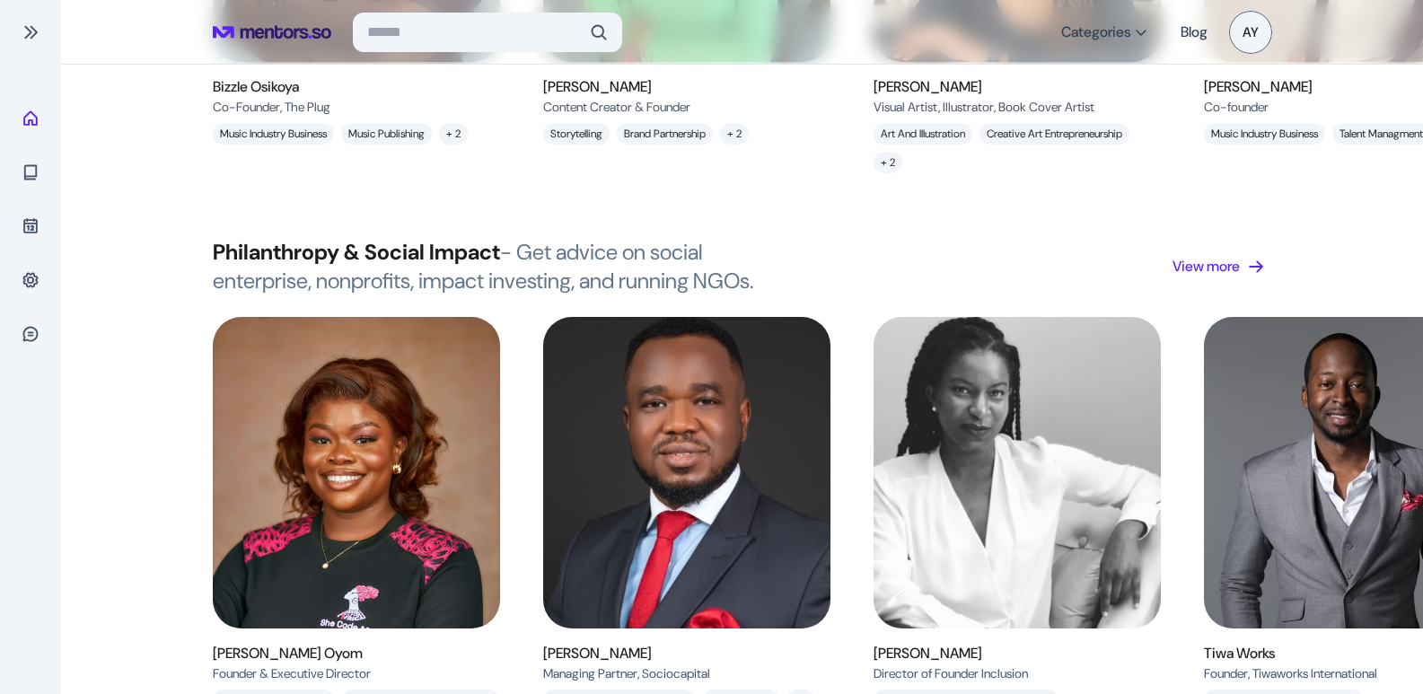
scroll to position [3792, 0]
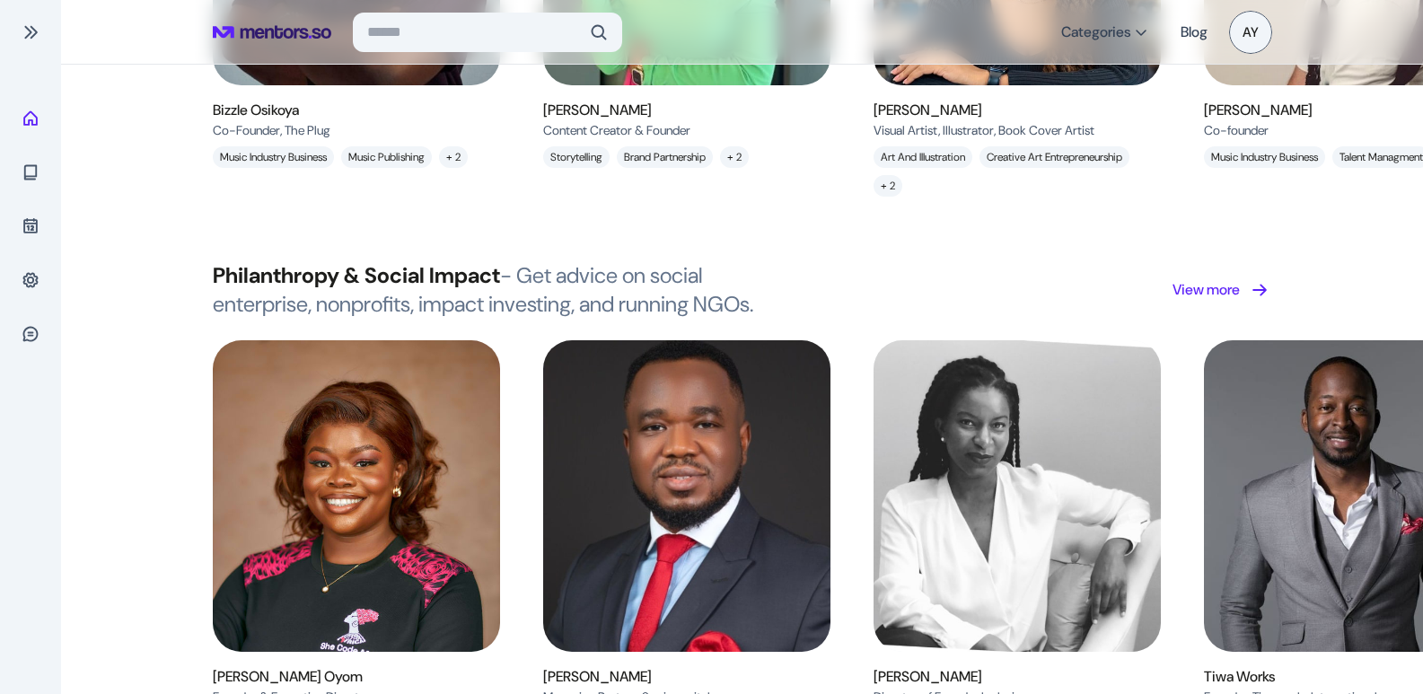
click at [1201, 291] on p "View more" at bounding box center [1206, 290] width 67 height 22
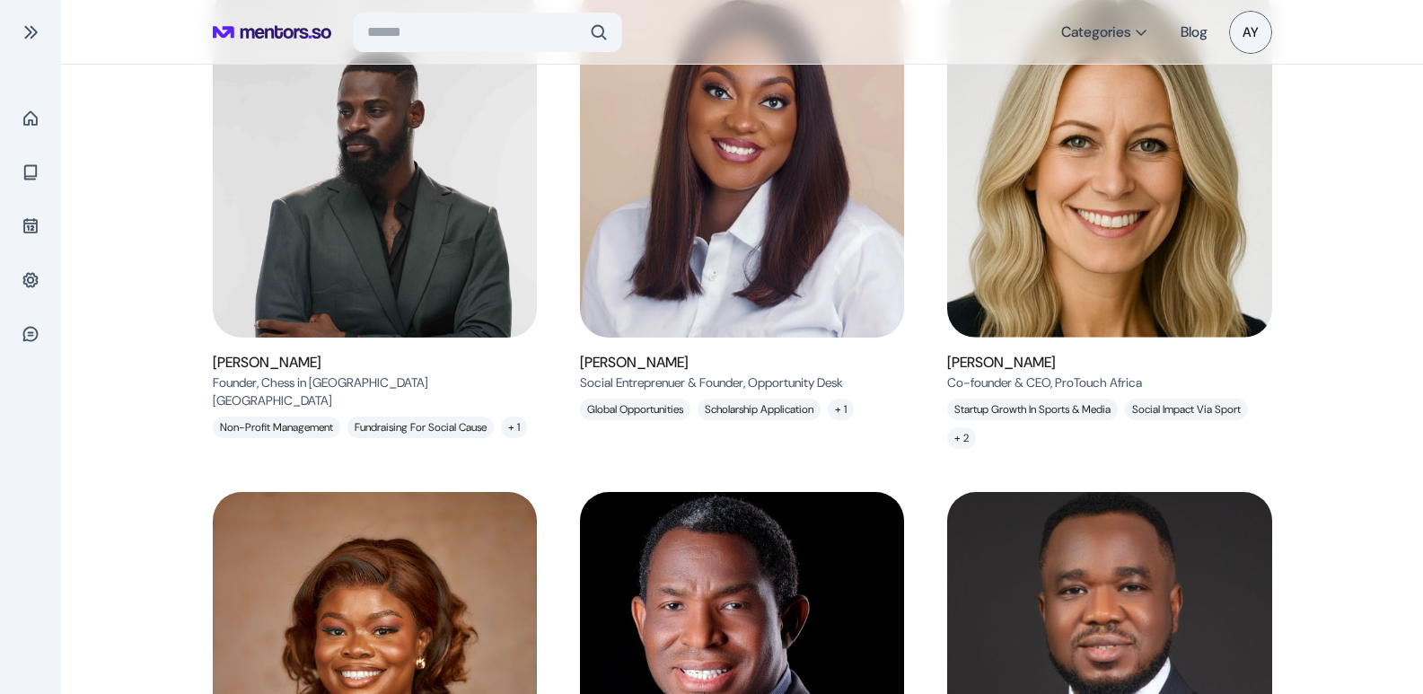
scroll to position [244, 0]
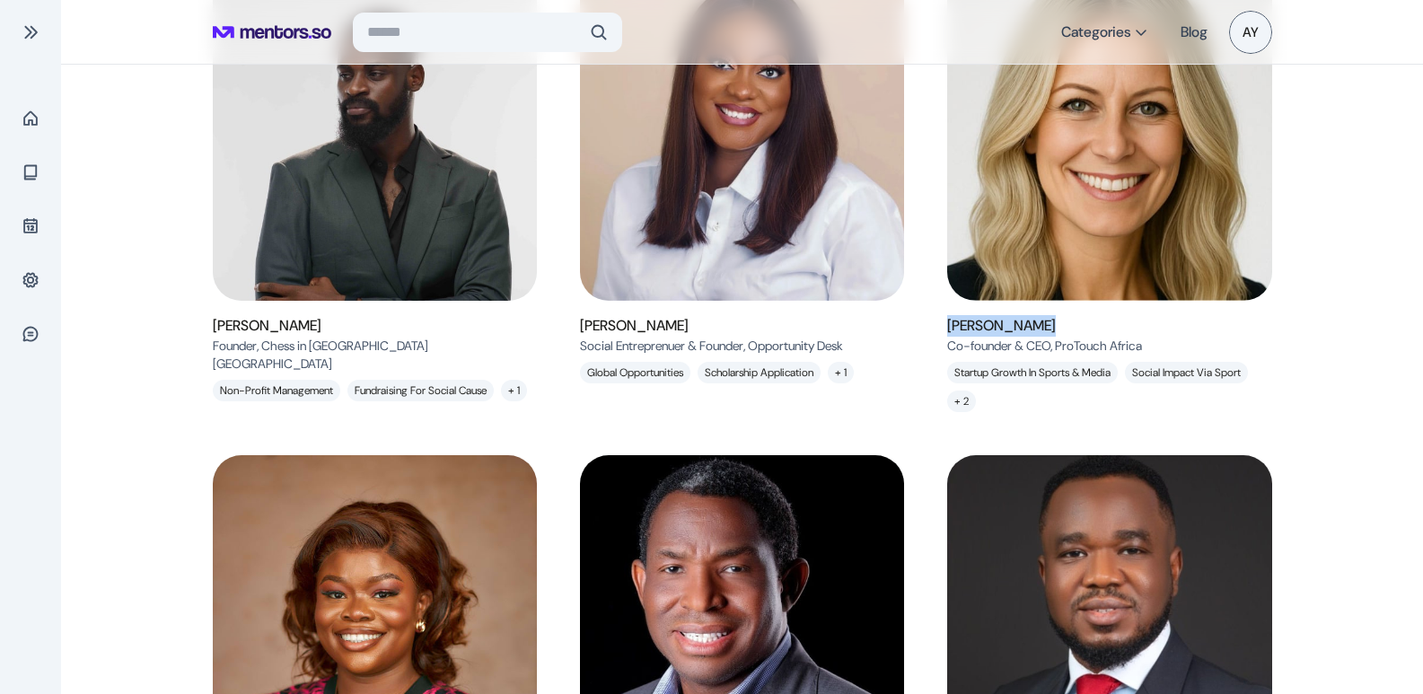
drag, startPoint x: 1065, startPoint y: 317, endPoint x: 931, endPoint y: 313, distance: 133.8
copy h6 "[PERSON_NAME]"
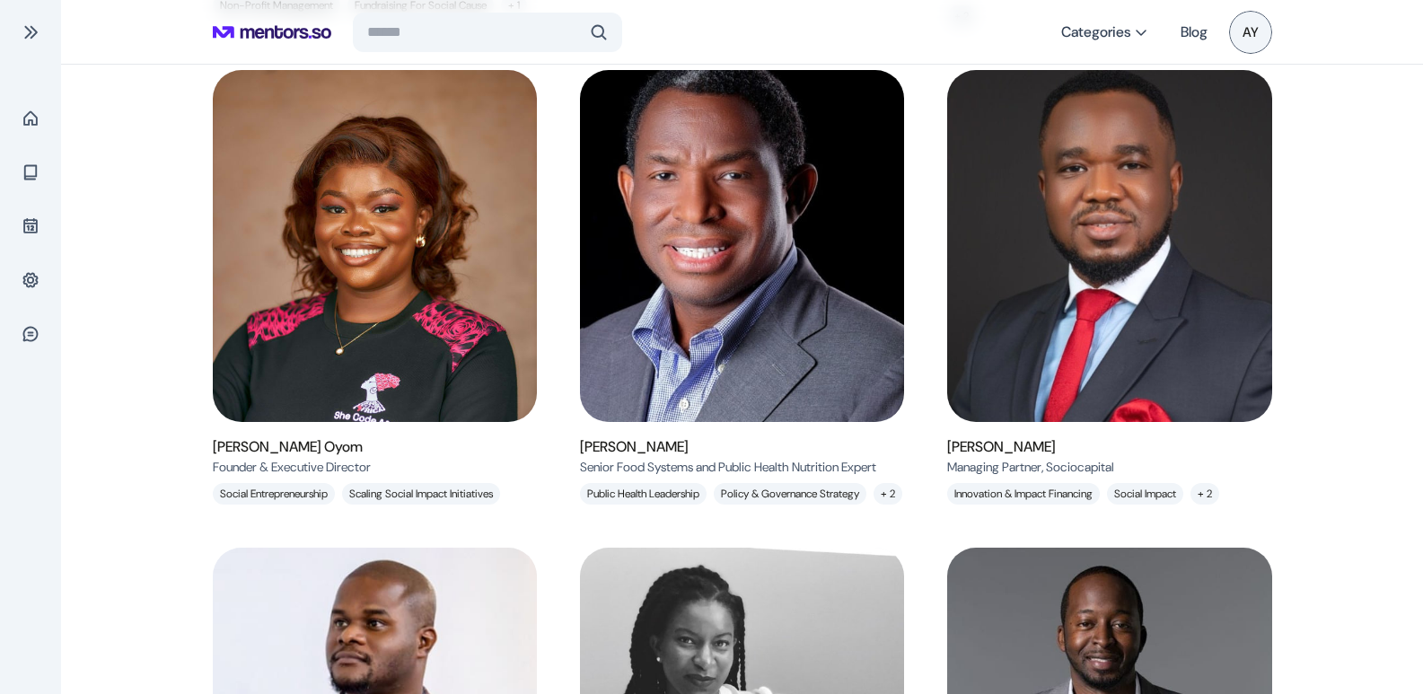
scroll to position [631, 0]
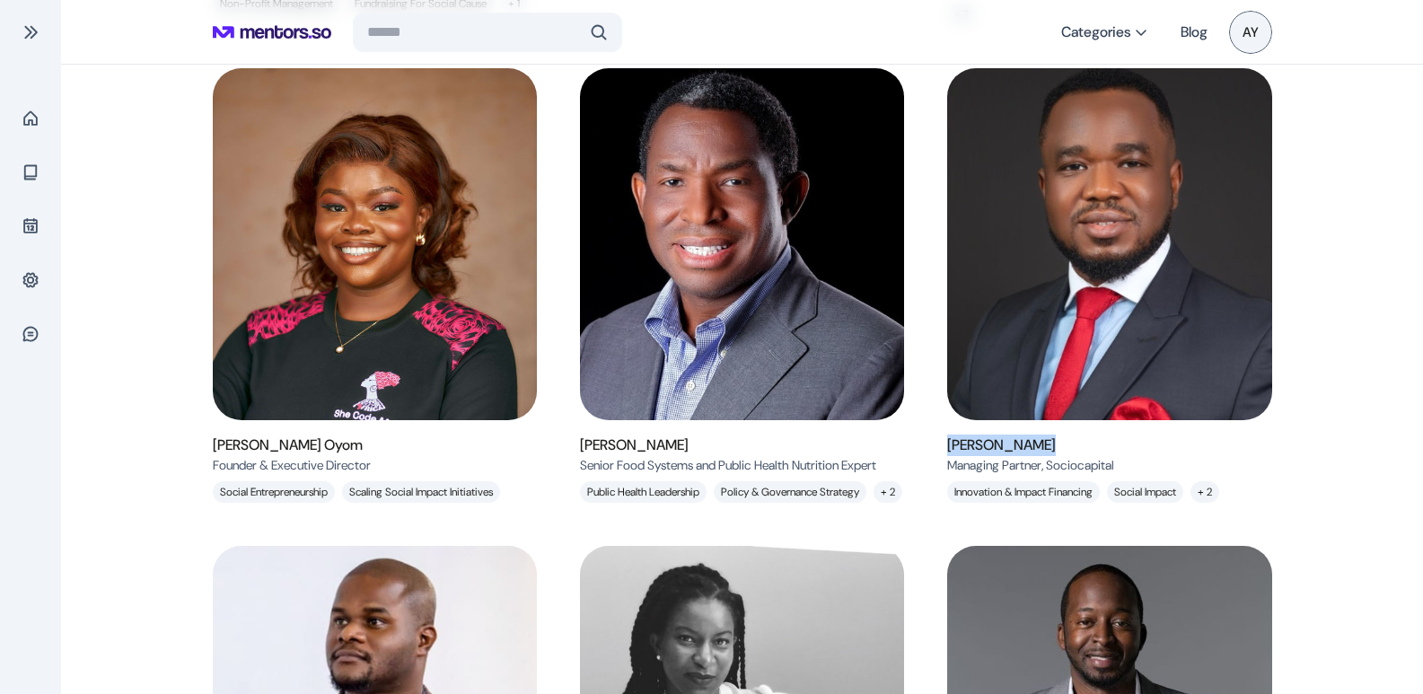
drag, startPoint x: 1048, startPoint y: 443, endPoint x: 945, endPoint y: 452, distance: 103.7
click at [945, 452] on div "[PERSON_NAME] Founder , Chess in Slums Africa Non-profit Management Fundraising…" at bounding box center [743, 524] width 1060 height 1923
copy h6 "[PERSON_NAME]"
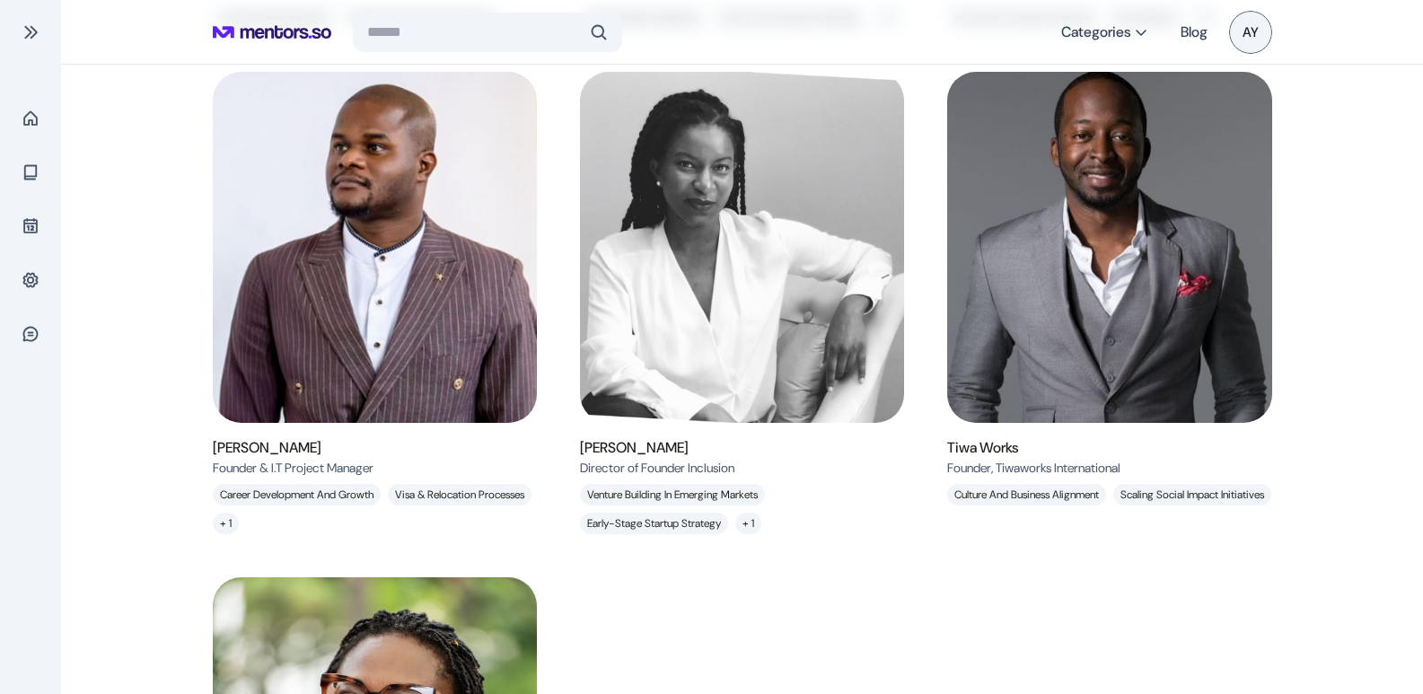
scroll to position [1106, 0]
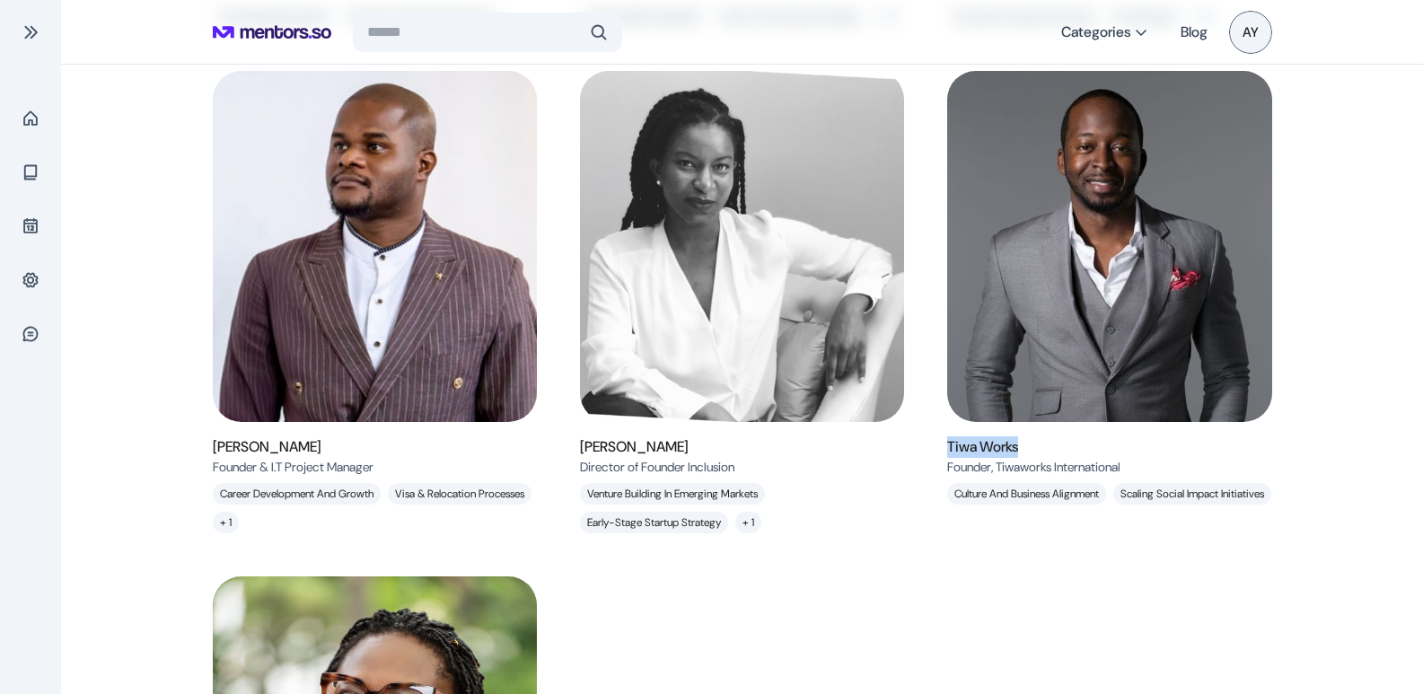
drag, startPoint x: 1038, startPoint y: 491, endPoint x: 949, endPoint y: 488, distance: 88.9
click at [949, 458] on h6 "Tiwa Works" at bounding box center [1033, 447] width 173 height 22
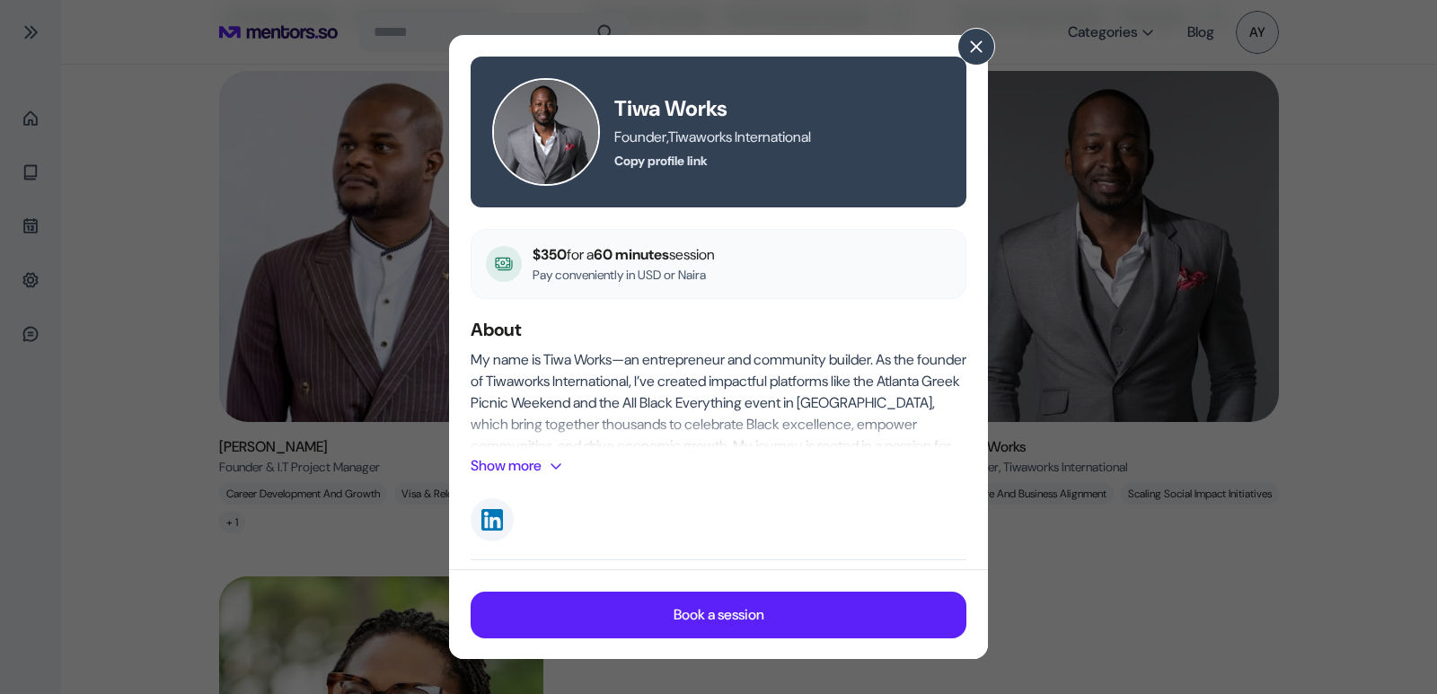
drag, startPoint x: 949, startPoint y: 488, endPoint x: 763, endPoint y: 104, distance: 426.9
click at [763, 104] on h5 "Tiwa Works" at bounding box center [779, 108] width 330 height 29
drag, startPoint x: 763, startPoint y: 104, endPoint x: 609, endPoint y: 104, distance: 154.4
click at [609, 104] on div "Tiwa Works Founder , Tiwaworks International Copy profile link" at bounding box center [718, 132] width 453 height 108
copy h5 "Tiwa Works"
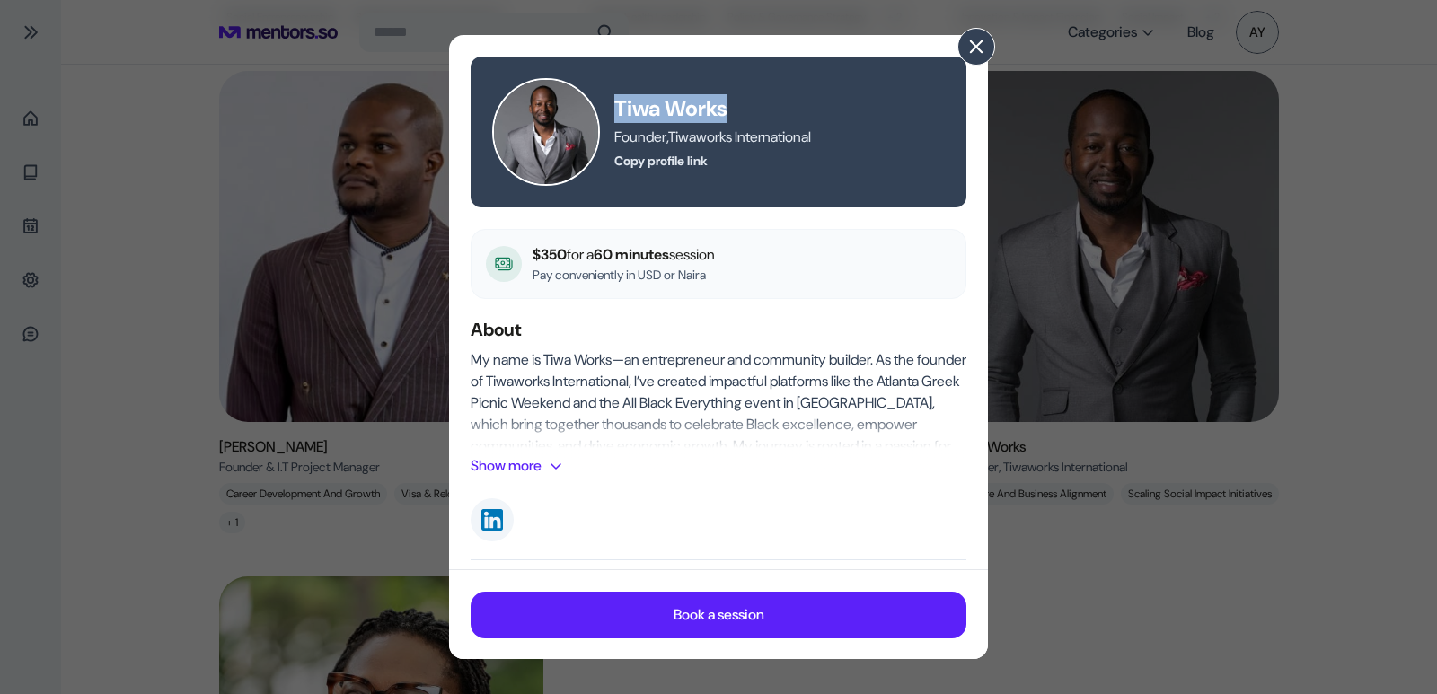
click at [968, 57] on button at bounding box center [976, 47] width 38 height 38
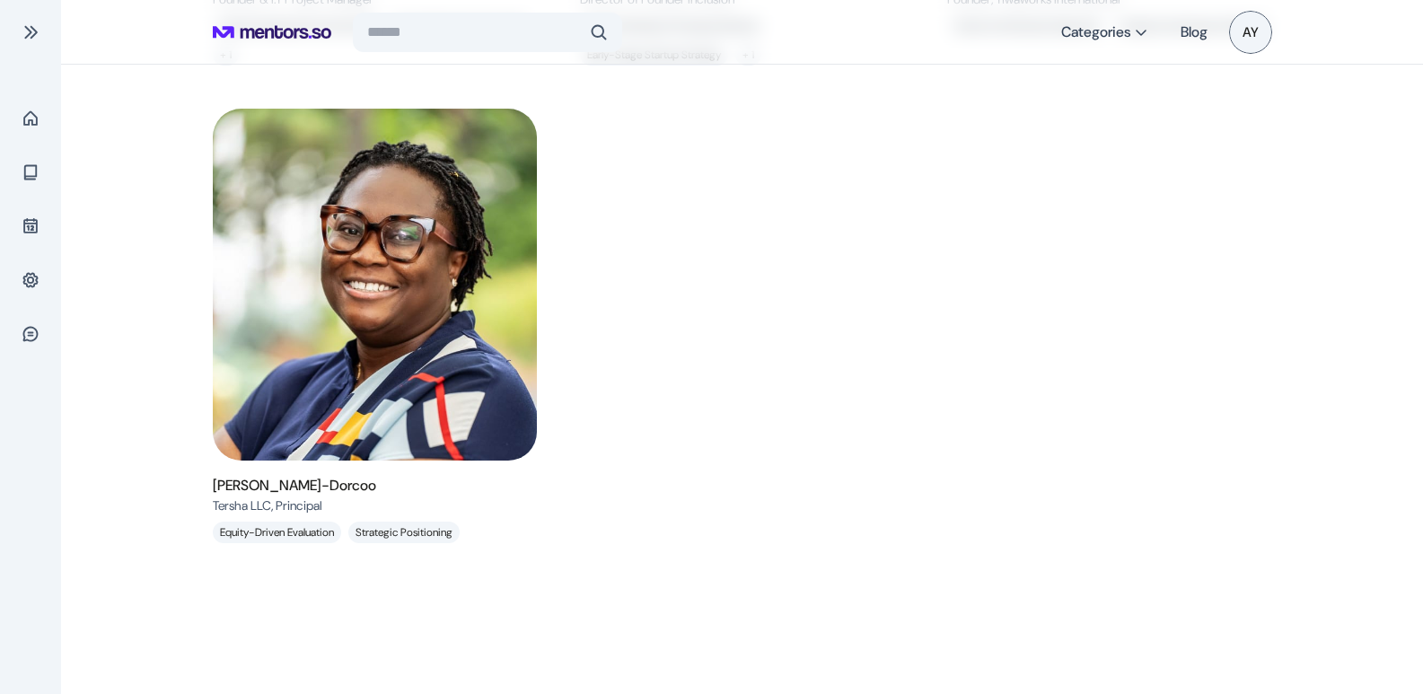
scroll to position [1607, 0]
drag, startPoint x: 431, startPoint y: 501, endPoint x: 190, endPoint y: 501, distance: 240.6
copy h6 "[PERSON_NAME]-Dorcoo"
